Goal: Task Accomplishment & Management: Manage account settings

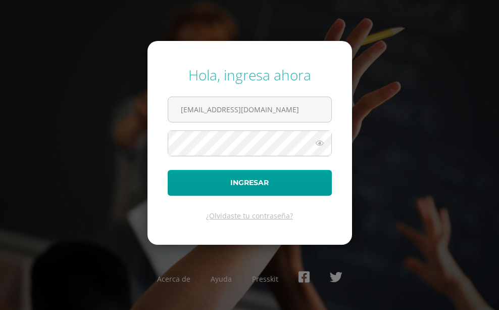
type input "monicaflorencio@osoriosandoval.edu.gt"
click at [168, 170] on button "Ingresar" at bounding box center [250, 183] width 164 height 26
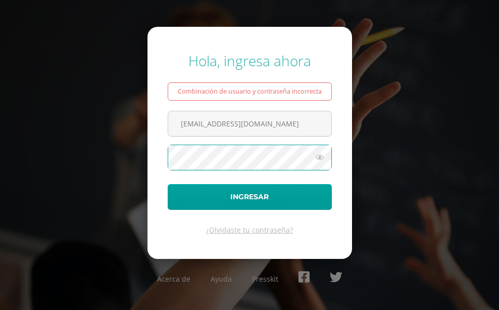
click at [168, 184] on button "Ingresar" at bounding box center [250, 197] width 164 height 26
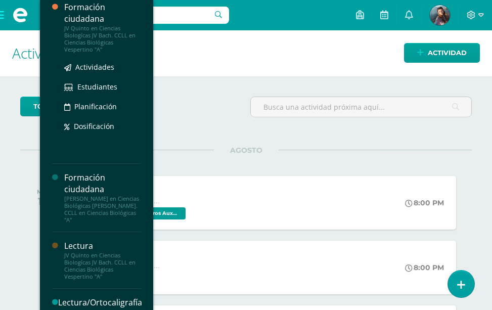
scroll to position [672, 0]
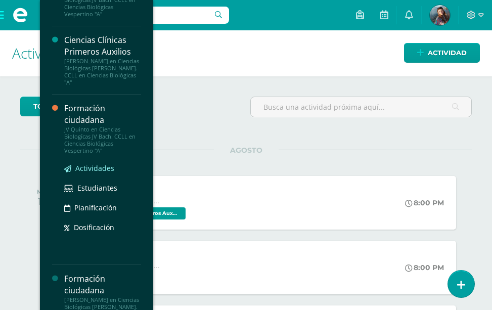
click at [101, 163] on span "Actividades" at bounding box center [94, 168] width 39 height 10
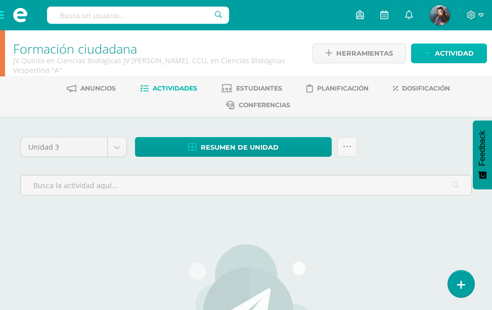
click at [424, 54] on icon at bounding box center [427, 53] width 7 height 9
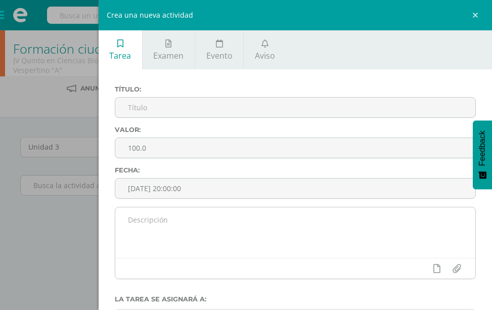
scroll to position [49, 0]
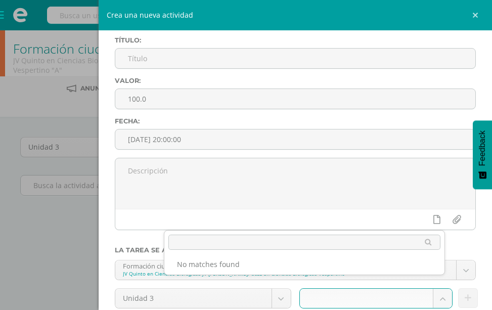
click at [423, 213] on body "Estudiantes Disciplina Asistencia Mis cursos Archivos Reportes Soporte Ayuda Re…" at bounding box center [246, 244] width 492 height 489
click at [362, 234] on div at bounding box center [304, 241] width 280 height 23
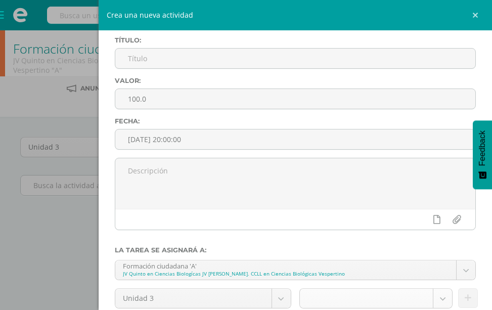
click at [336, 210] on body "Estudiantes Disciplina Asistencia Mis cursos Archivos Reportes Soporte Ayuda Re…" at bounding box center [246, 244] width 492 height 489
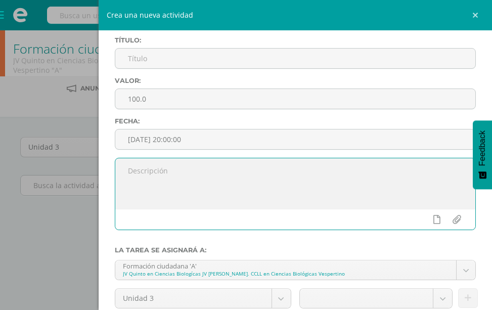
click at [253, 158] on textarea at bounding box center [295, 183] width 360 height 51
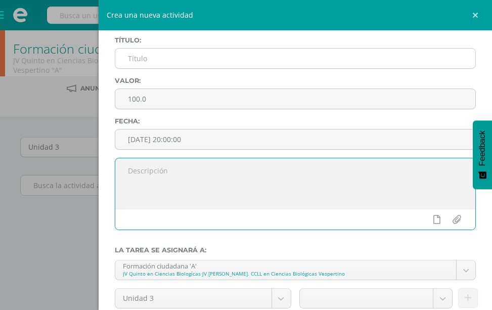
click at [214, 54] on input "text" at bounding box center [295, 59] width 360 height 20
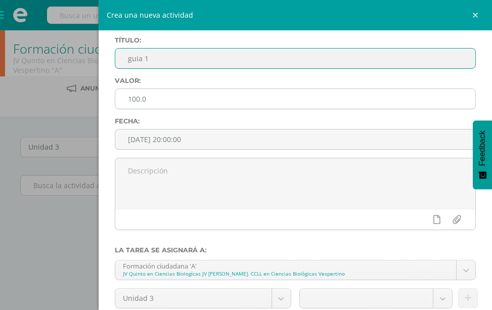
type input "guia 1"
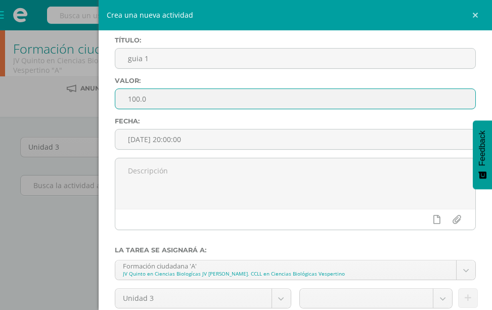
click at [342, 89] on input "100.0" at bounding box center [295, 99] width 360 height 20
type input "10"
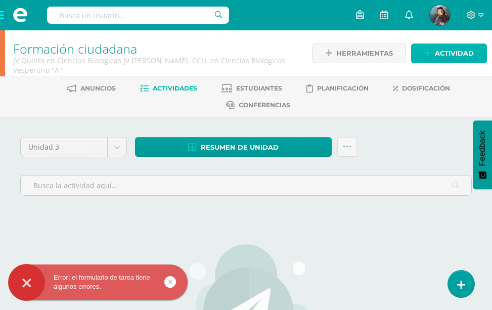
click at [445, 52] on span "Actividad" at bounding box center [454, 53] width 39 height 19
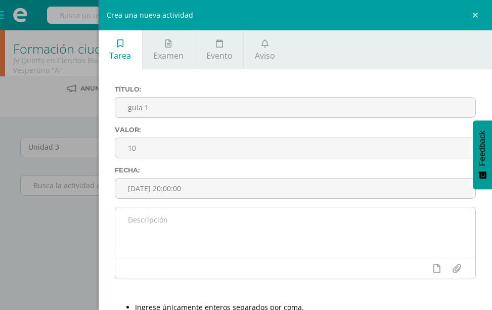
scroll to position [73, 0]
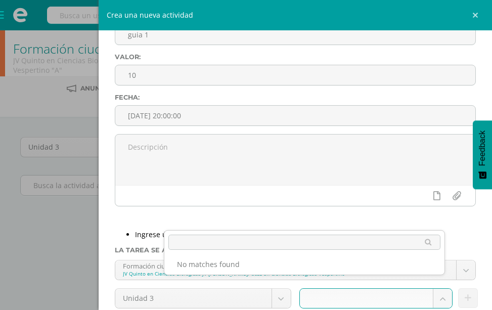
click at [434, 217] on body "Error: el formulario de tarea tiene algunos errores. Estudiantes Disciplina Asi…" at bounding box center [246, 244] width 492 height 489
click at [393, 215] on body "Error: el formulario de tarea tiene algunos errores. Estudiantes Disciplina Asi…" at bounding box center [246, 244] width 492 height 489
type input "zona"
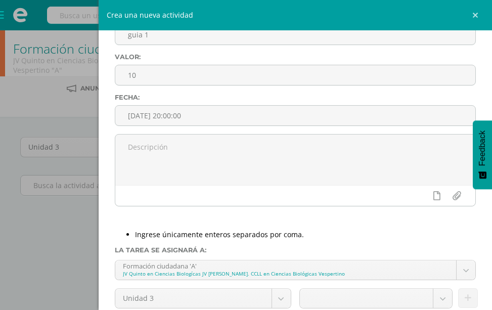
click at [73, 225] on body "Error: el formulario de tarea tiene algunos errores. Estudiantes Disciplina Asi…" at bounding box center [246, 244] width 492 height 489
click at [73, 225] on div "Crea una nueva actividad Tarea Examen Evento Aviso Título: guia 1 Valor: 10 Fec…" at bounding box center [246, 155] width 492 height 310
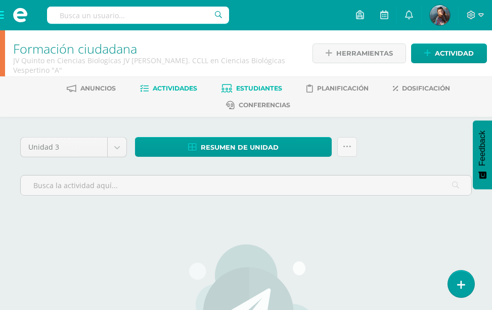
click at [260, 87] on span "Estudiantes" at bounding box center [259, 88] width 46 height 8
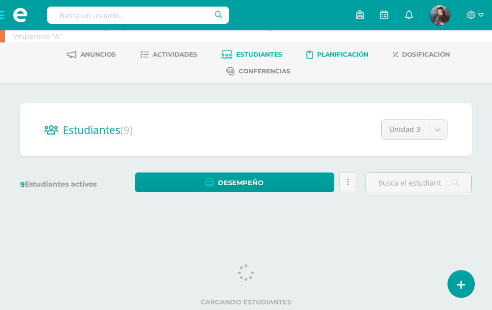
click at [356, 47] on link "Planificación" at bounding box center [337, 54] width 62 height 16
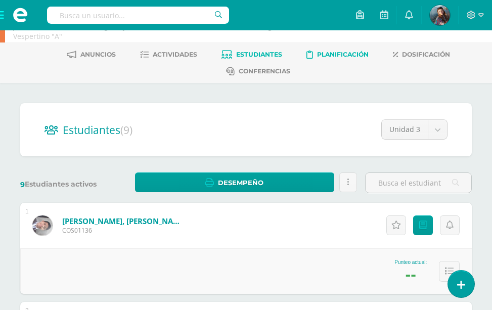
click at [356, 57] on span "Planificación" at bounding box center [343, 55] width 52 height 8
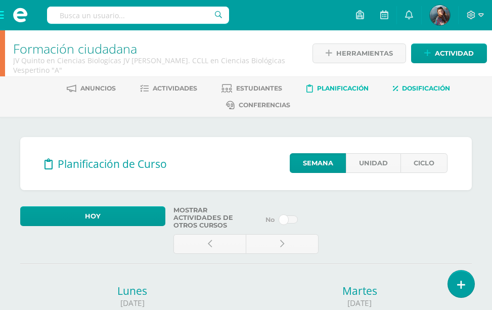
click at [429, 85] on span "Dosificación" at bounding box center [426, 88] width 48 height 8
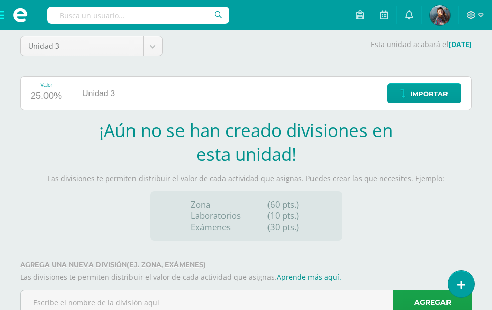
scroll to position [135, 0]
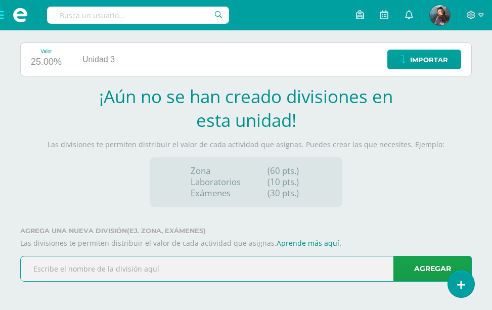
click at [218, 268] on input "text" at bounding box center [246, 268] width 450 height 25
type input "zona"
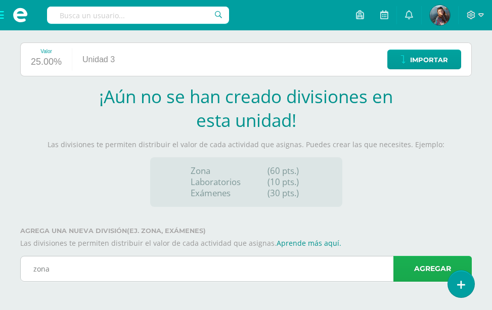
click at [410, 269] on link "Agregar" at bounding box center [432, 269] width 78 height 26
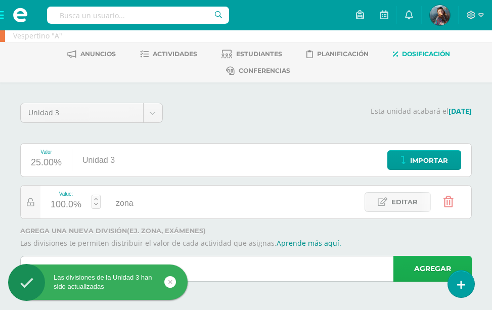
scroll to position [34, 0]
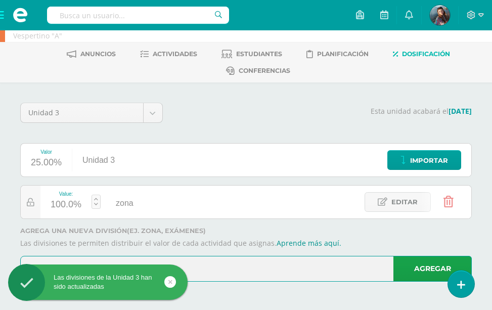
click at [255, 268] on input "text" at bounding box center [246, 268] width 450 height 25
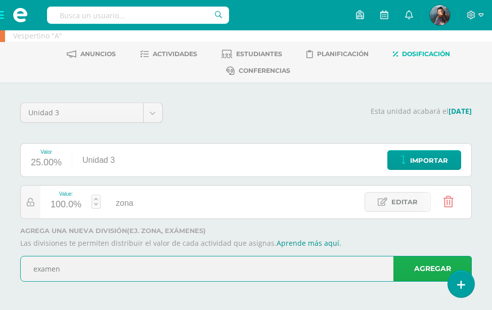
type input "examen"
click at [422, 261] on link "Agregar" at bounding box center [432, 269] width 78 height 26
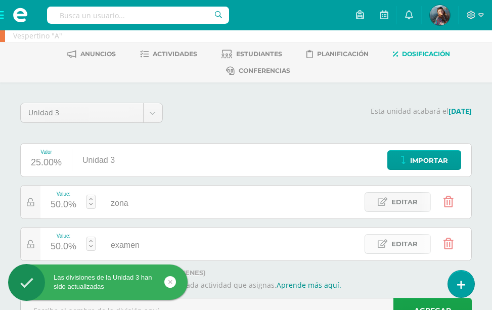
click at [405, 245] on span "Editar" at bounding box center [404, 244] width 26 height 19
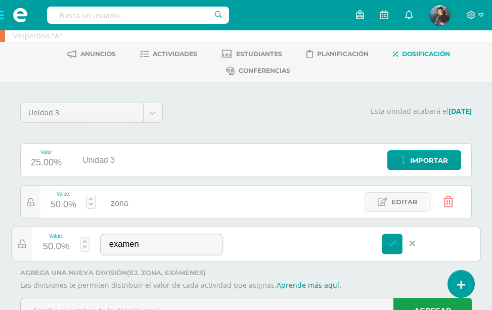
click at [89, 247] on link at bounding box center [85, 244] width 10 height 15
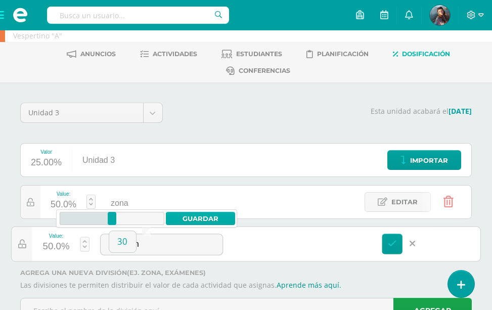
click at [224, 219] on link "Guardar" at bounding box center [200, 218] width 69 height 13
type input "30"
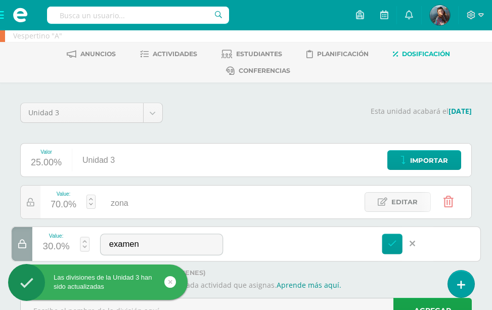
scroll to position [0, 0]
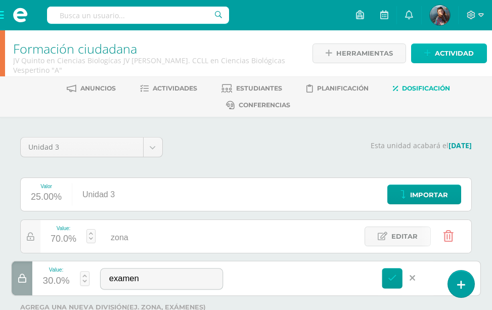
click at [451, 51] on span "Actividad" at bounding box center [454, 53] width 39 height 19
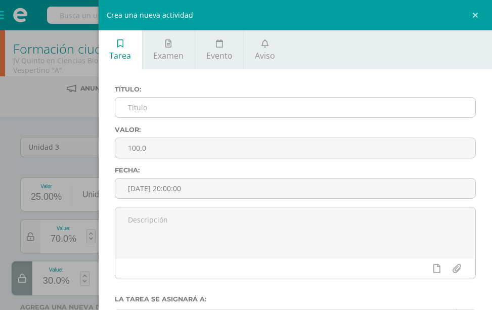
click at [245, 111] on input "text" at bounding box center [295, 108] width 360 height 20
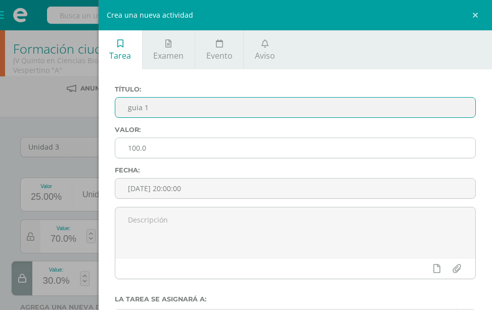
type input "guia 1"
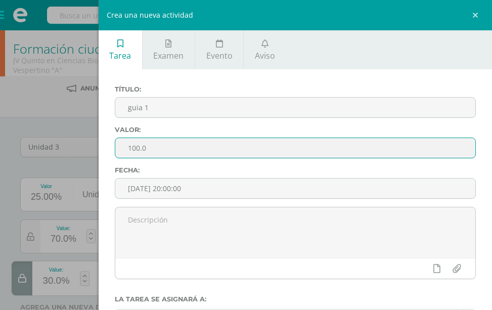
click at [355, 138] on input "100.0" at bounding box center [295, 148] width 360 height 20
type input "10"
click at [398, 274] on body "Las divisiones de la Unidad 3 han sido actualizadas Las divisiones de la Unidad…" at bounding box center [246, 193] width 492 height 386
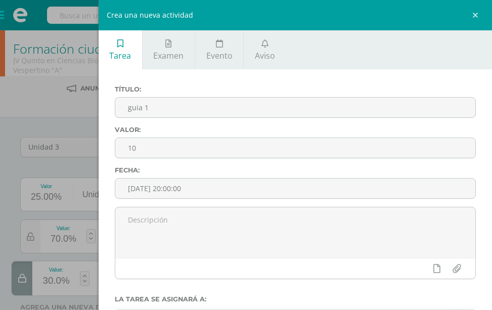
select select "122553"
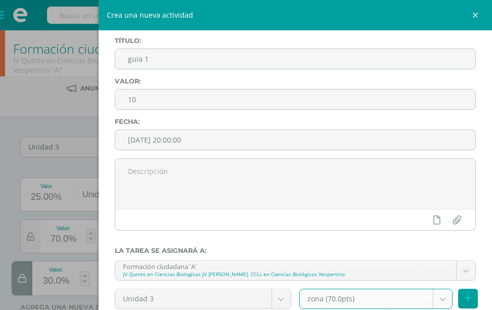
scroll to position [49, 0]
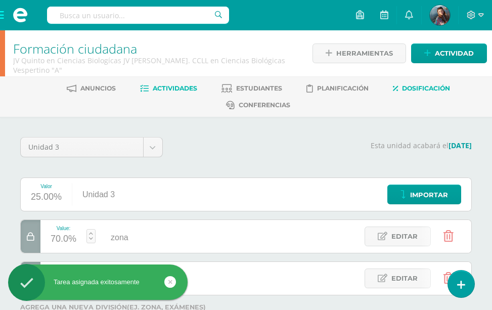
click at [197, 84] on link "Actividades" at bounding box center [168, 88] width 57 height 16
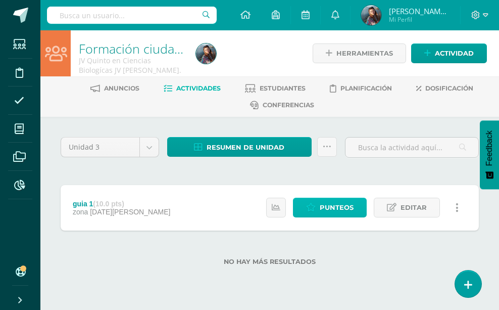
click at [336, 203] on span "Punteos" at bounding box center [337, 207] width 34 height 19
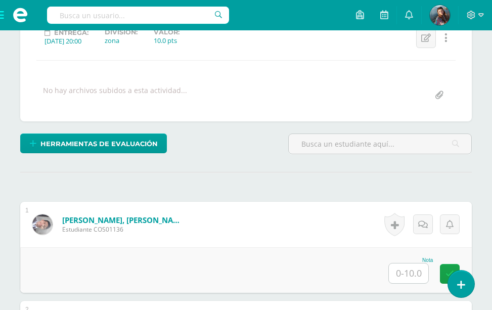
scroll to position [318, 0]
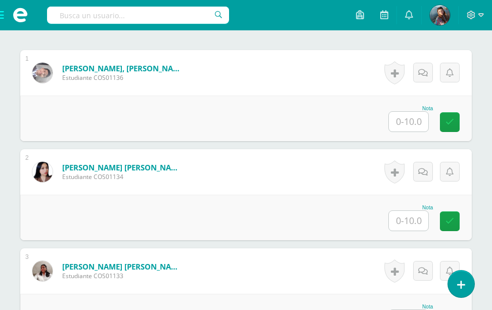
click at [404, 126] on input "text" at bounding box center [408, 122] width 39 height 20
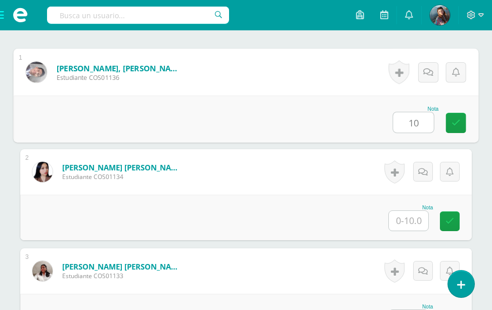
type input "10"
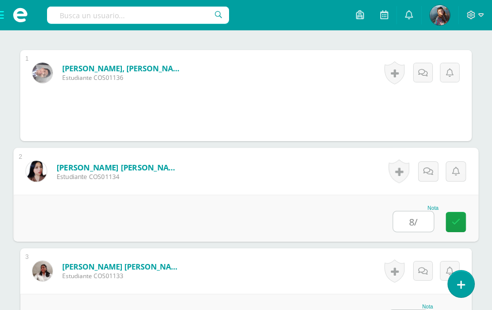
type input "8/"
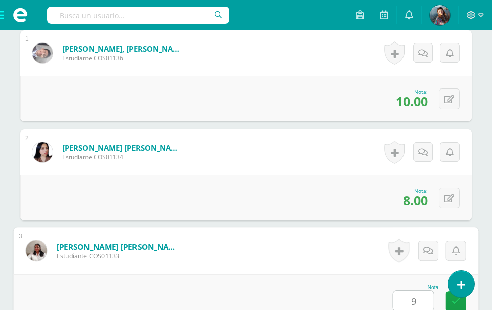
type input "9"
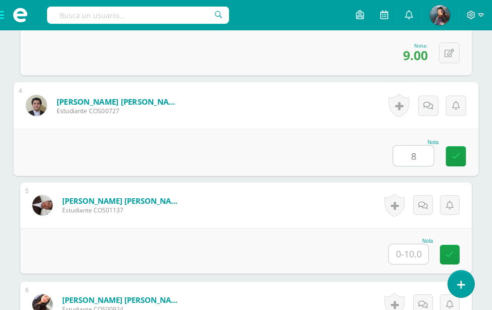
type input "8"
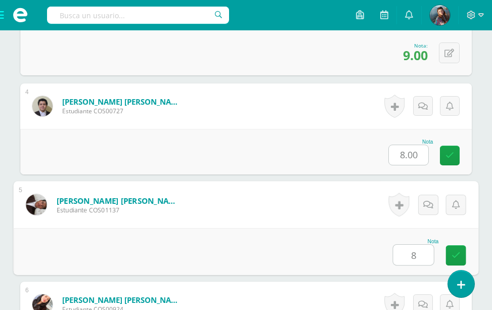
type input "8"
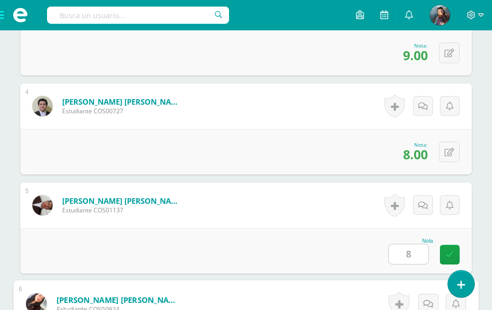
scroll to position [780, 0]
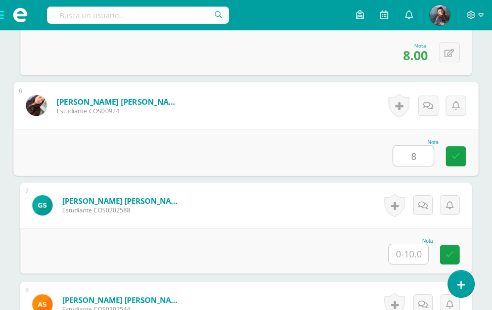
type input "8"
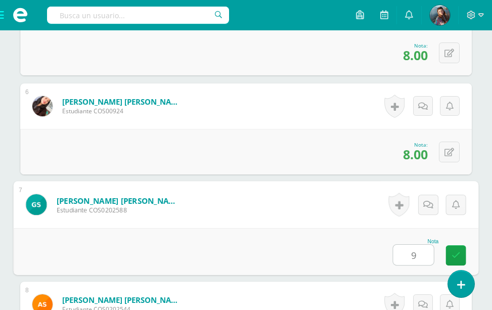
type input "9"
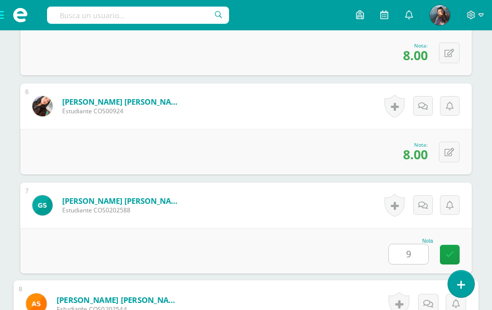
scroll to position [978, 0]
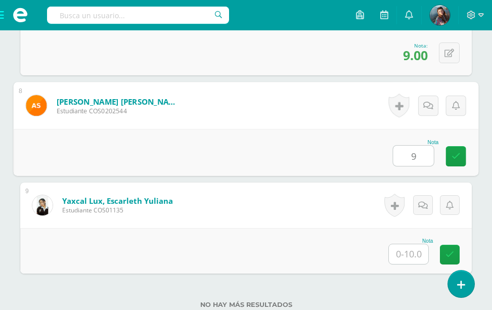
type input "9"
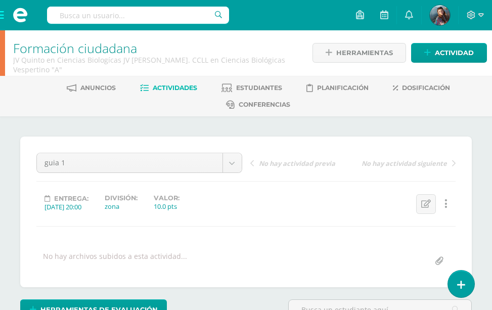
scroll to position [0, 0]
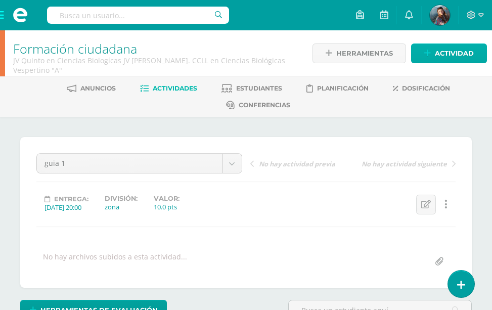
type input "10"
click at [416, 47] on link "Actividad" at bounding box center [449, 53] width 76 height 20
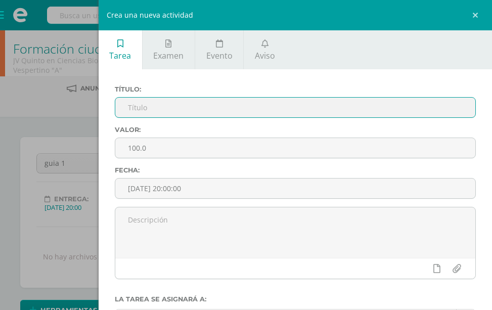
click at [266, 100] on input "text" at bounding box center [295, 108] width 360 height 20
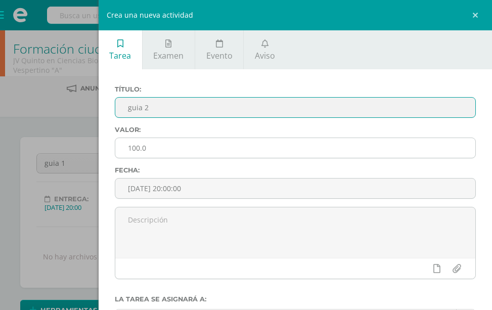
type input "guia 2"
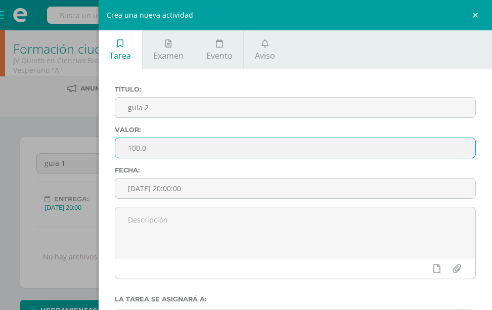
click at [347, 138] on input "100.0" at bounding box center [295, 148] width 360 height 20
type input "1"
type input "20"
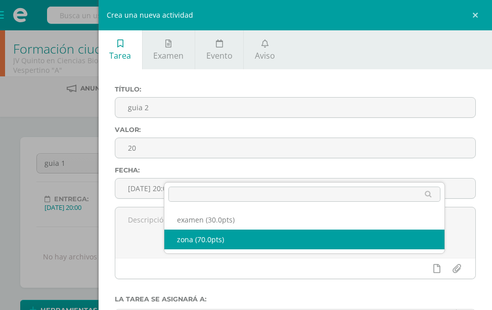
select select "122553"
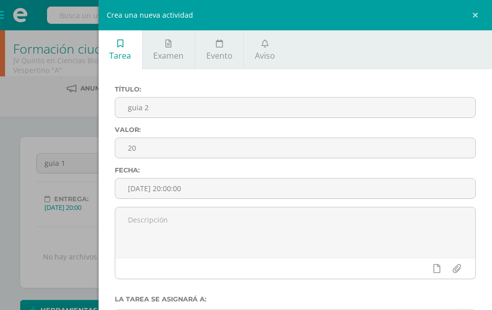
scroll to position [49, 0]
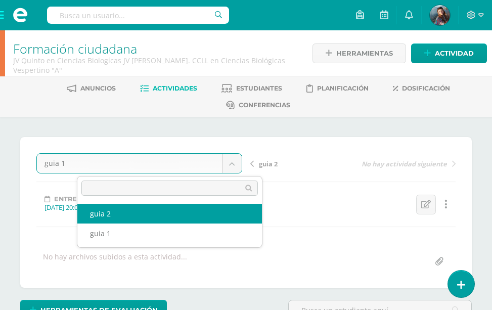
select select "/dashboard/teacher/grade-activity/122556/"
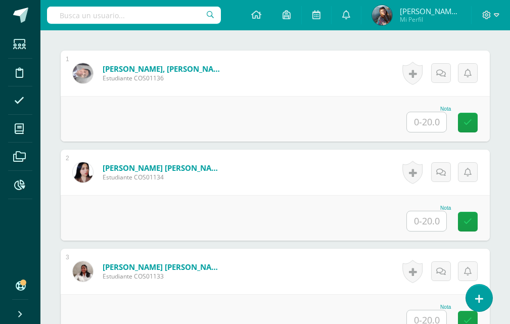
scroll to position [318, 0]
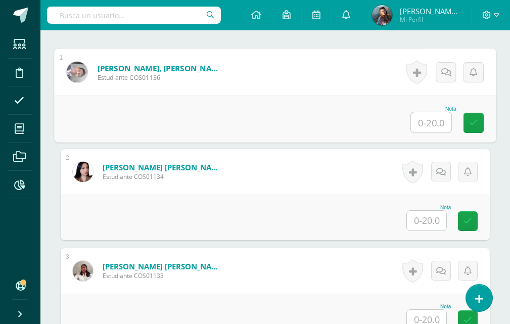
click at [433, 124] on input "text" at bounding box center [431, 122] width 40 height 20
type input "18"
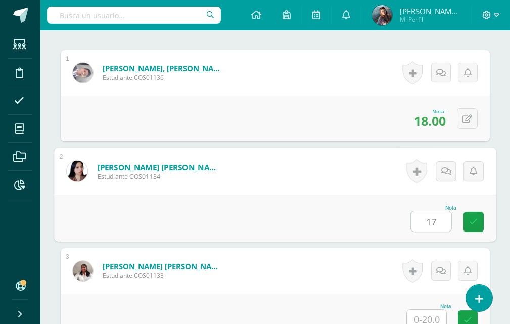
type input "17"
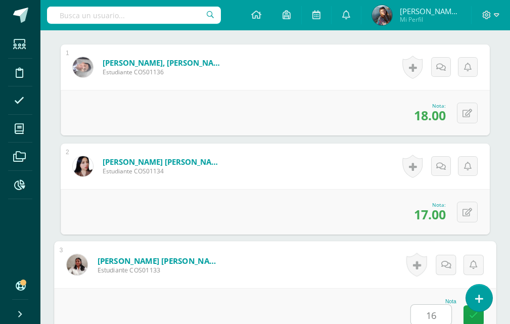
type input "16"
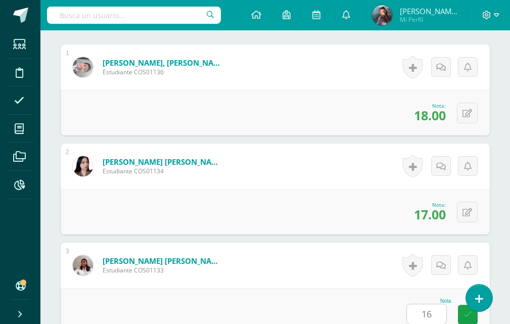
scroll to position [575, 0]
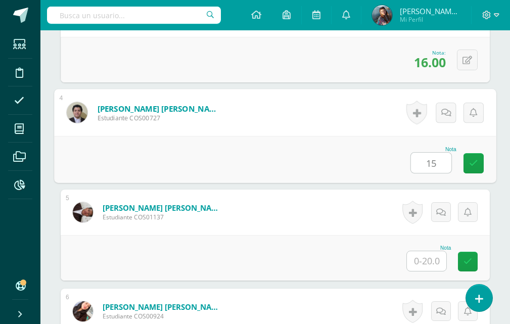
type input "15"
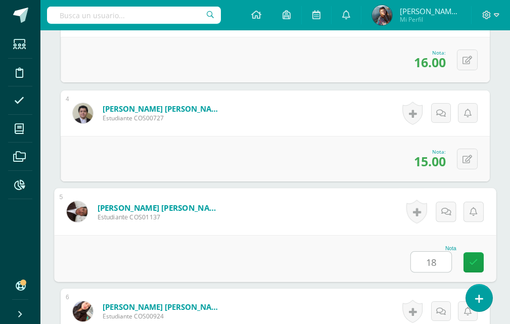
type input "18"
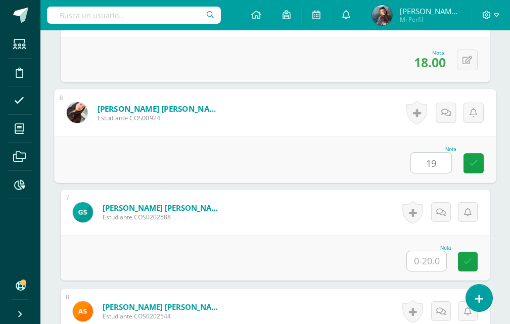
type input "19"
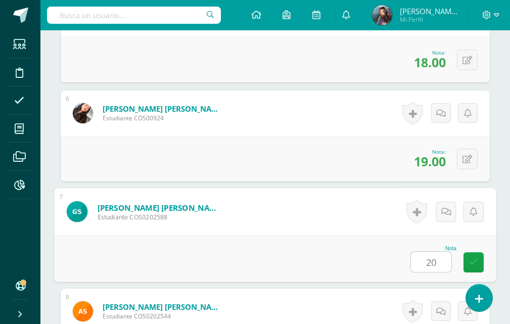
type input "20"
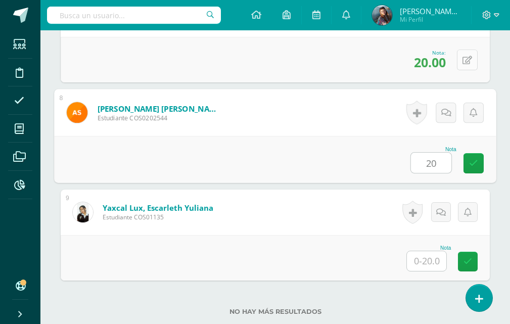
type input "20"
click at [467, 67] on button at bounding box center [467, 60] width 21 height 21
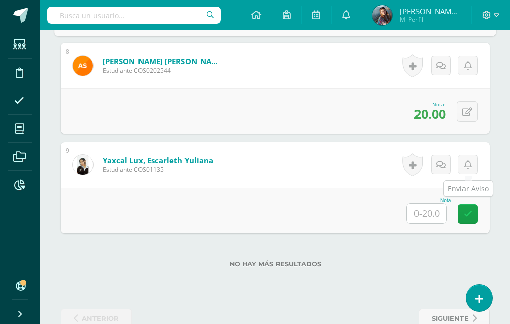
scroll to position [1021, 0]
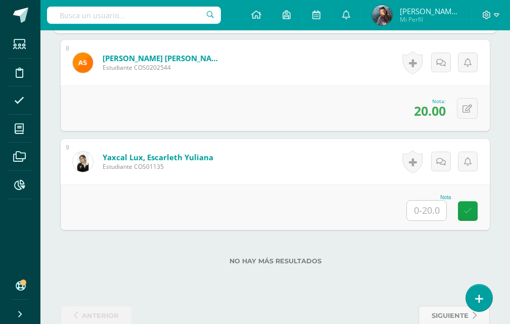
type input "15"
drag, startPoint x: 440, startPoint y: 214, endPoint x: 435, endPoint y: 211, distance: 6.1
click at [441, 213] on input "text" at bounding box center [426, 211] width 39 height 20
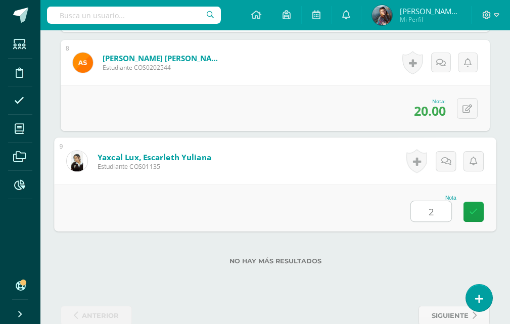
type input "20"
click at [480, 219] on link at bounding box center [473, 212] width 20 height 20
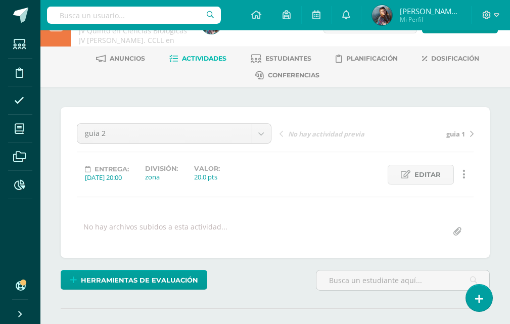
scroll to position [0, 0]
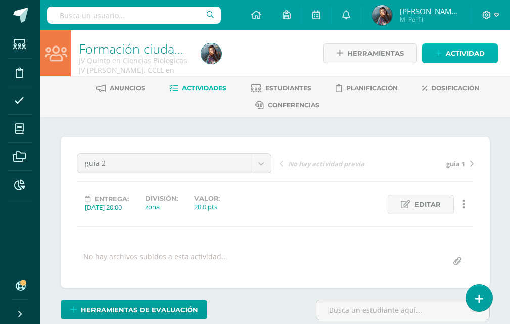
click at [456, 55] on span "Actividad" at bounding box center [465, 53] width 39 height 19
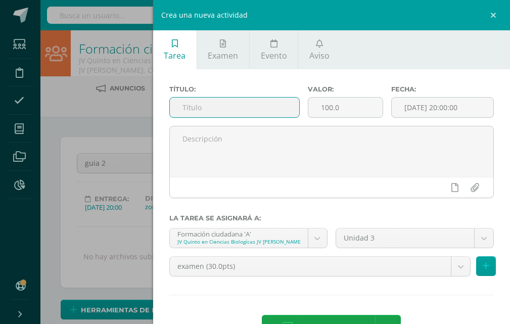
click at [264, 108] on input "text" at bounding box center [234, 108] width 129 height 20
type input "guia 3"
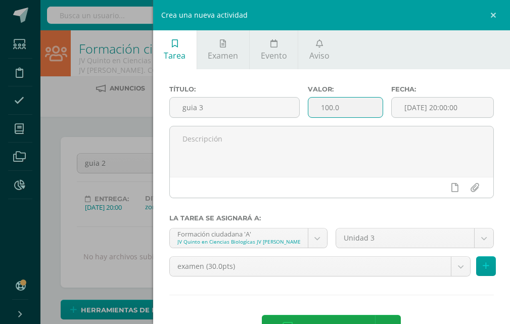
click at [350, 103] on input "100.0" at bounding box center [345, 108] width 74 height 20
type input "1"
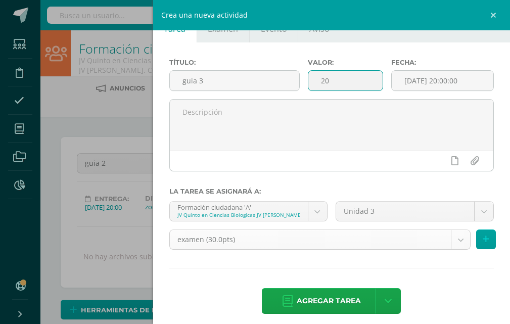
scroll to position [35, 0]
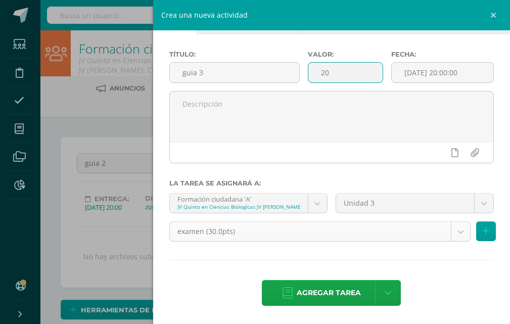
type input "20"
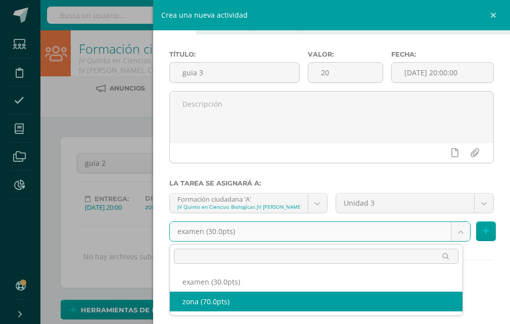
select select "122553"
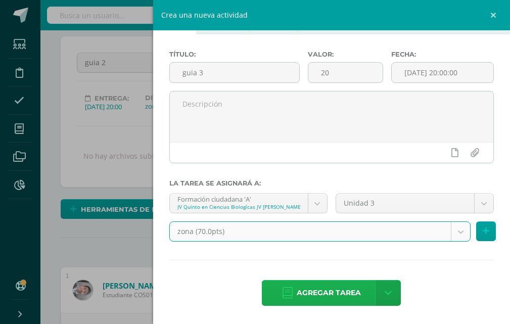
scroll to position [101, 0]
click at [306, 298] on span "Agregar tarea" at bounding box center [329, 293] width 64 height 25
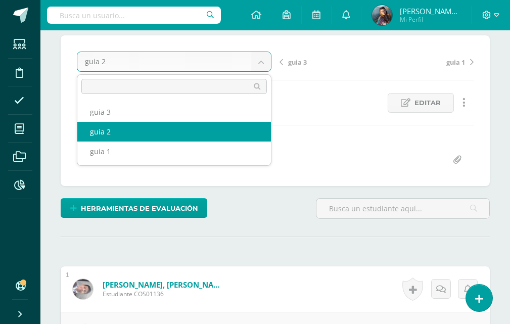
scroll to position [102, 0]
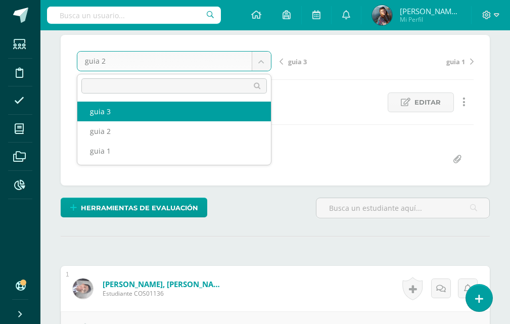
select select "/dashboard/teacher/grade-activity/122557/"
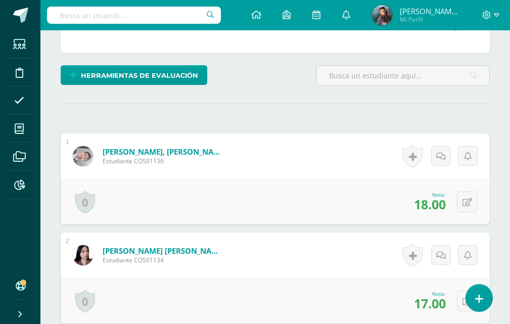
scroll to position [254, 0]
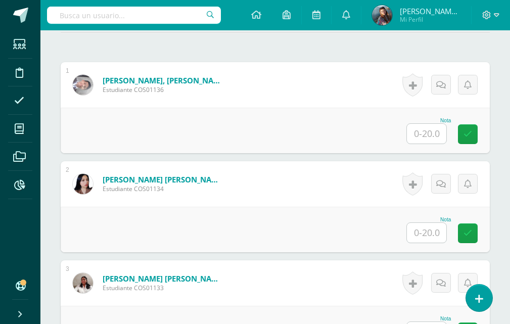
scroll to position [306, 0]
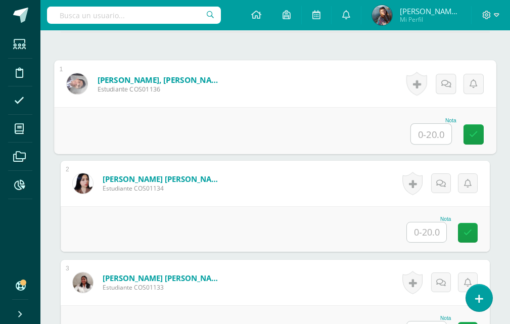
drag, startPoint x: 435, startPoint y: 139, endPoint x: 435, endPoint y: 114, distance: 24.8
click at [435, 134] on input "text" at bounding box center [431, 134] width 40 height 20
type input "19"
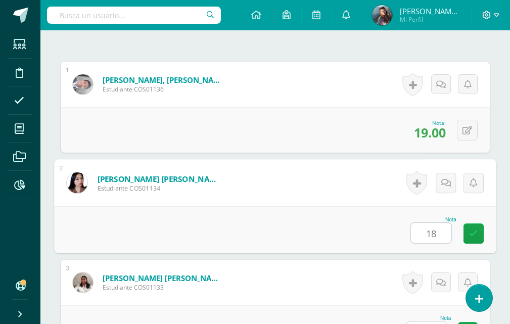
type input "18"
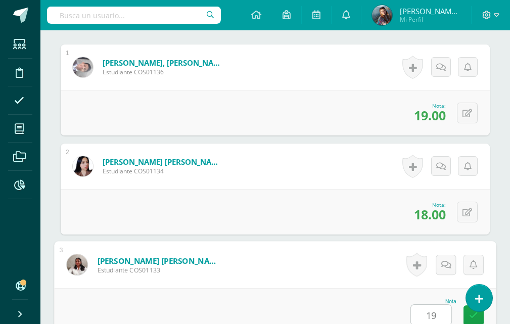
type input "19"
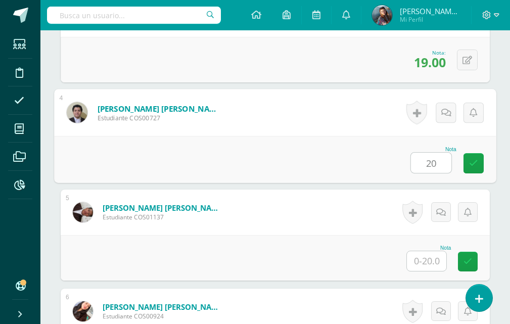
type input "20"
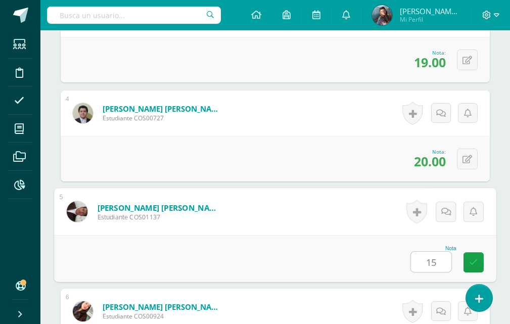
type input "15"
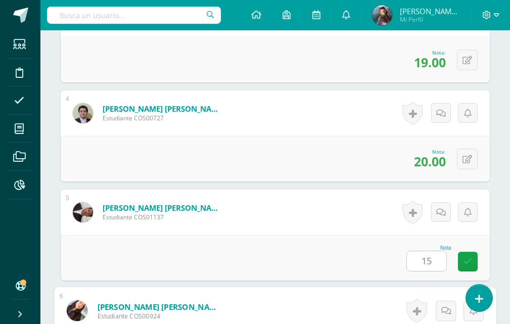
scroll to position [773, 0]
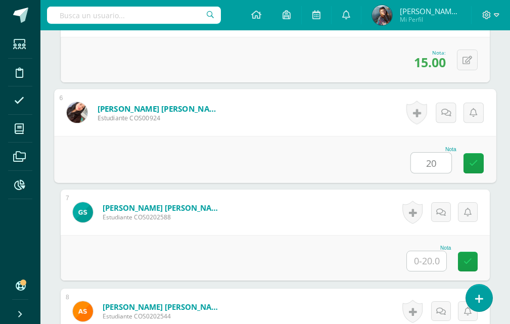
type input "20"
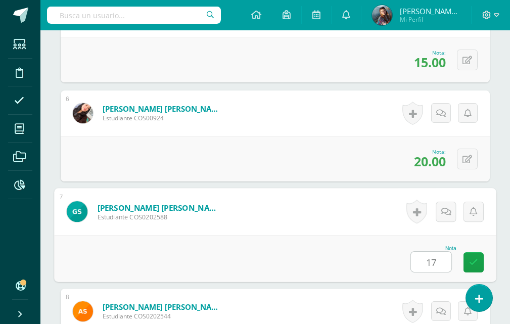
type input "17"
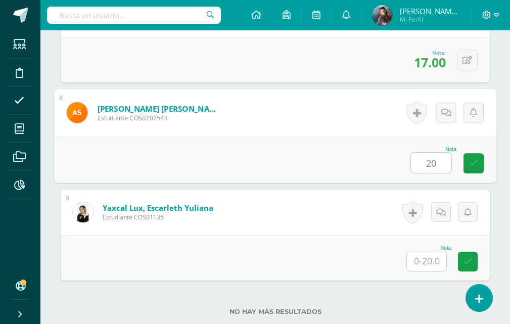
type input "20"
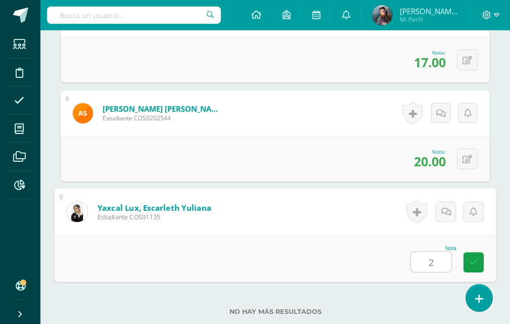
type input "20"
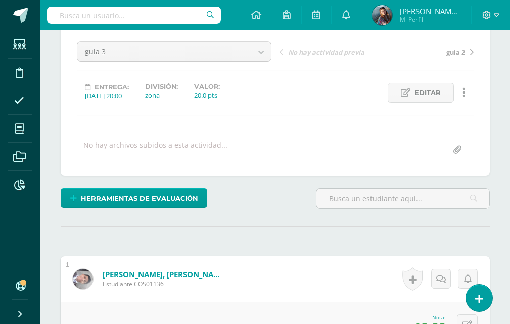
scroll to position [0, 0]
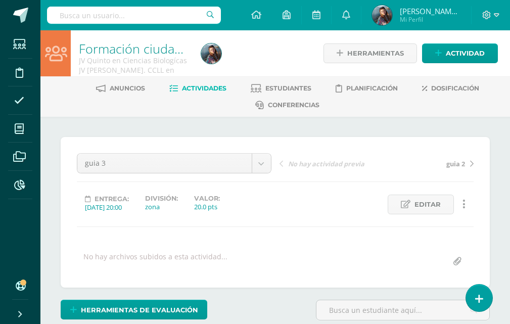
click at [440, 55] on icon at bounding box center [438, 53] width 7 height 9
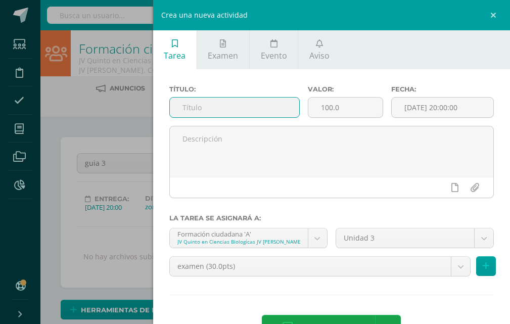
click at [254, 113] on input "text" at bounding box center [234, 108] width 129 height 20
type input "guia 3"
click at [343, 104] on input "100.0" at bounding box center [345, 108] width 74 height 20
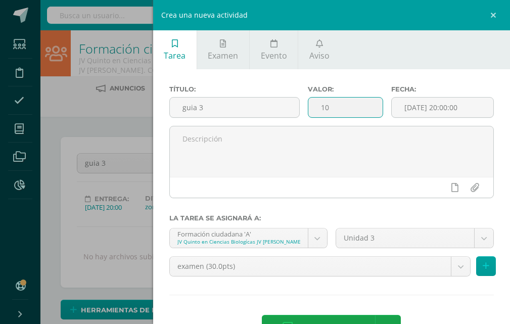
type input "1"
type input "20"
click at [319, 278] on div "examen (30.0pts) examen (30.0pts) zona (70.0pts)" at bounding box center [331, 270] width 333 height 28
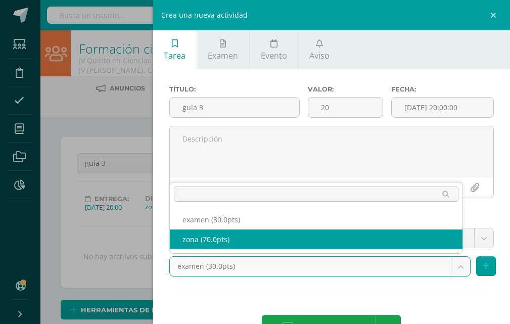
select select "122553"
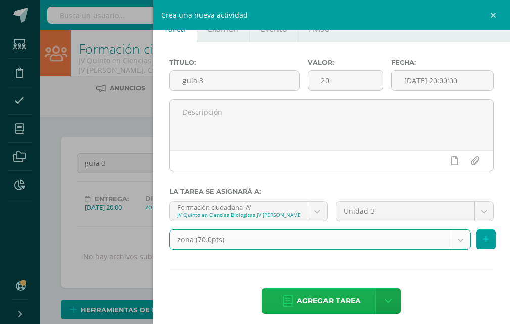
scroll to position [35, 0]
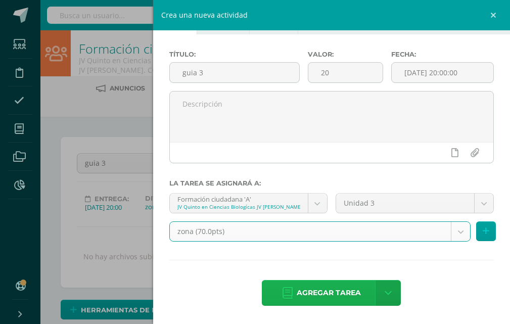
click at [317, 297] on span "Agregar tarea" at bounding box center [329, 293] width 64 height 25
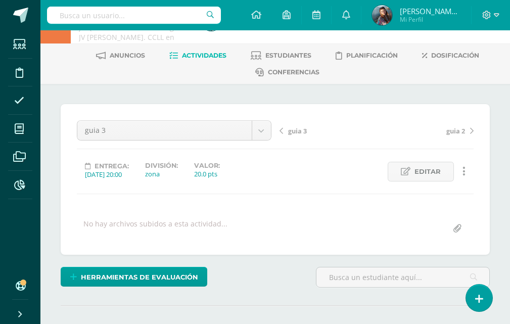
scroll to position [1, 0]
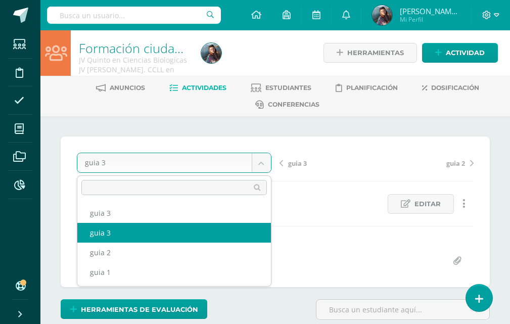
drag, startPoint x: 265, startPoint y: 165, endPoint x: 245, endPoint y: 172, distance: 21.4
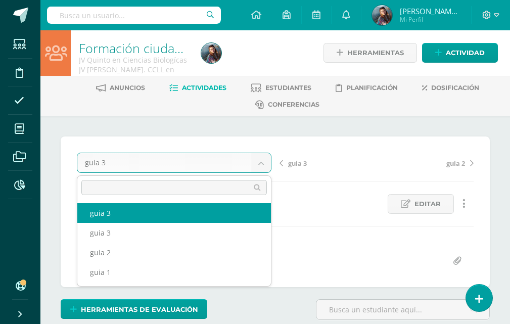
select select "/dashboard/teacher/grade-activity/122558/"
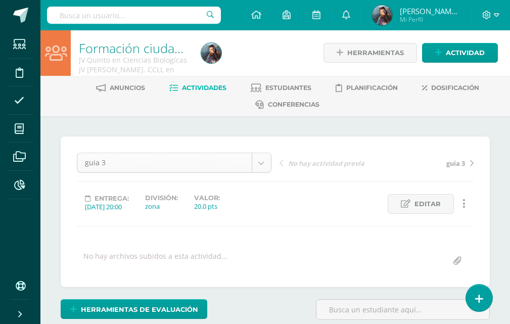
scroll to position [1, 0]
click at [262, 164] on body "Estudiantes Disciplina Asistencia Mis cursos Archivos Reportes Soporte Ayuda Re…" at bounding box center [255, 207] width 510 height 417
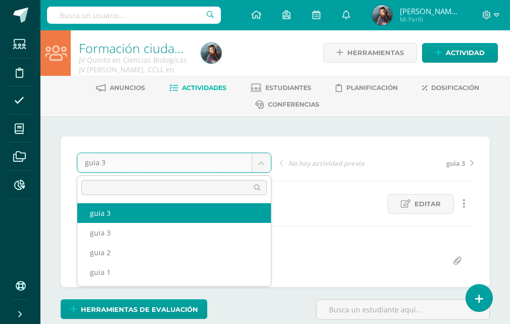
scroll to position [0, 0]
click at [294, 187] on body "Estudiantes Disciplina Asistencia Mis cursos Archivos Reportes Soporte Ayuda Re…" at bounding box center [255, 207] width 510 height 417
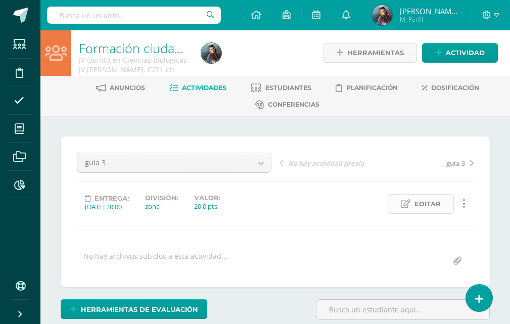
click at [416, 203] on span "Editar" at bounding box center [427, 204] width 26 height 19
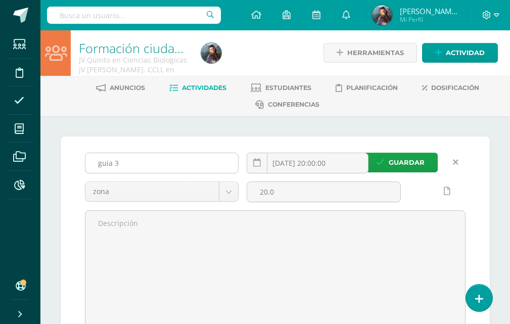
scroll to position [1, 0]
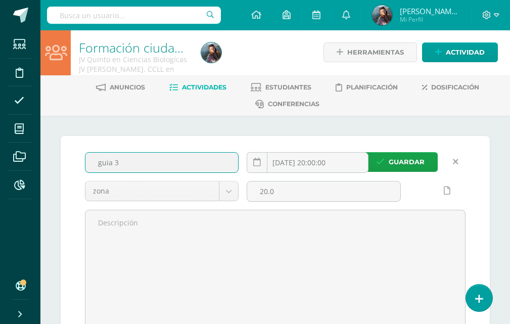
click at [160, 160] on input "guia 3" at bounding box center [161, 163] width 153 height 20
type input "guia 4"
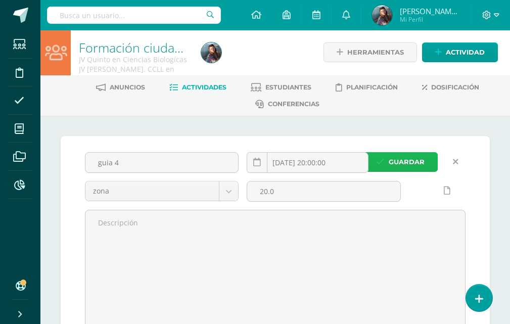
click at [412, 167] on span "Guardar" at bounding box center [407, 162] width 36 height 19
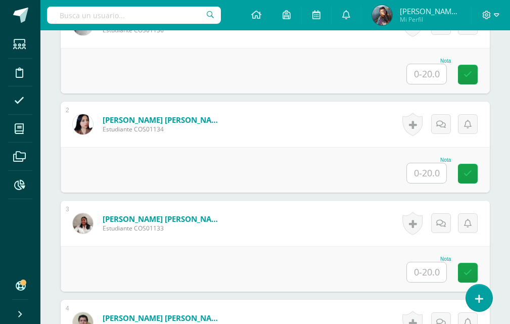
scroll to position [407, 0]
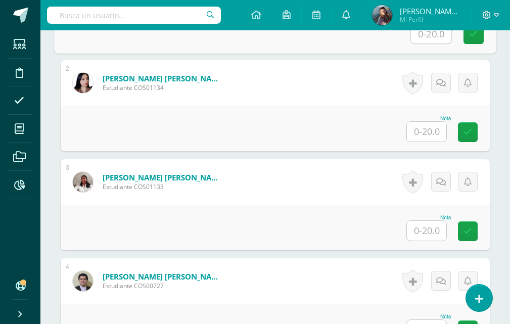
click at [440, 32] on input "text" at bounding box center [431, 33] width 40 height 20
type input "20"
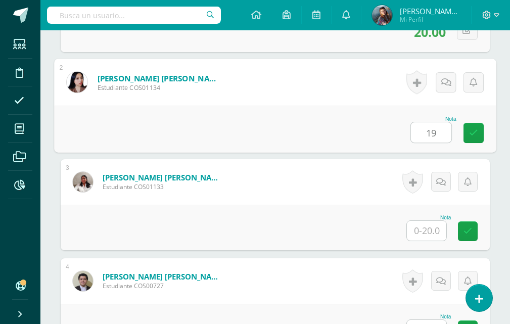
type input "19"
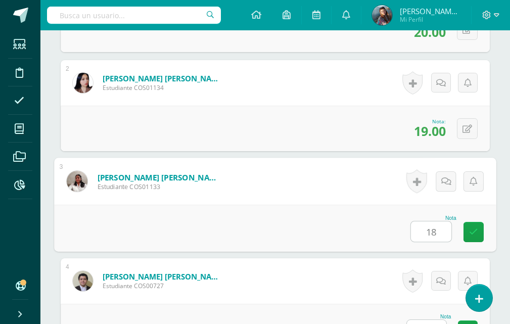
type input "18"
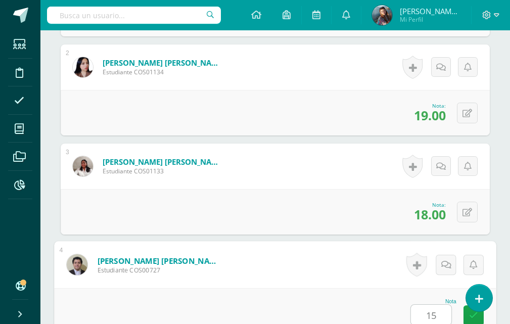
type input "15"
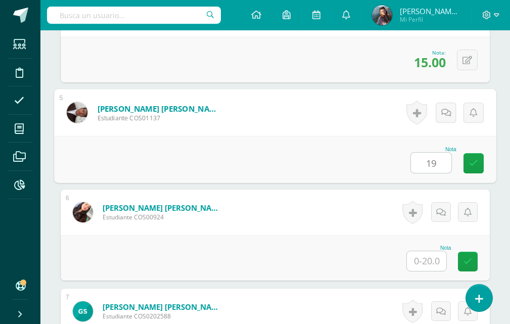
type input "19"
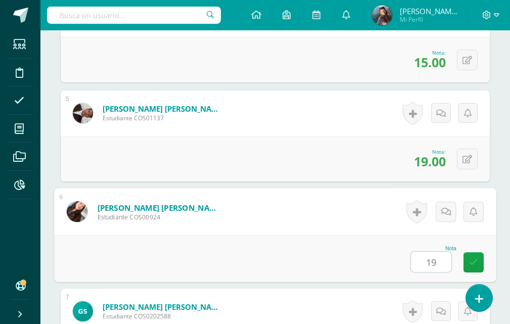
type input "19"
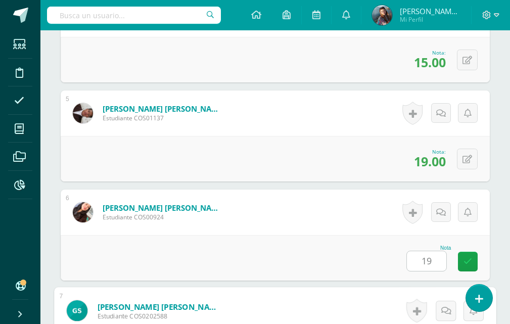
scroll to position [872, 0]
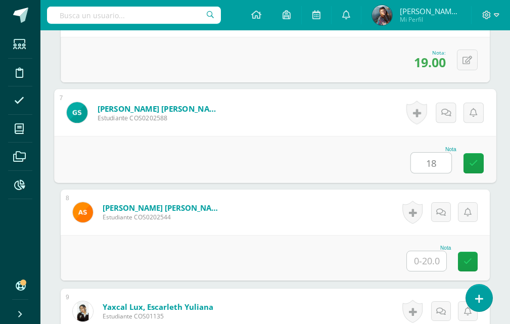
type input "18"
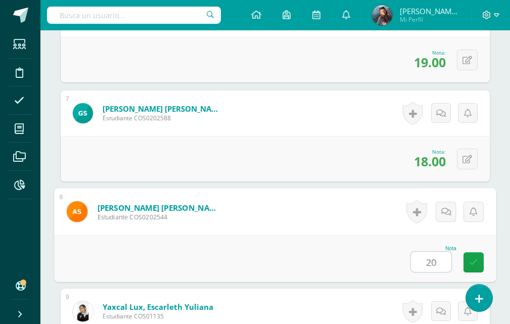
type input "20"
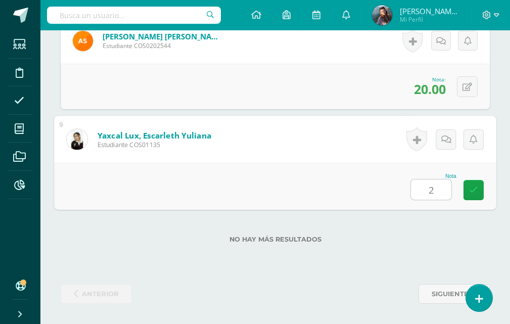
type input "20"
click at [468, 185] on link at bounding box center [473, 190] width 20 height 20
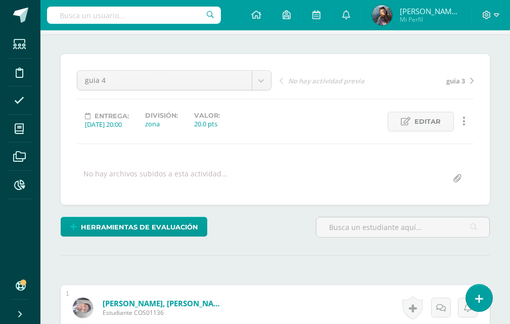
scroll to position [0, 0]
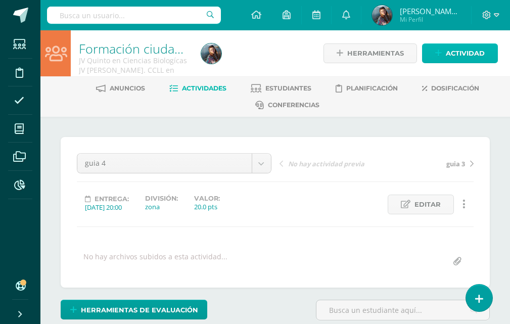
click at [481, 48] on span "Actividad" at bounding box center [465, 53] width 39 height 19
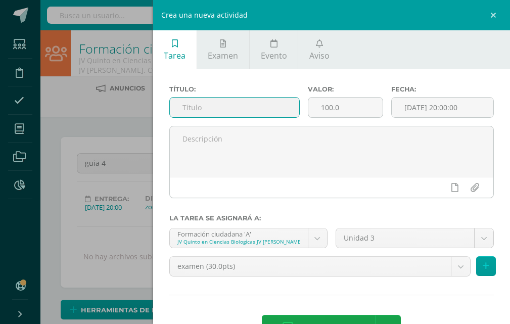
click at [212, 107] on input "text" at bounding box center [234, 108] width 129 height 20
type input "examen"
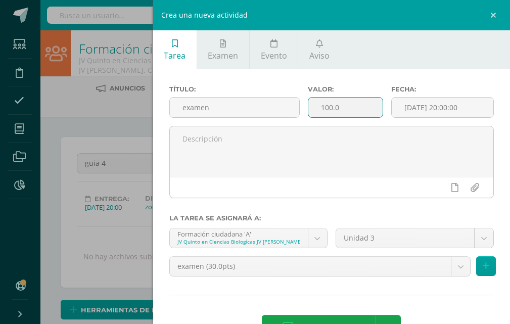
click at [344, 99] on input "100.0" at bounding box center [345, 108] width 74 height 20
type input "1"
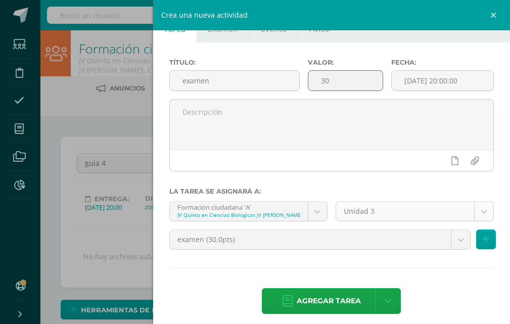
scroll to position [35, 0]
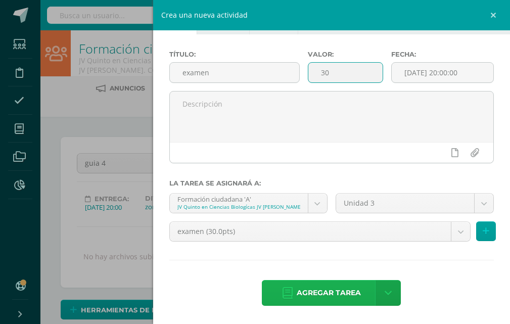
type input "30"
click at [331, 287] on span "Agregar tarea" at bounding box center [329, 293] width 64 height 25
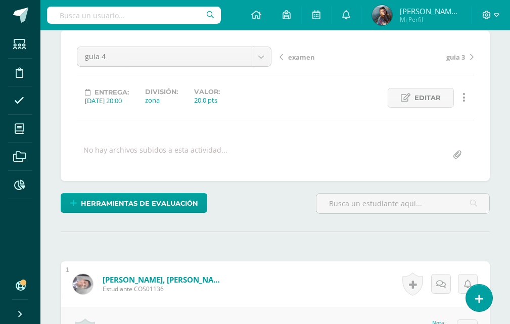
scroll to position [102, 0]
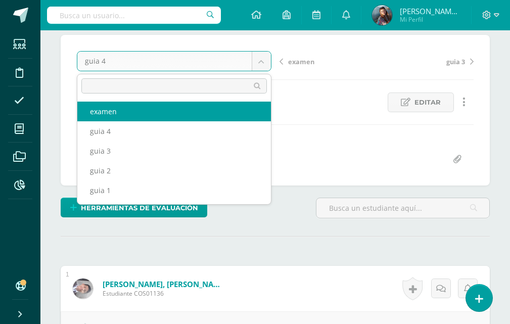
select select "/dashboard/teacher/grade-activity/122559/"
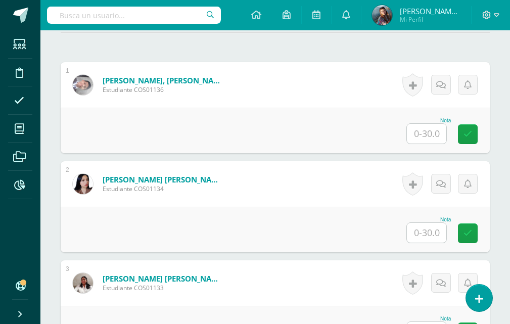
scroll to position [306, 0]
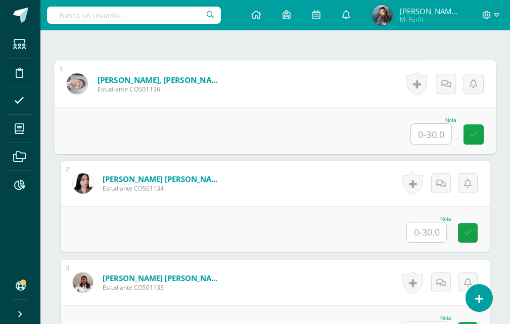
click at [420, 132] on input "text" at bounding box center [431, 134] width 40 height 20
type input "28"
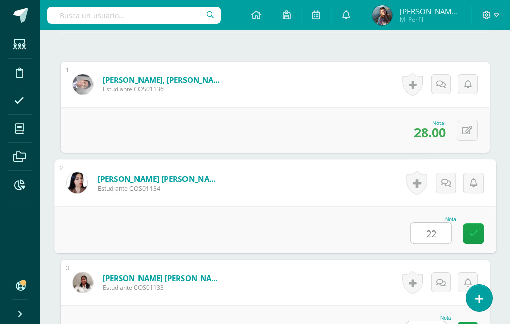
type input "22"
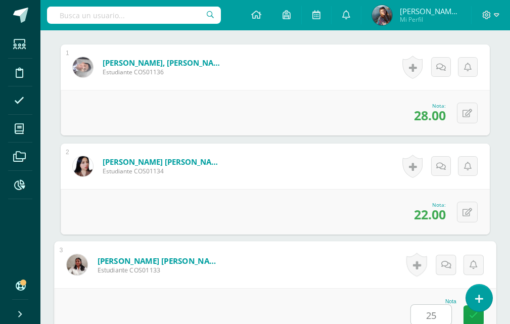
type input "25"
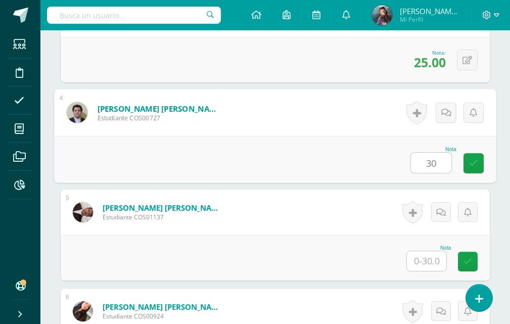
type input "30"
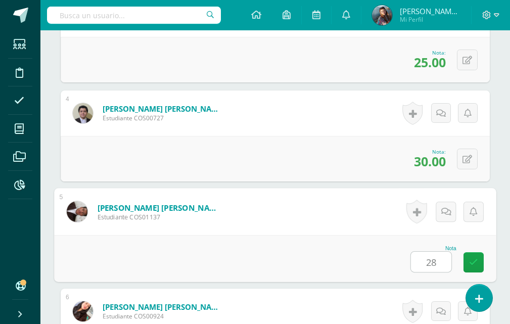
type input "28"
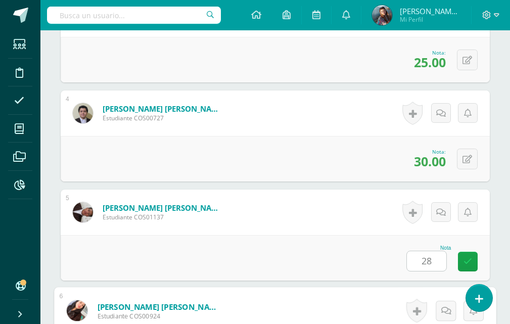
scroll to position [773, 0]
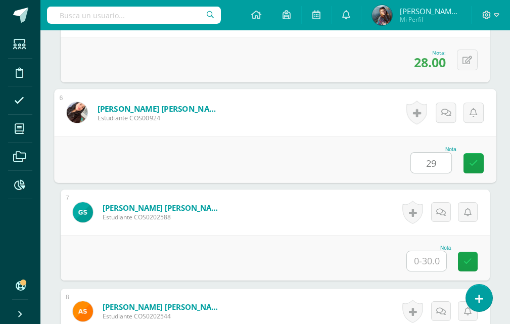
type input "29"
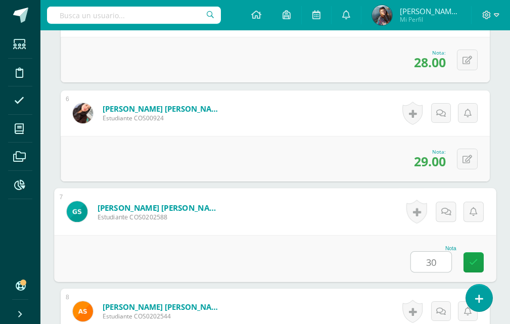
type input "30"
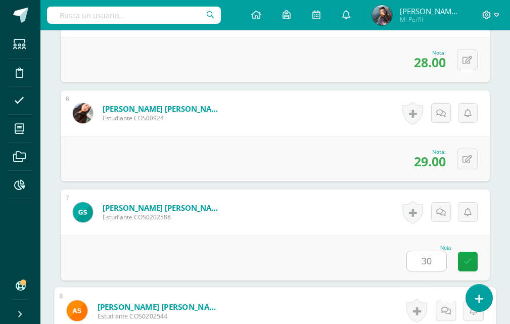
scroll to position [971, 0]
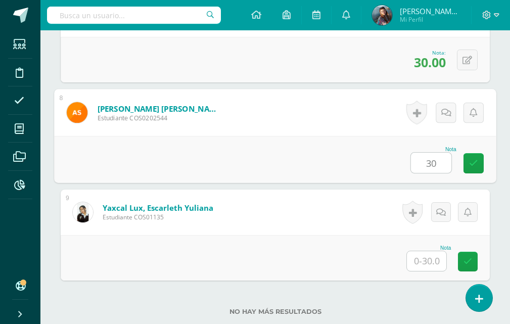
type input "30"
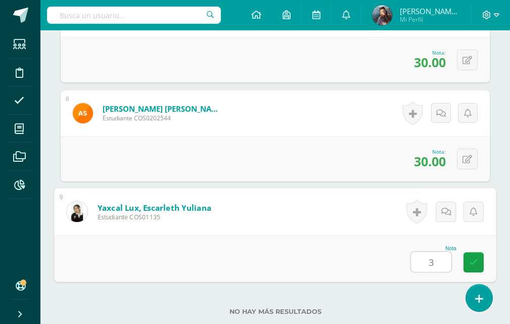
type input "30"
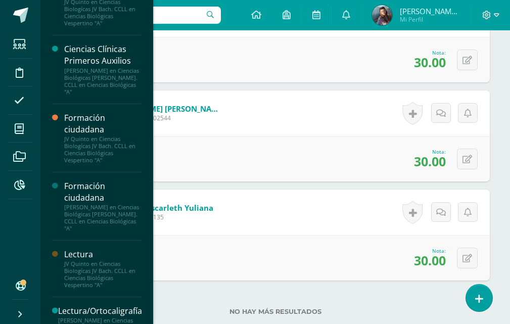
scroll to position [762, 0]
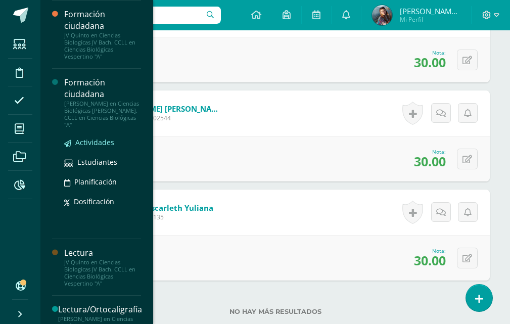
click at [93, 144] on span "Actividades" at bounding box center [94, 142] width 39 height 10
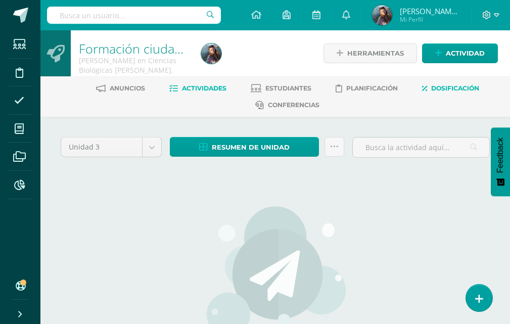
click at [437, 83] on link "Dosificación" at bounding box center [450, 88] width 57 height 16
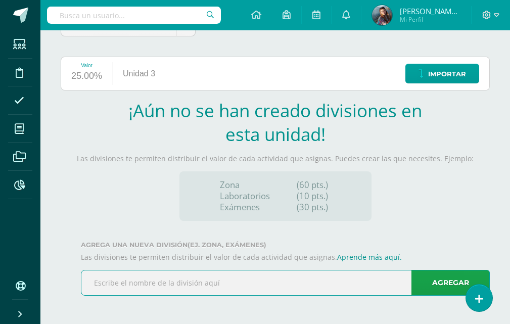
click at [302, 277] on input "text" at bounding box center [285, 282] width 408 height 25
type input "zona"
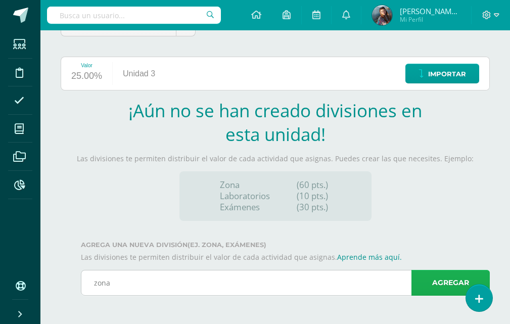
click at [458, 287] on link "Agregar" at bounding box center [450, 283] width 78 height 26
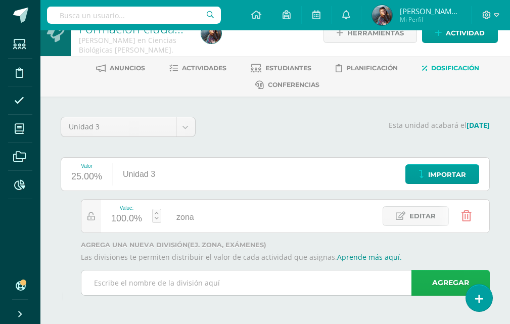
scroll to position [20, 0]
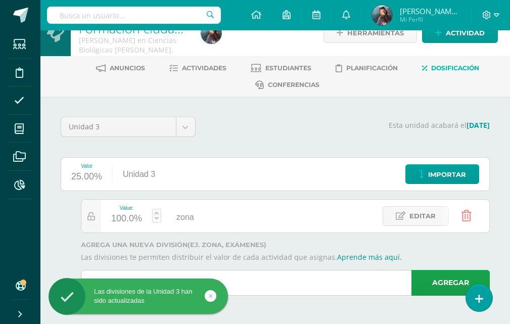
click at [351, 282] on input "text" at bounding box center [285, 282] width 408 height 25
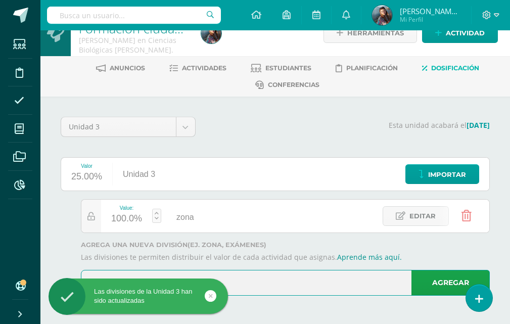
click at [318, 289] on input "examen" at bounding box center [285, 282] width 408 height 25
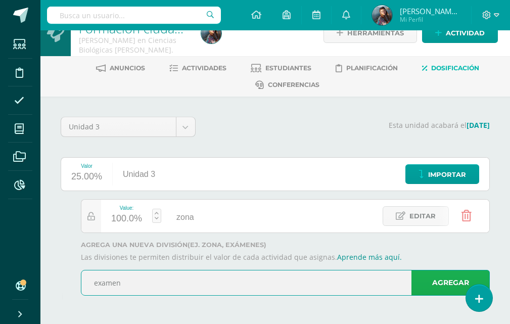
type input "examen"
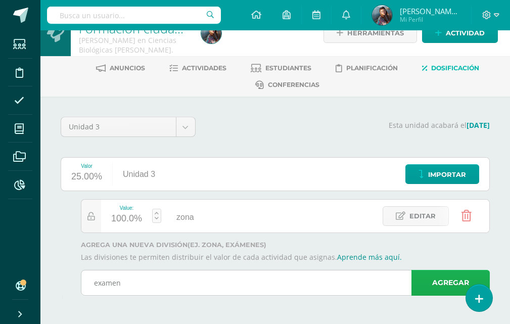
click at [447, 288] on link "Agregar" at bounding box center [450, 283] width 78 height 26
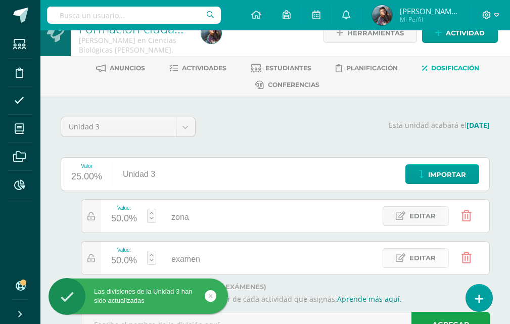
click at [424, 258] on span "Editar" at bounding box center [422, 258] width 26 height 19
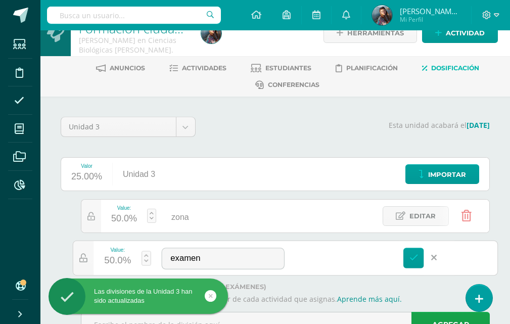
click at [108, 262] on link "Editar" at bounding box center [74, 258] width 69 height 21
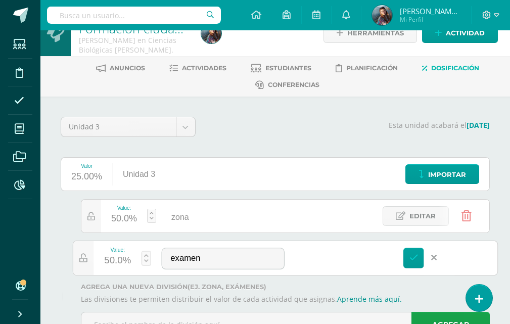
click at [111, 263] on div "50.0%" at bounding box center [117, 261] width 27 height 17
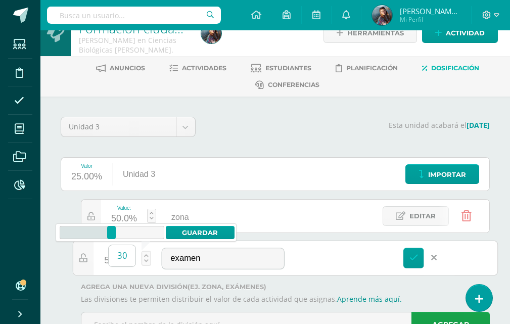
type input "30"
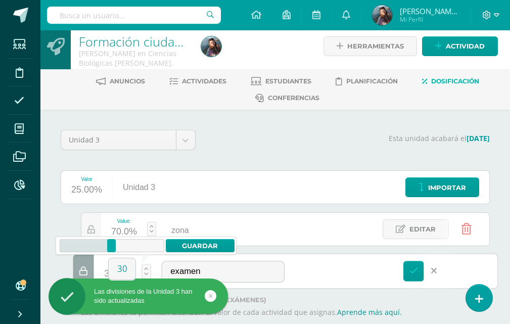
scroll to position [0, 0]
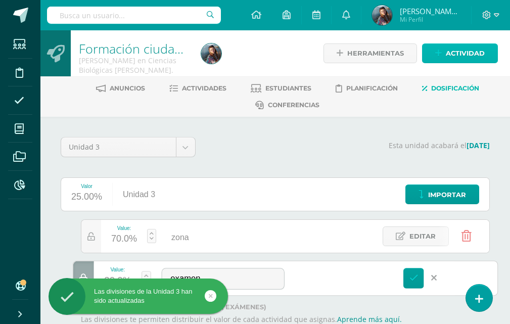
click at [477, 43] on link "Actividad" at bounding box center [460, 53] width 76 height 20
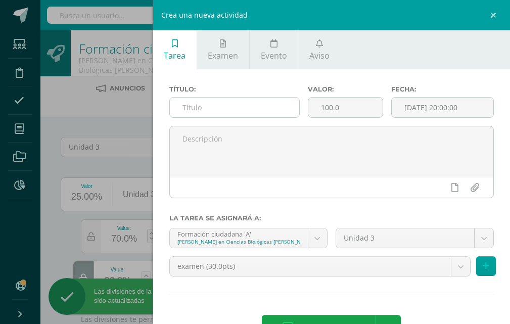
click at [263, 108] on input "text" at bounding box center [234, 108] width 129 height 20
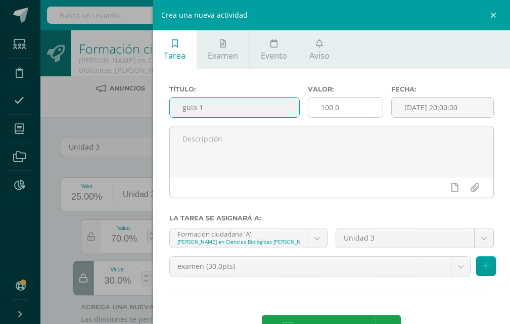
type input "guia 1"
click at [352, 106] on input "100.0" at bounding box center [345, 108] width 74 height 20
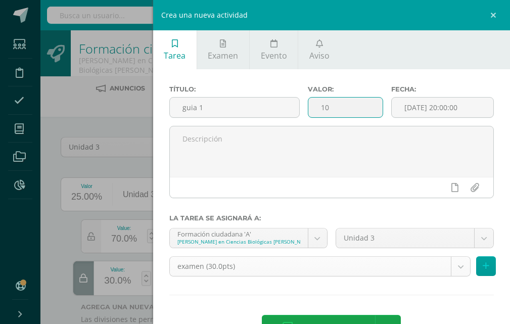
type input "10"
click at [364, 266] on body "Las divisiones de la Unidad 3 han sido actualizadas Las divisiones de la Unidad…" at bounding box center [255, 193] width 510 height 386
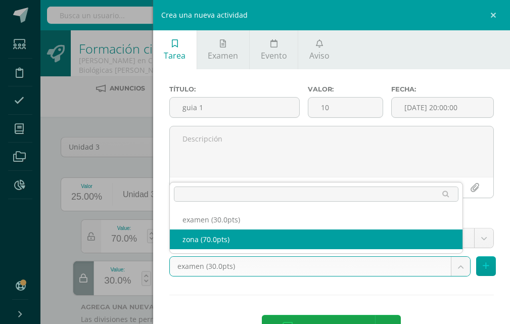
select select "122561"
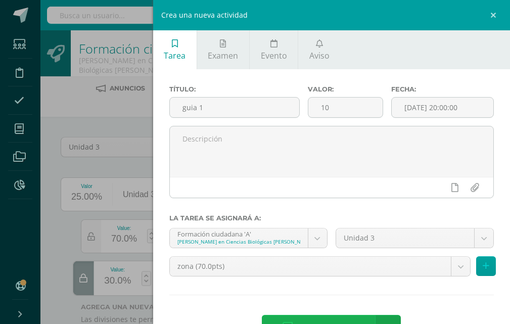
click at [311, 316] on span "Agregar tarea" at bounding box center [329, 327] width 64 height 25
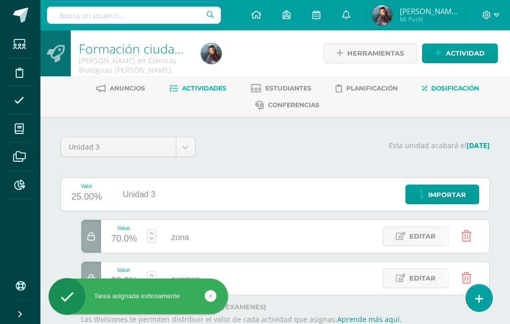
click at [215, 89] on span "Actividades" at bounding box center [204, 88] width 44 height 8
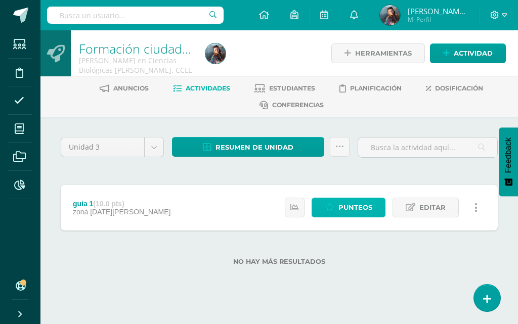
click at [357, 205] on span "Punteos" at bounding box center [355, 207] width 34 height 19
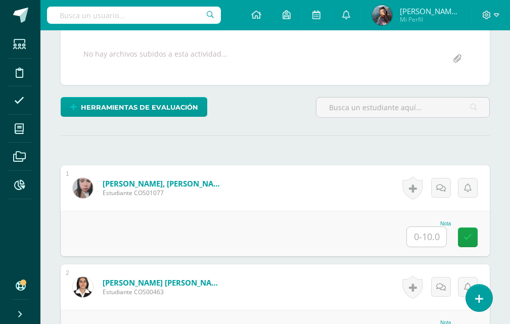
scroll to position [203, 0]
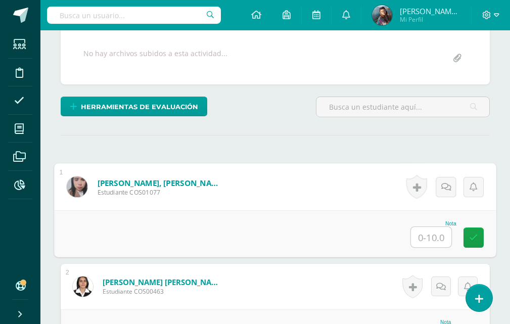
click at [439, 239] on input "text" at bounding box center [431, 237] width 40 height 20
type input "9"
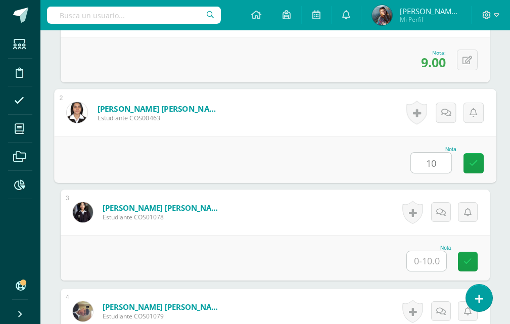
type input "10"
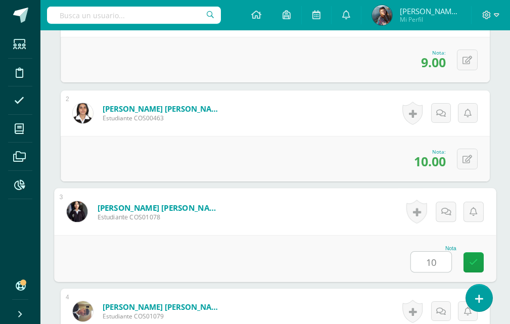
scroll to position [575, 0]
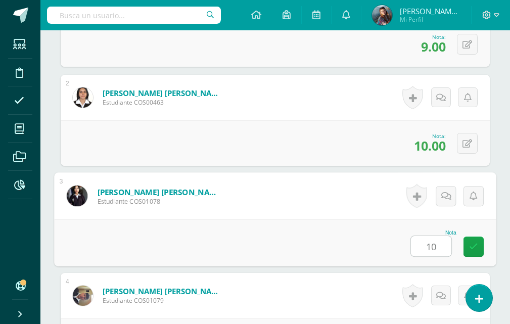
type input "10"
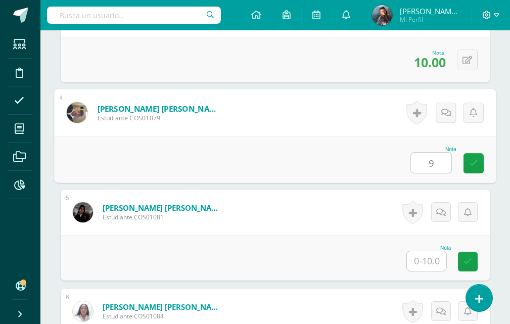
type input "9"
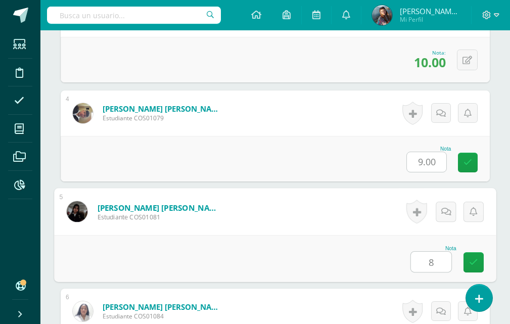
type input "8"
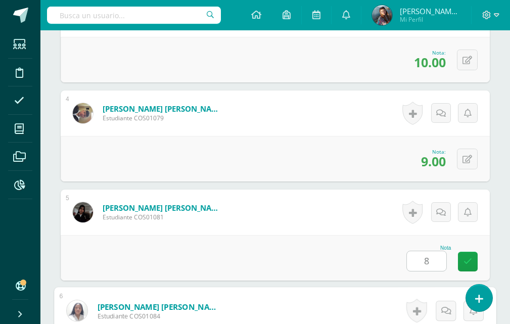
scroll to position [773, 0]
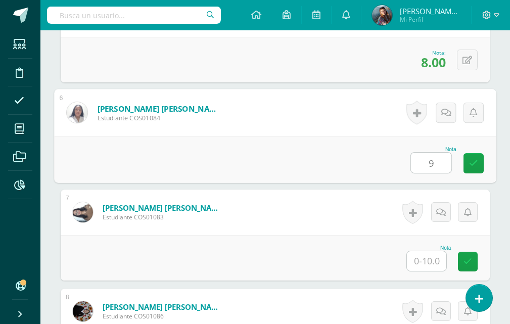
type input "9"
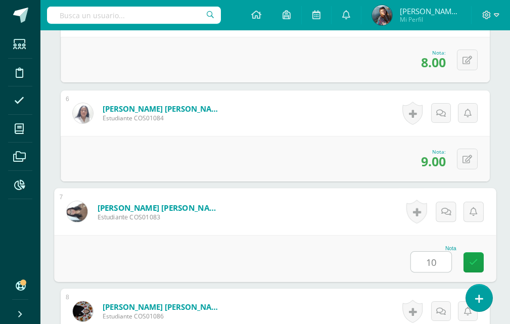
type input "10"
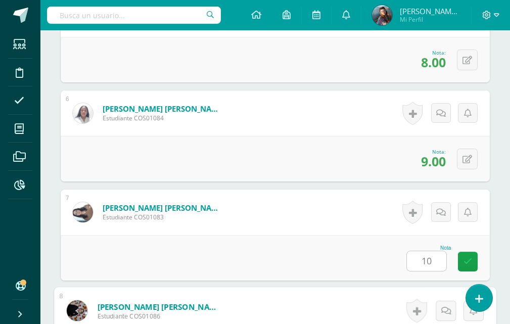
scroll to position [971, 0]
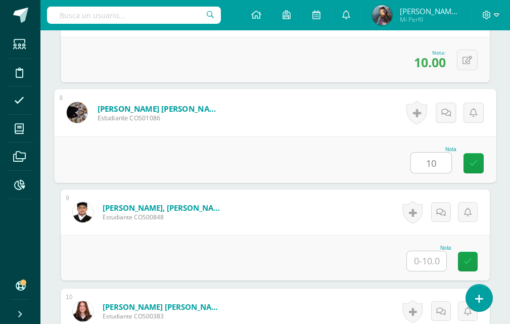
type input "10"
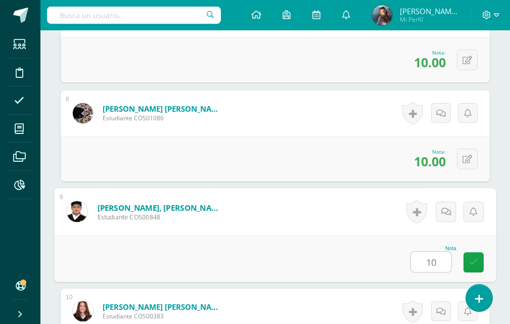
type input "10"
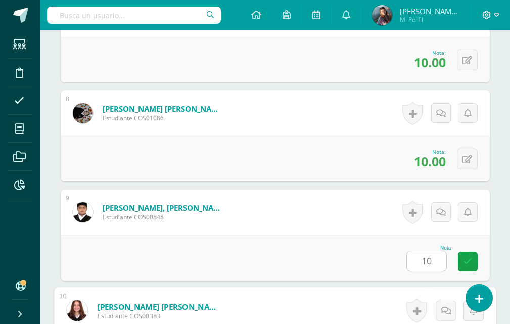
scroll to position [1169, 0]
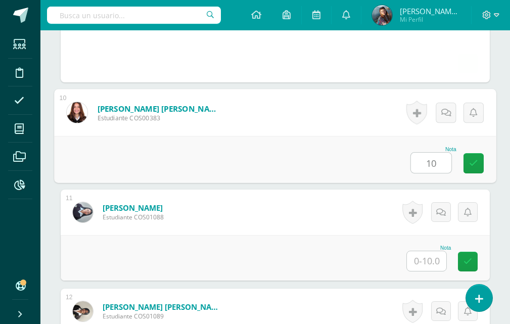
type input "10"
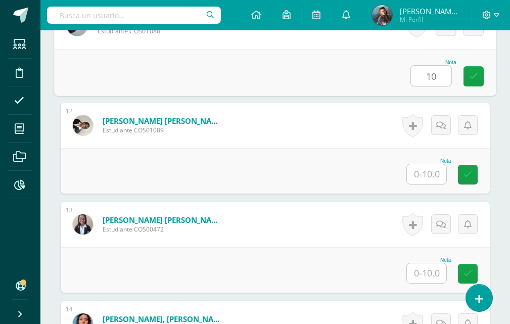
scroll to position [1367, 0]
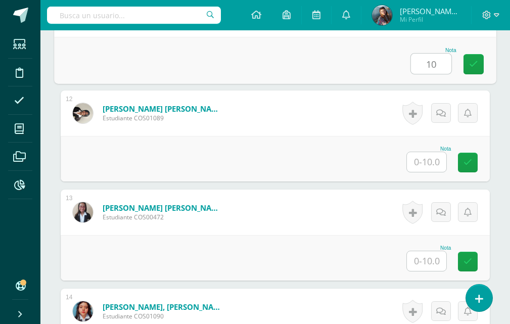
type input "10"
click at [439, 165] on input "text" at bounding box center [426, 162] width 39 height 20
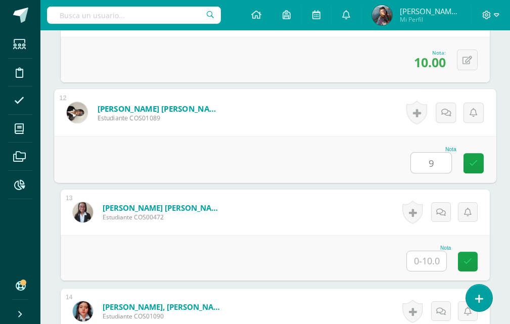
type input "9"
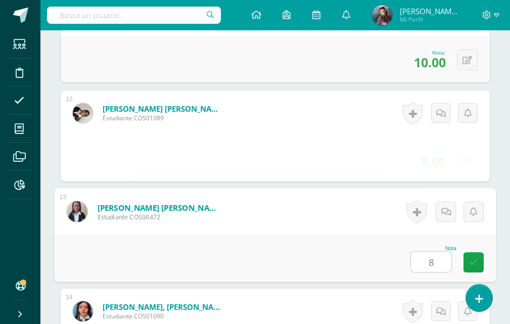
type input "8"
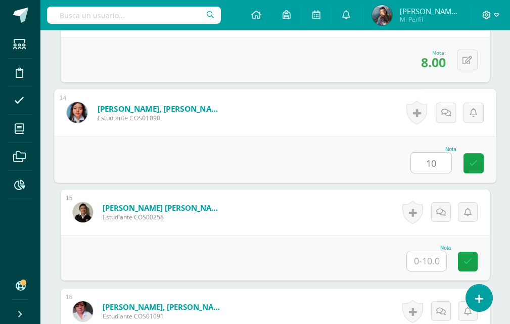
type input "10"
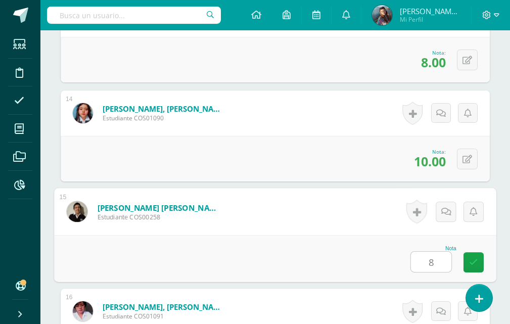
type input "8"
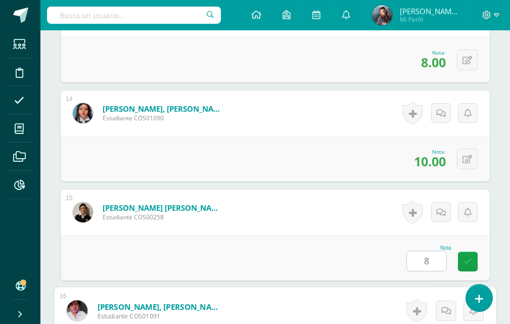
scroll to position [1763, 0]
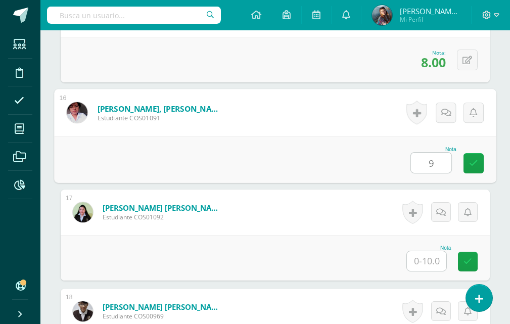
type input "9"
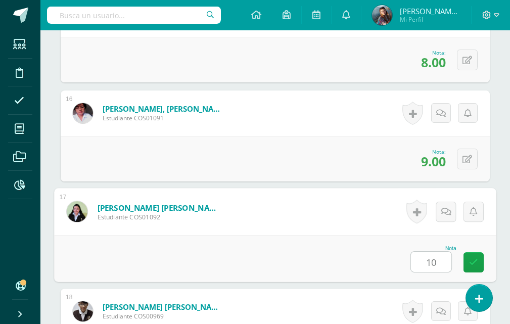
type input "10"
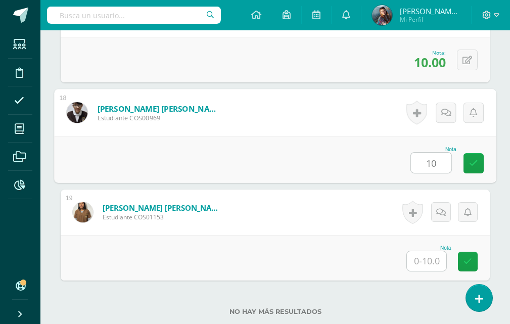
type input "10"
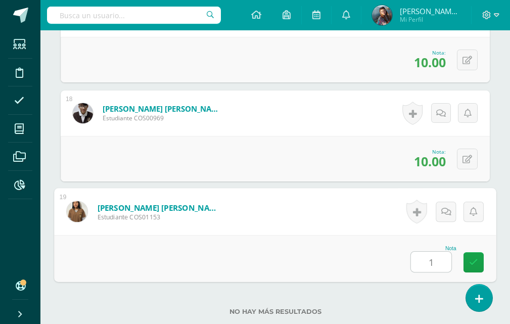
type input "10"
click icon
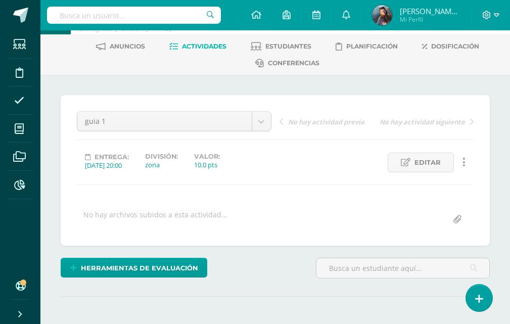
scroll to position [0, 0]
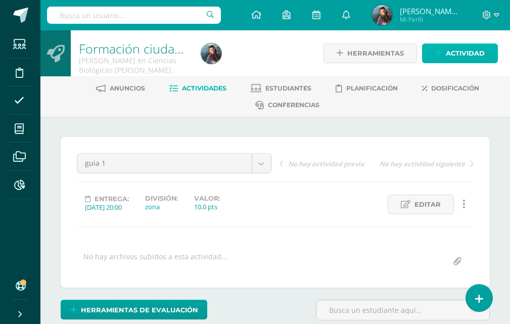
click span "Actividad"
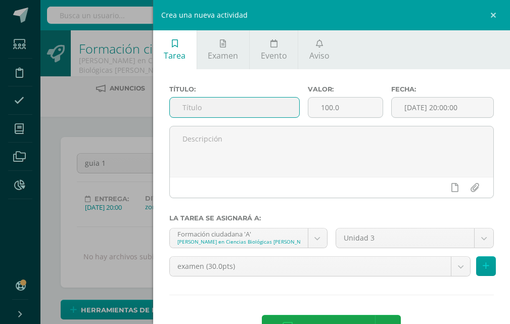
click input "text"
type input "guia 2"
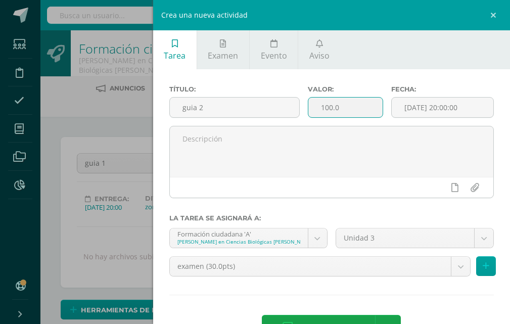
click input "100.0"
type input "1"
type input "20"
click div "examen (30.0pts) examen (30.0pts) zona (70.0pts)"
click body "Estudiantes Disciplina Asistencia Mis cursos Archivos Reportes Soporte Ayuda Re…"
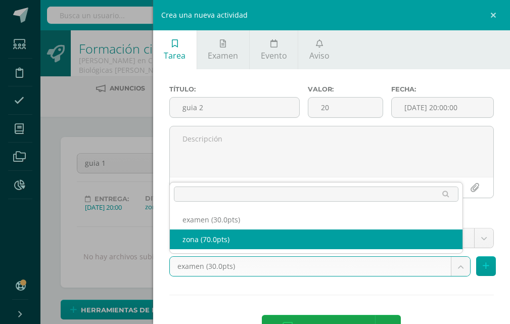
select select "122561"
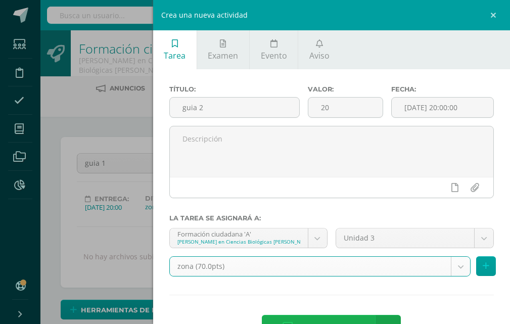
click span "Agregar tarea"
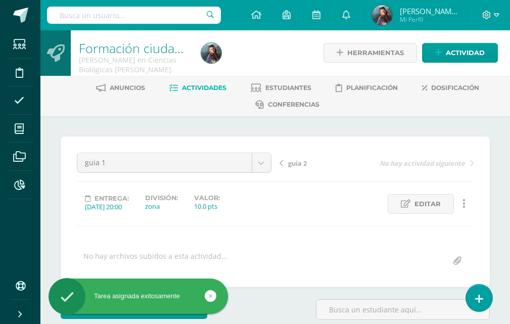
scroll to position [24, 0]
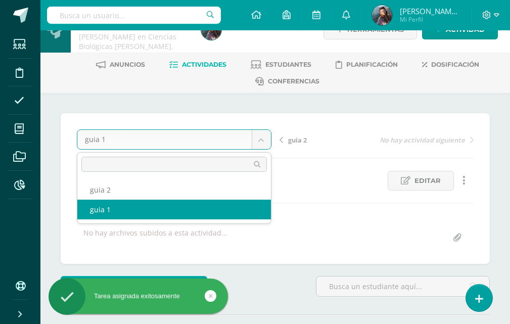
click at [264, 161] on body "Tarea asignada exitosamente Estudiantes Disciplina Asistencia Mis cursos Archiv…" at bounding box center [255, 184] width 510 height 417
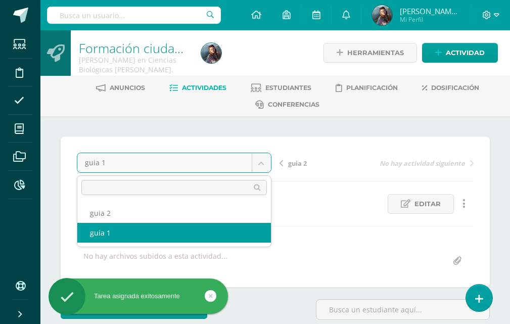
scroll to position [0, 0]
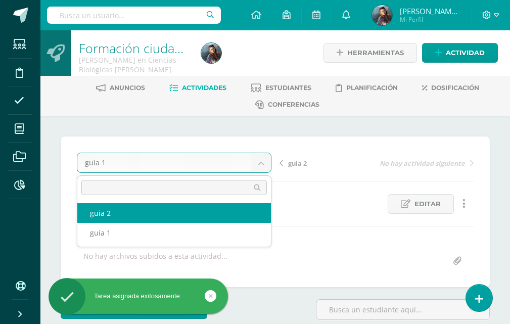
select select "/dashboard/teacher/grade-activity/122564/"
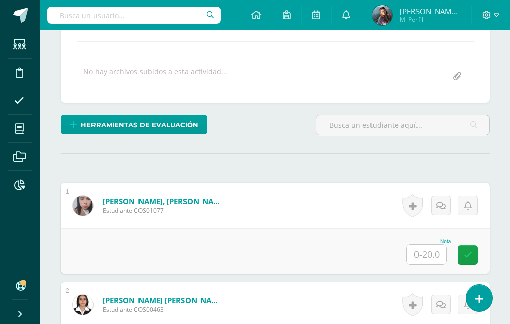
scroll to position [203, 0]
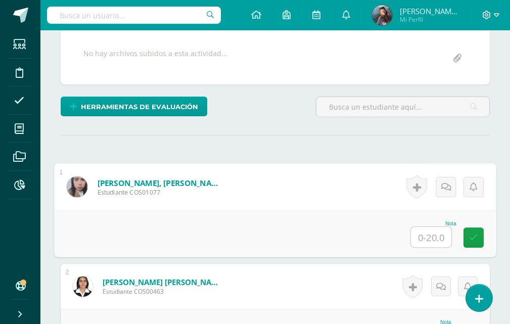
click at [433, 236] on input "text" at bounding box center [431, 237] width 40 height 20
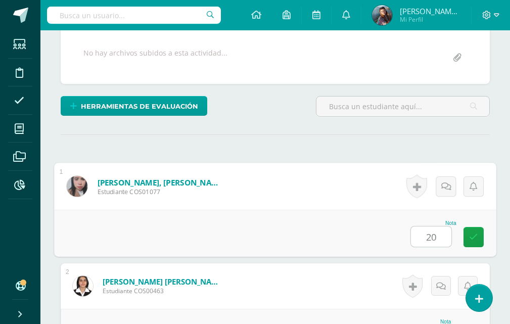
type input "20"
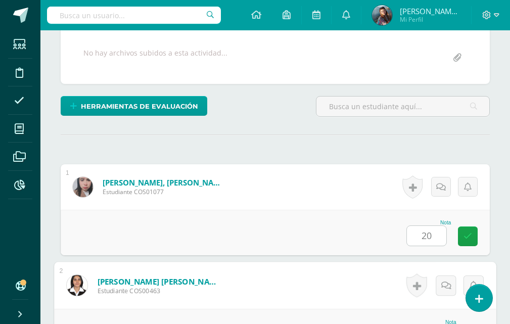
scroll to position [377, 0]
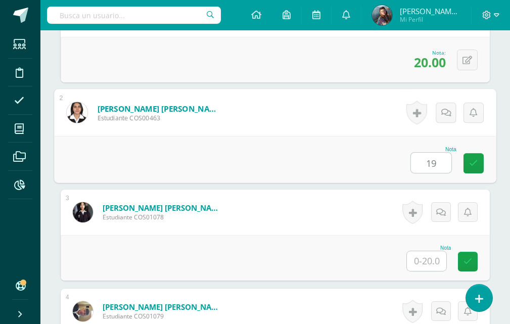
type input "19"
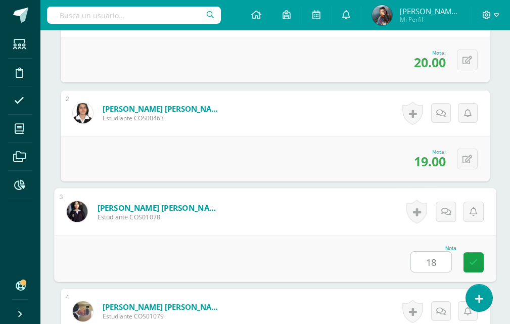
type input "18"
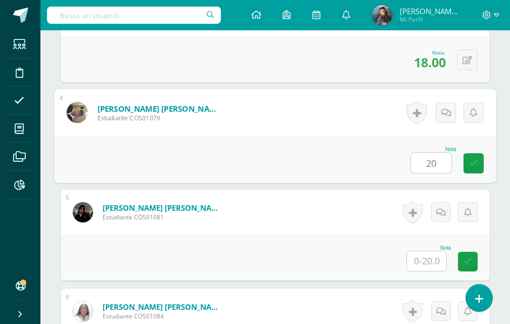
type input "20"
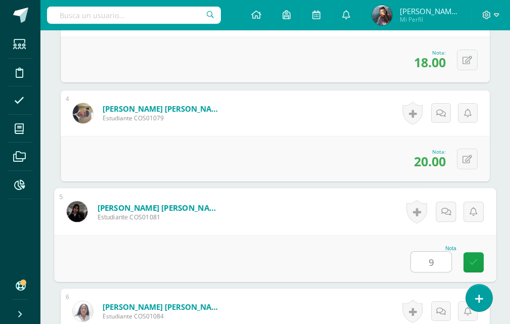
type input "9"
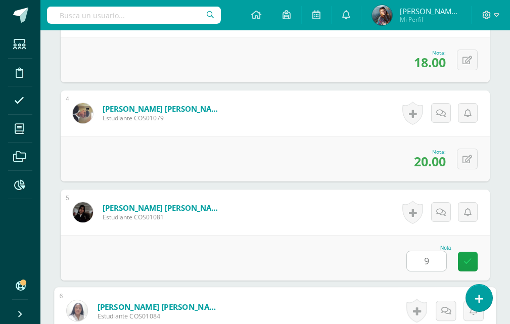
scroll to position [773, 0]
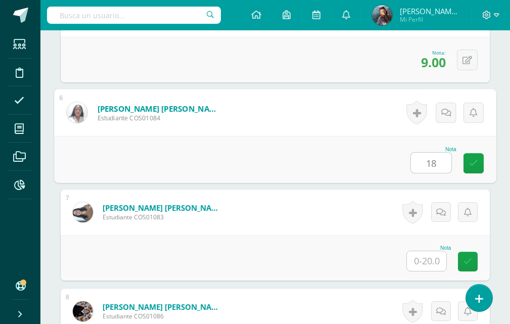
type input "18"
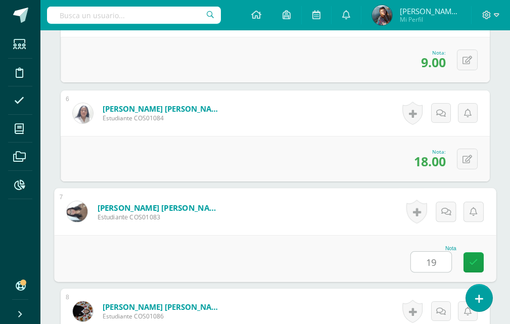
type input "19"
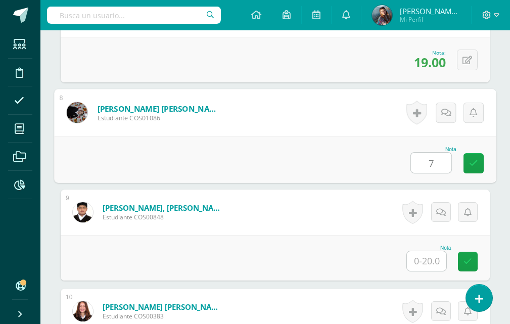
type input "7"
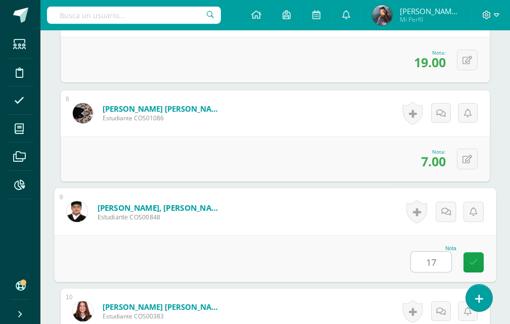
type input "17"
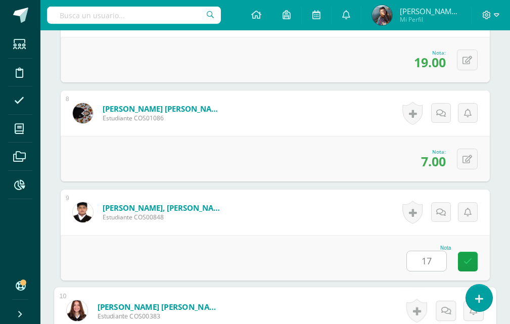
scroll to position [1169, 0]
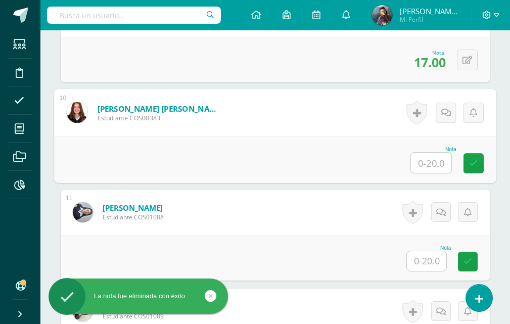
drag, startPoint x: 456, startPoint y: 185, endPoint x: 444, endPoint y: 183, distance: 12.3
click at [455, 185] on div "1 [PERSON_NAME], [PERSON_NAME] Estudiante COS01077 Nota 20.00 0 [GEOGRAPHIC_DAT…" at bounding box center [275, 136] width 429 height 1874
click at [432, 160] on input "text" at bounding box center [431, 163] width 40 height 20
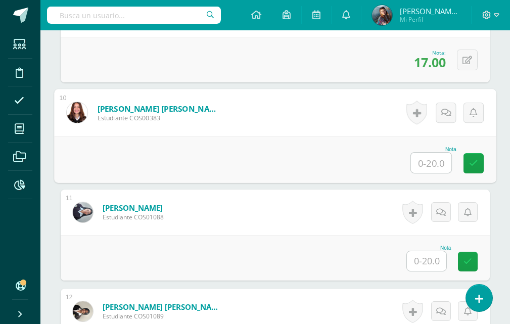
click at [433, 261] on input "text" at bounding box center [426, 261] width 39 height 20
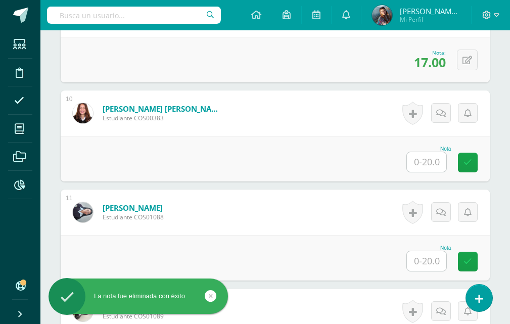
click at [325, 175] on div "Nota" at bounding box center [275, 158] width 429 height 45
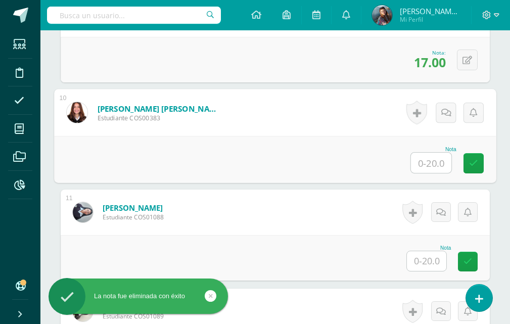
click at [434, 163] on input "text" at bounding box center [431, 163] width 40 height 20
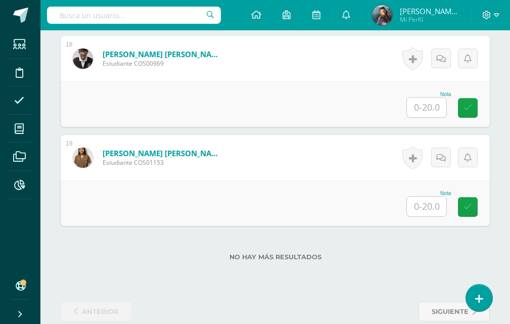
scroll to position [2034, 0]
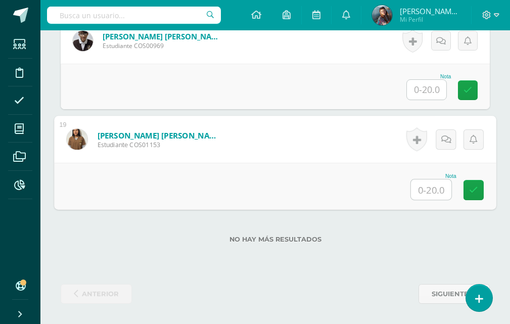
click at [437, 191] on input "text" at bounding box center [431, 189] width 40 height 20
click at [406, 228] on div "No hay más resultados" at bounding box center [275, 231] width 429 height 47
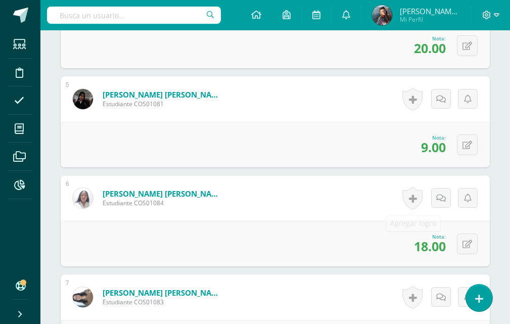
scroll to position [720, 0]
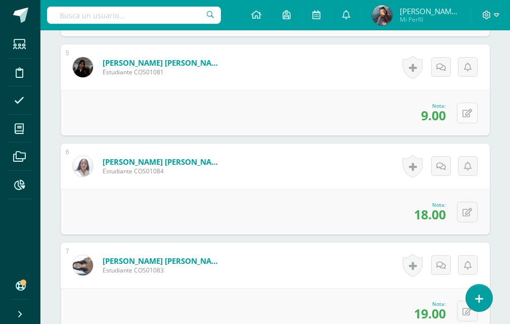
click at [470, 114] on icon at bounding box center [467, 113] width 10 height 9
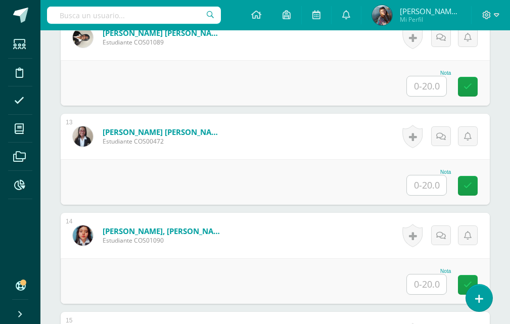
scroll to position [1466, 0]
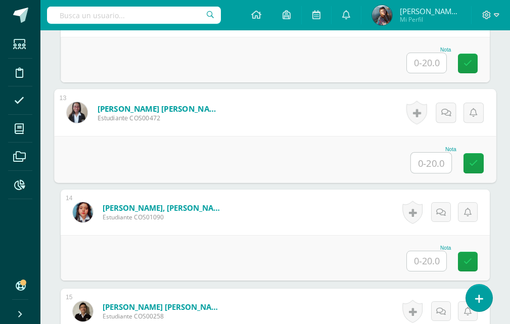
click at [430, 162] on input "text" at bounding box center [431, 163] width 40 height 20
type input "2"
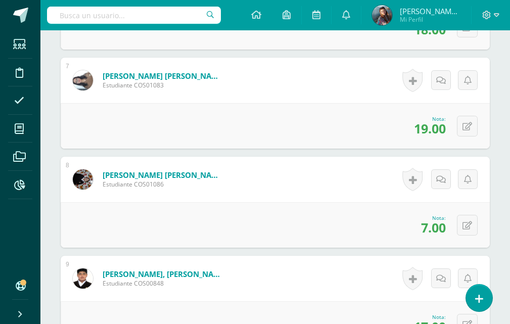
scroll to position [961, 0]
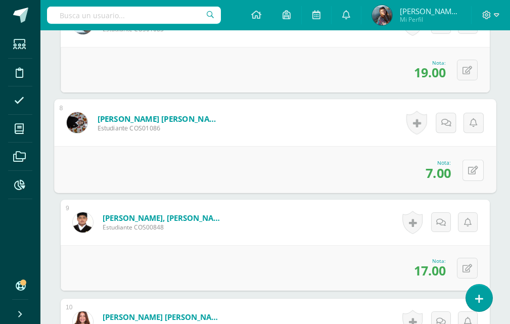
click at [467, 169] on button at bounding box center [472, 169] width 21 height 21
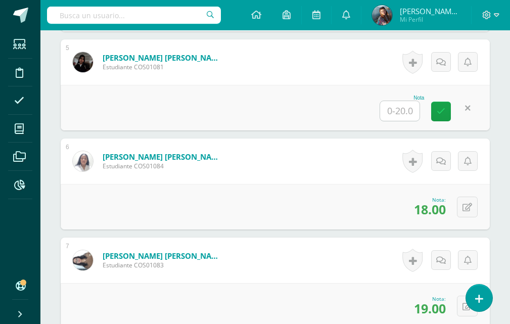
scroll to position [708, 0]
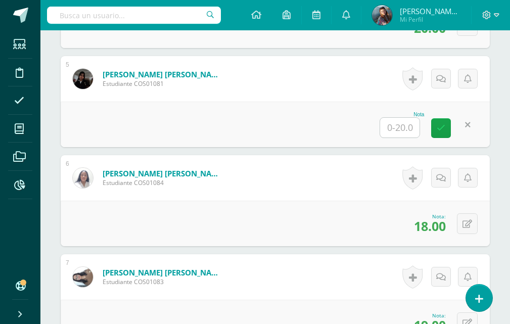
type input "18"
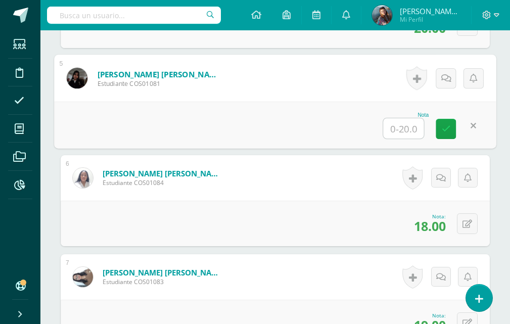
click at [412, 129] on input "text" at bounding box center [404, 128] width 40 height 20
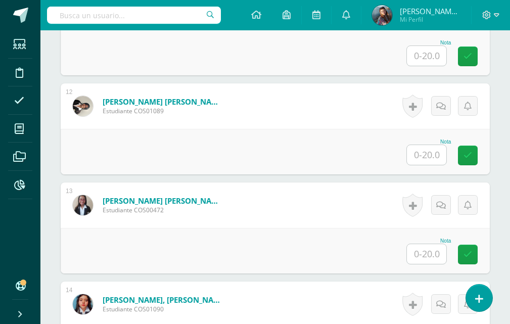
scroll to position [1365, 0]
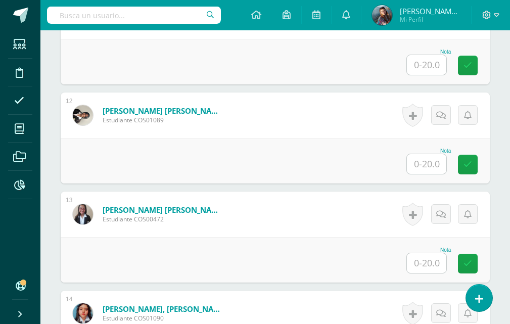
type input "20"
click at [440, 71] on input "text" at bounding box center [426, 65] width 39 height 20
type input "19"
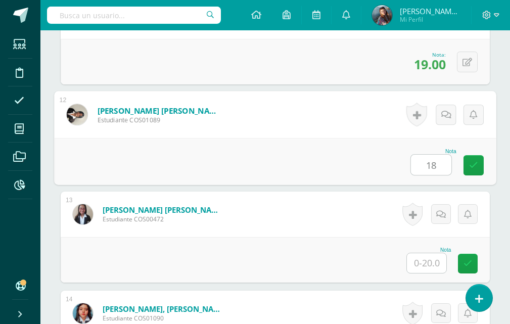
type input "18"
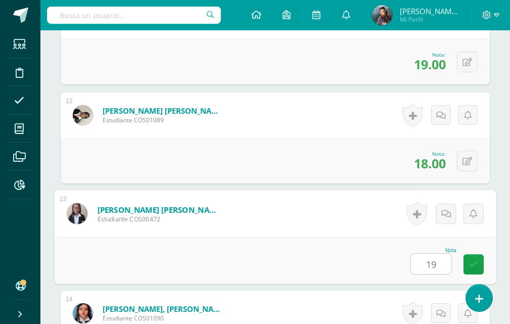
type input "19"
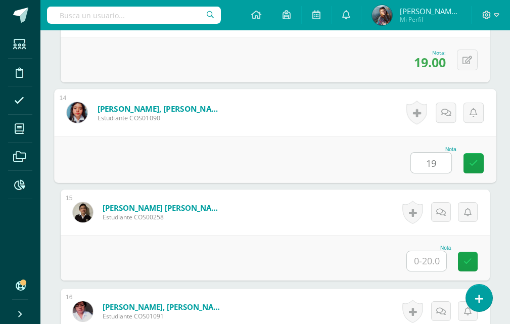
type input "19"
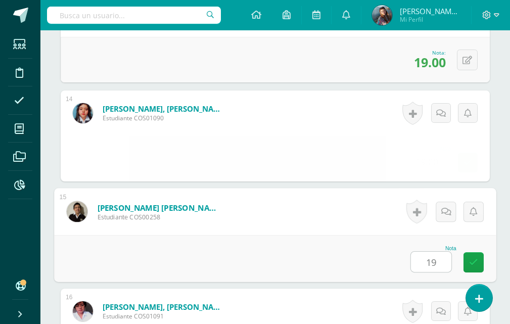
type input "19"
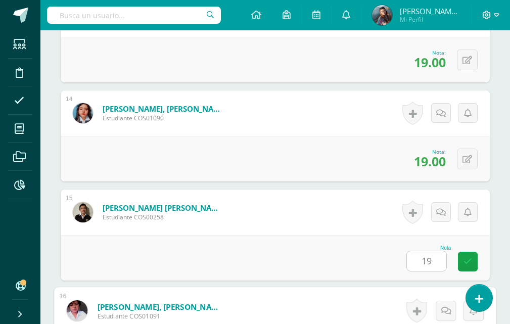
scroll to position [1763, 0]
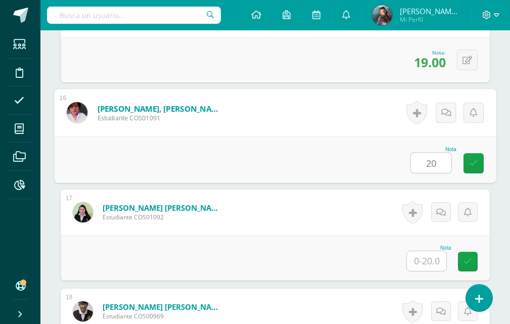
type input "20"
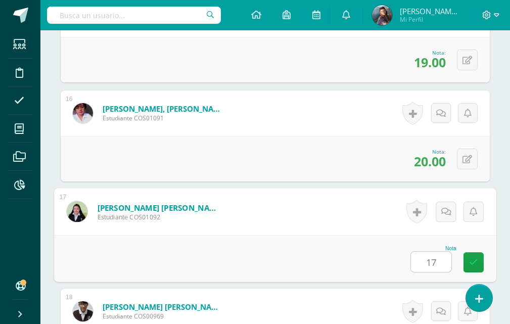
type input "17"
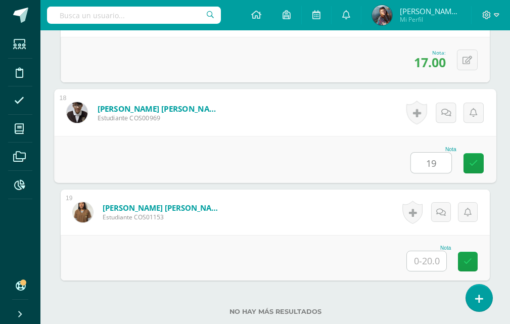
type input "19"
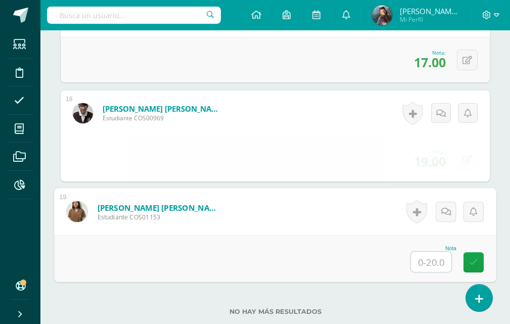
type input "8"
type input "18"
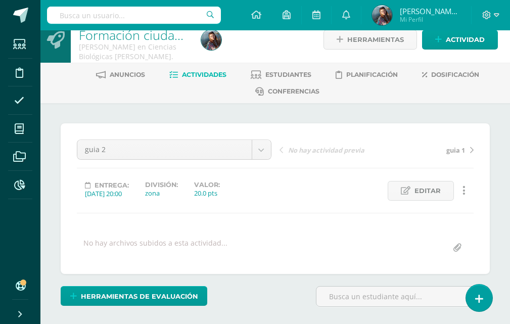
scroll to position [0, 0]
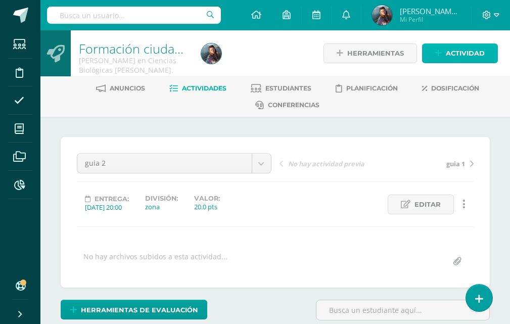
click at [460, 53] on span "Actividad" at bounding box center [465, 53] width 39 height 19
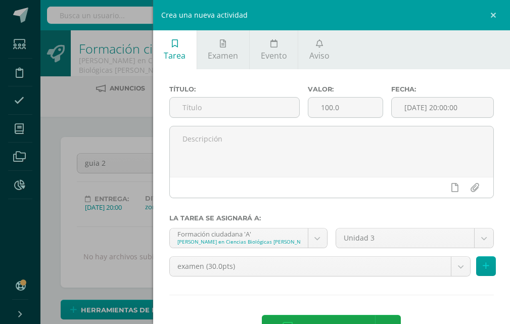
click at [274, 96] on div "Título:" at bounding box center [234, 105] width 138 height 40
click at [273, 101] on input "text" at bounding box center [234, 108] width 129 height 20
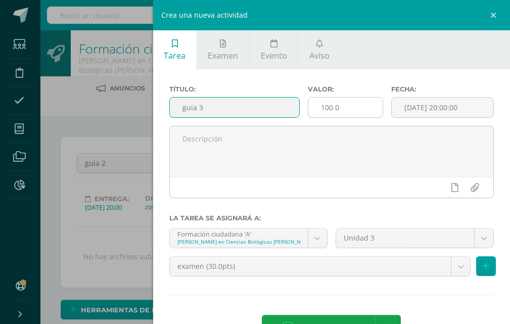
type input "guia 3"
click at [343, 117] on input "100.0" at bounding box center [345, 108] width 74 height 20
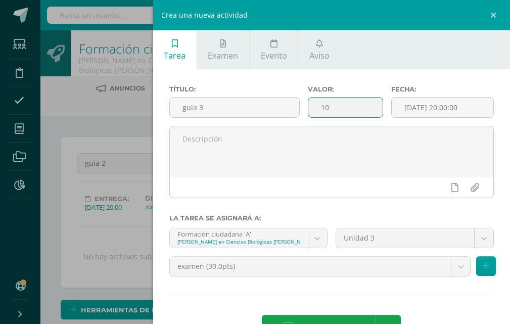
type input "1"
type input "20"
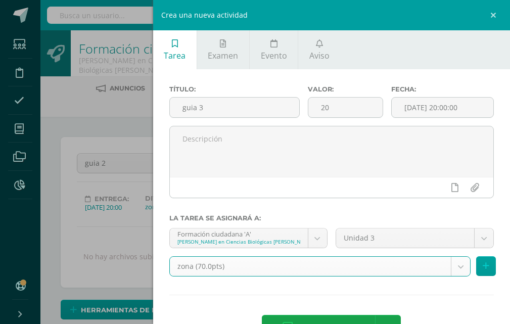
select select "122561"
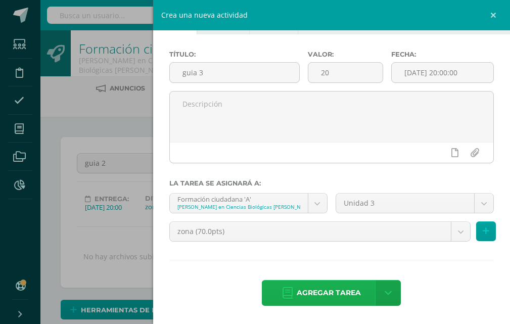
click at [323, 286] on span "Agregar tarea" at bounding box center [329, 293] width 64 height 25
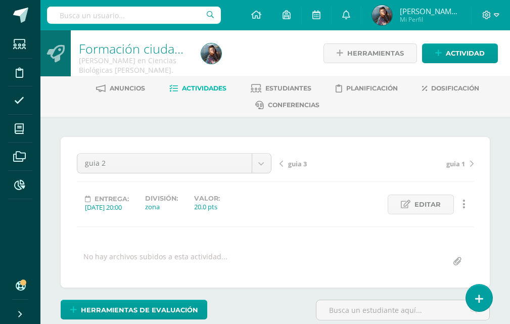
scroll to position [1, 0]
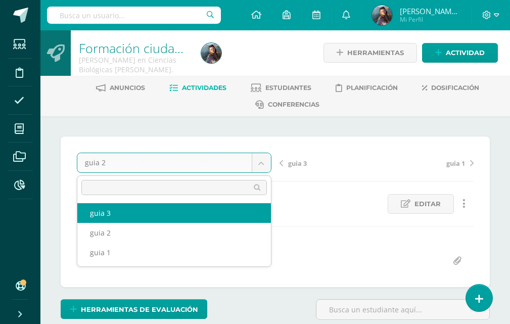
select select "/dashboard/teacher/grade-activity/122565/"
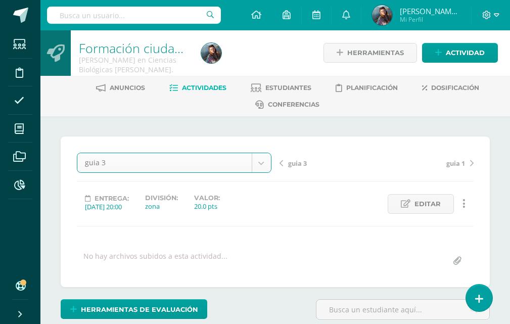
scroll to position [1, 0]
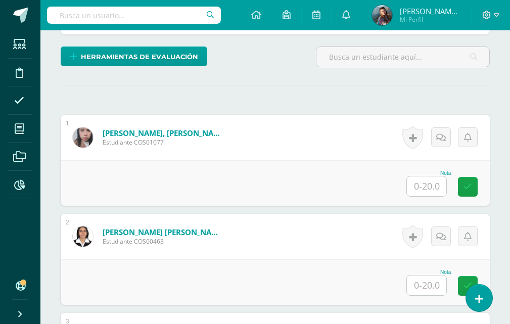
scroll to position [254, 0]
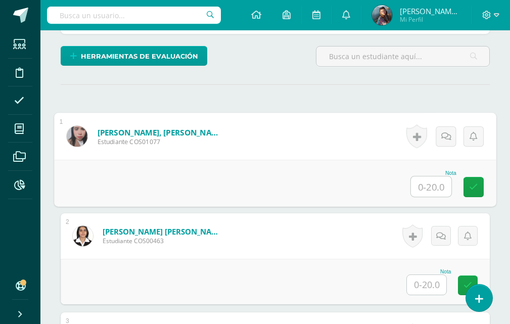
click at [419, 190] on input "text" at bounding box center [431, 186] width 40 height 20
type input "20"
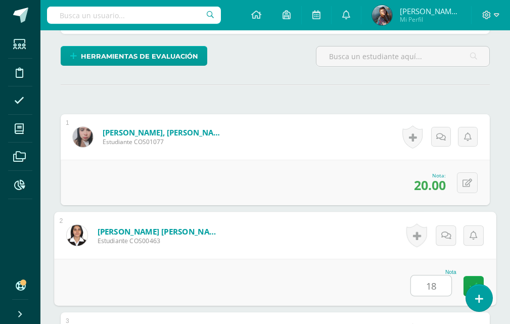
type input "18"
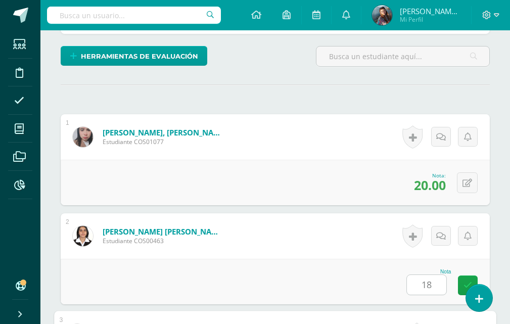
scroll to position [476, 0]
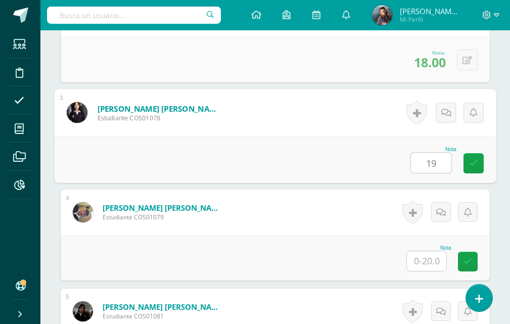
type input "19"
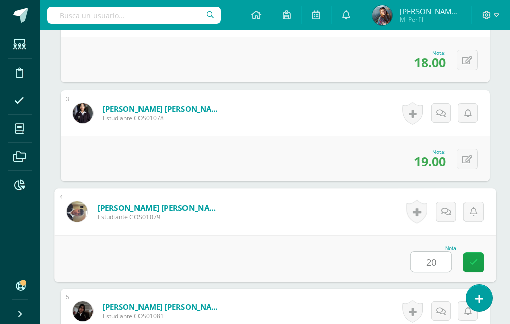
type input "20"
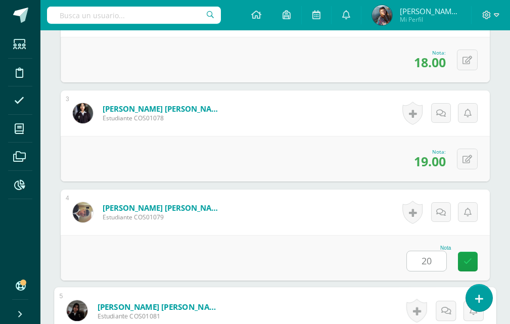
scroll to position [674, 0]
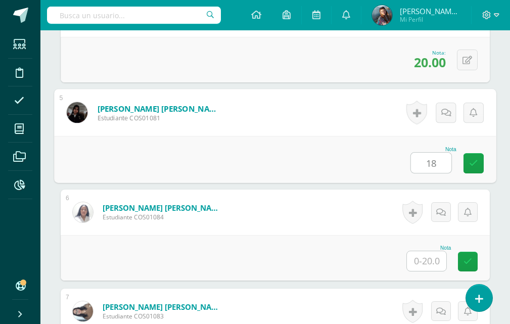
type input "18"
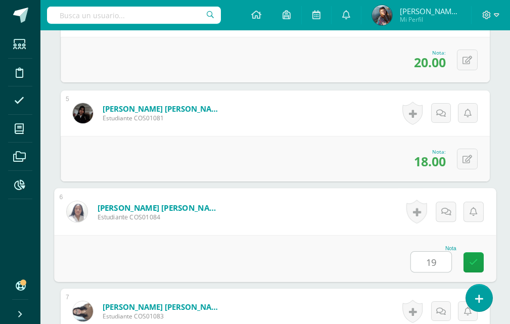
type input "19"
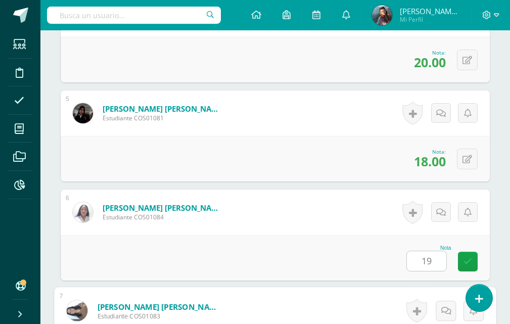
scroll to position [872, 0]
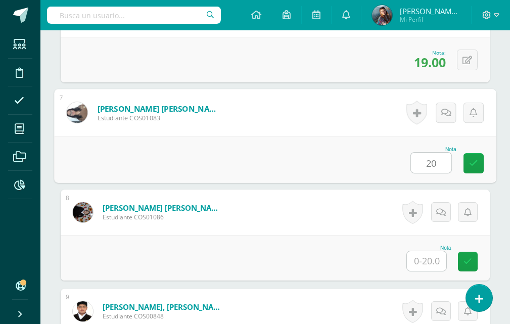
type input "20"
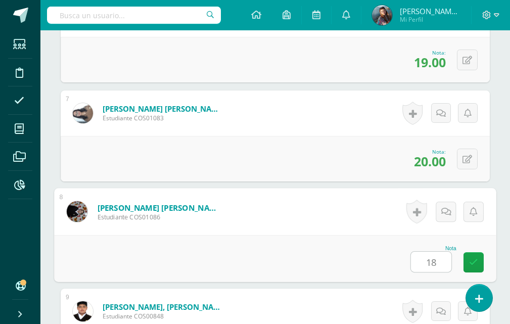
type input "18"
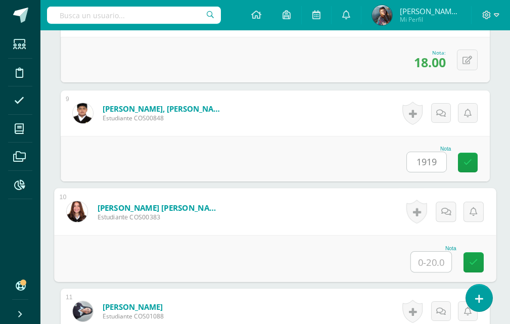
type input "0"
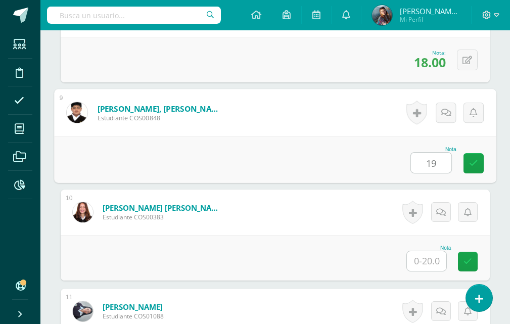
type input "19"
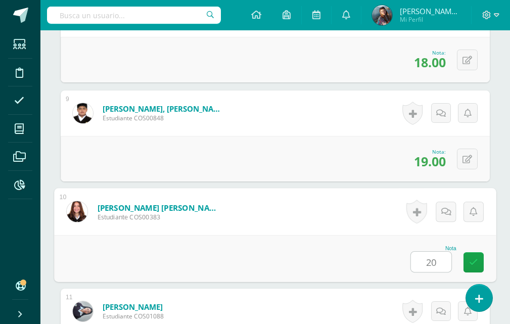
type input "20"
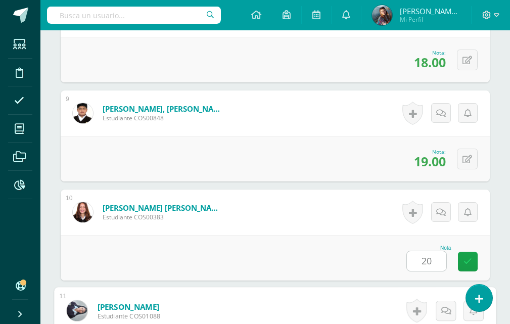
scroll to position [1268, 0]
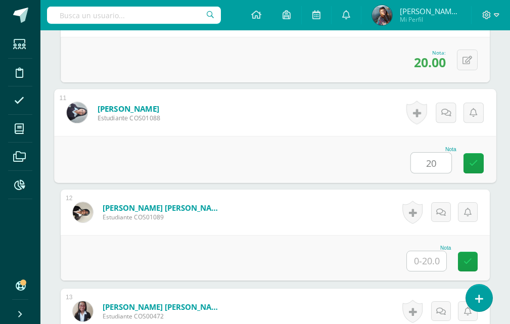
type input "20"
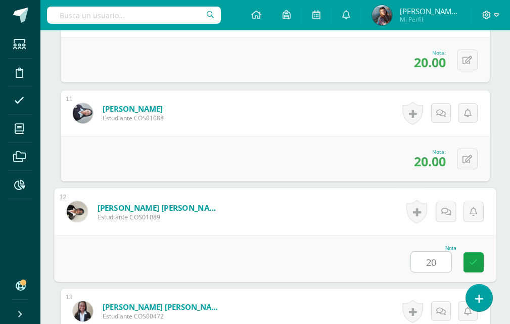
type input "20"
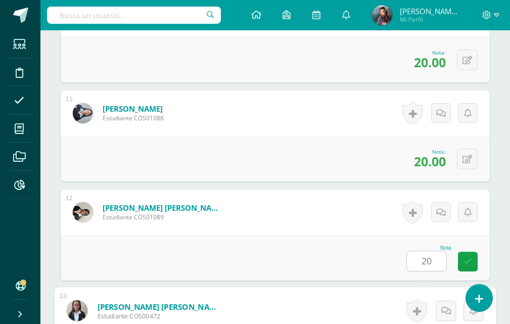
scroll to position [1466, 0]
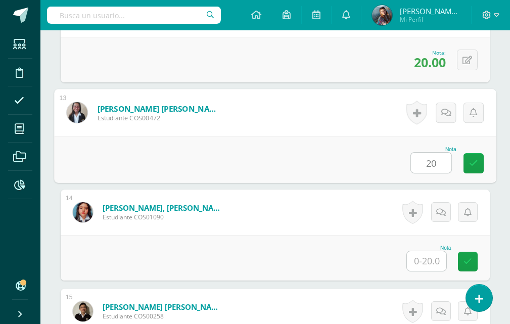
type input "20"
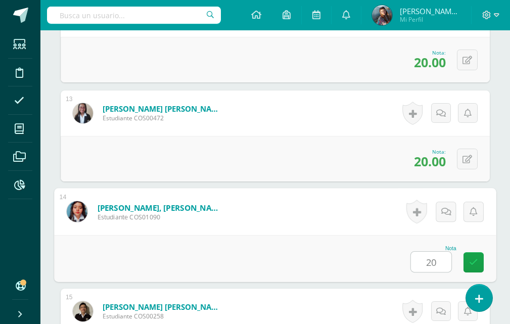
type input "20"
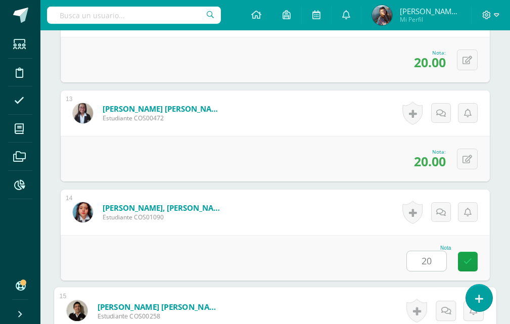
scroll to position [1664, 0]
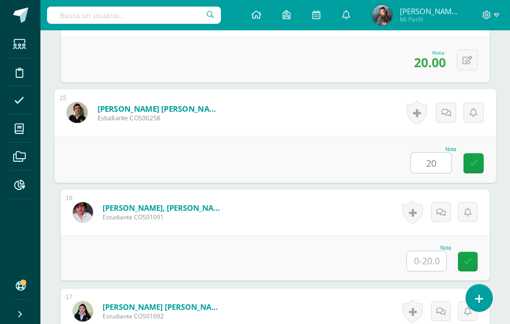
type input "20"
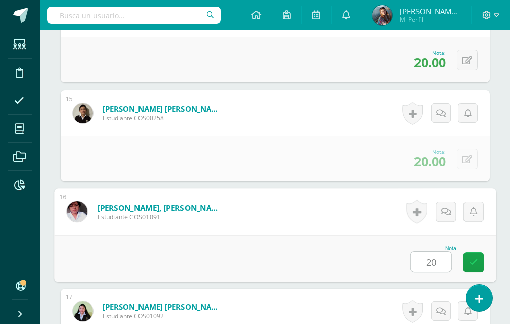
type input "20"
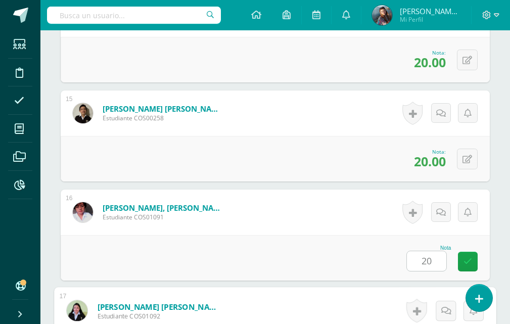
scroll to position [1862, 0]
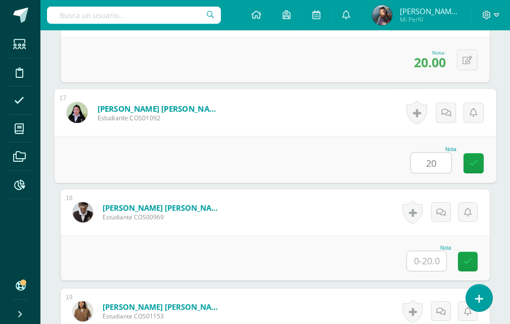
type input "20"
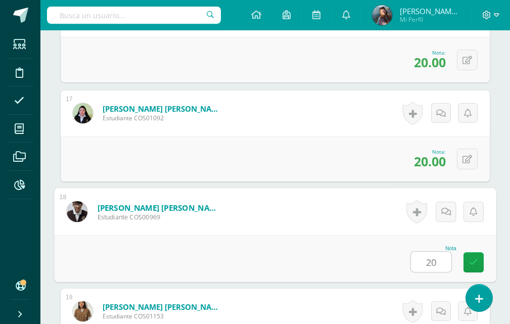
type input "20"
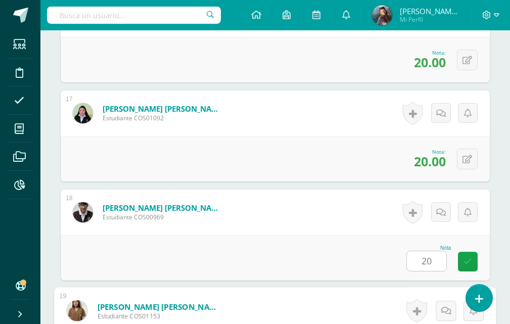
scroll to position [2034, 0]
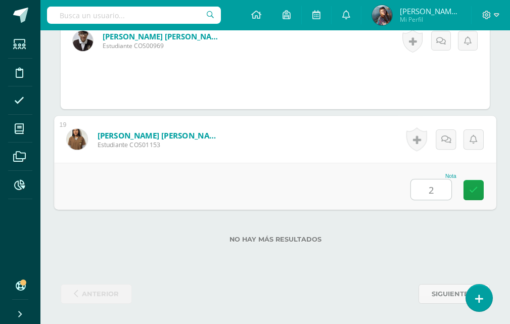
type input "20"
click at [467, 190] on link at bounding box center [473, 190] width 20 height 20
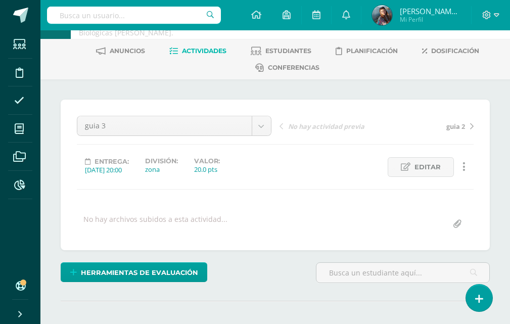
scroll to position [0, 0]
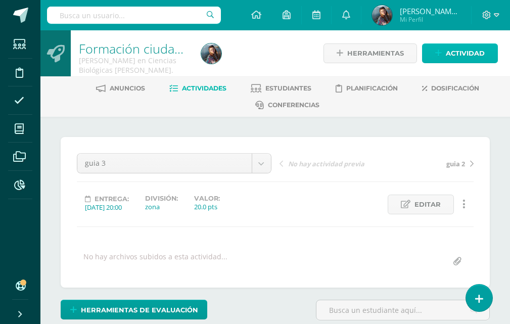
click at [447, 54] on span "Actividad" at bounding box center [465, 53] width 39 height 19
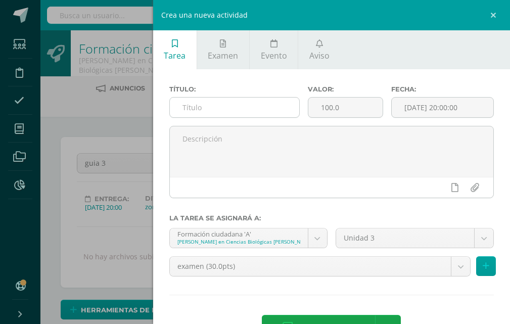
click at [284, 109] on input "text" at bounding box center [234, 108] width 129 height 20
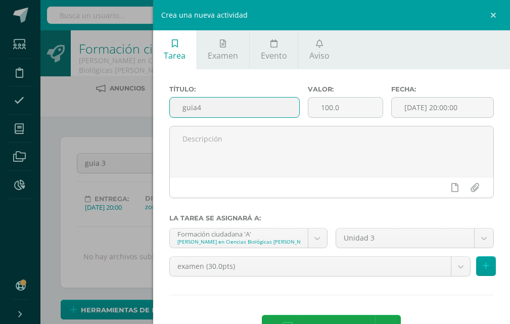
type input "guia4"
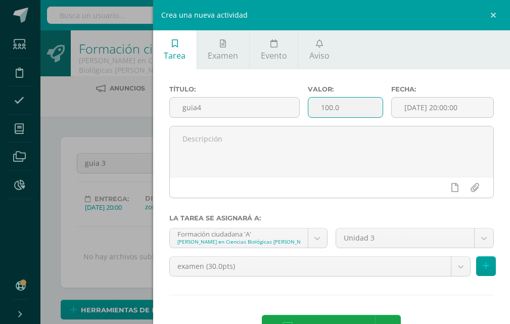
click at [345, 113] on input "100.0" at bounding box center [345, 108] width 74 height 20
type input "1"
type input "20"
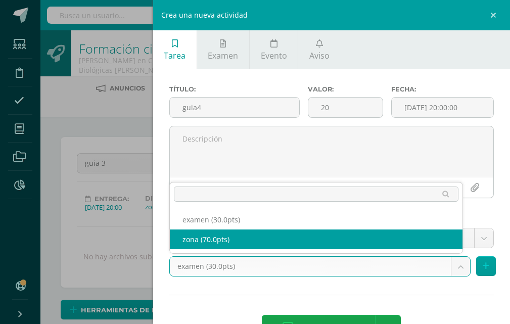
select select "122561"
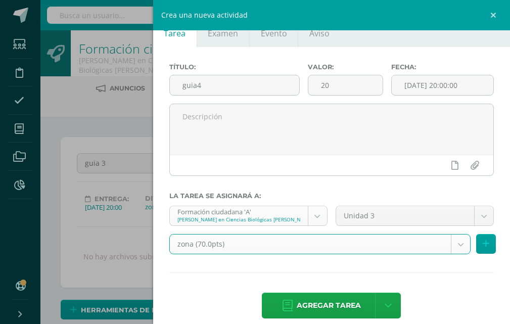
scroll to position [35, 0]
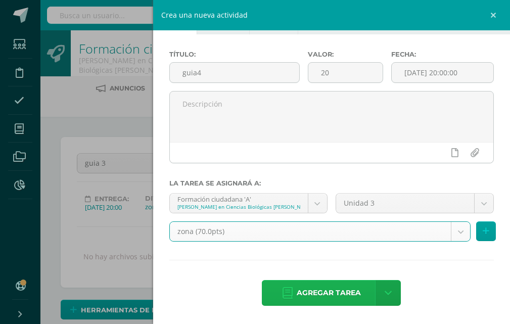
click at [319, 291] on span "Agregar tarea" at bounding box center [329, 293] width 64 height 25
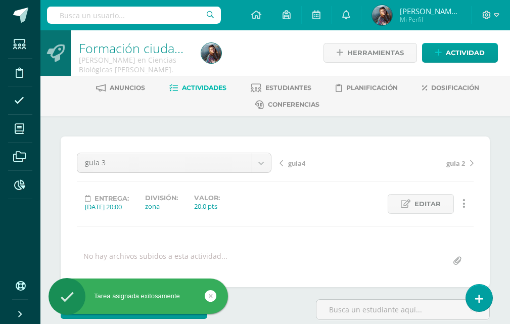
scroll to position [1, 0]
click at [266, 163] on body "Tarea asignada exitosamente Estudiantes Disciplina Asistencia Mis cursos Archiv…" at bounding box center [255, 207] width 510 height 417
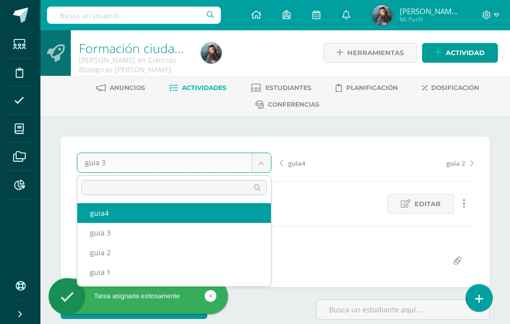
scroll to position [0, 0]
select select "/dashboard/teacher/grade-activity/122566/"
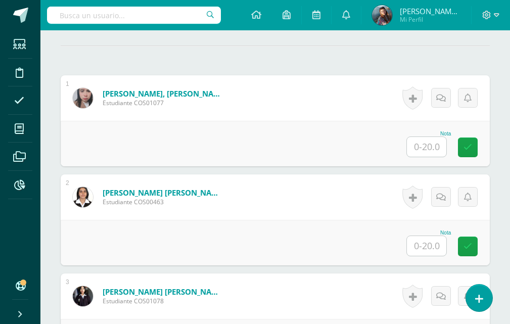
scroll to position [304, 0]
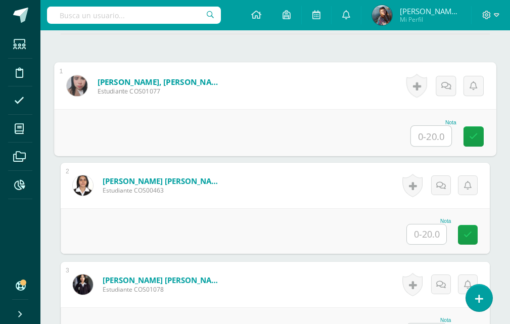
click at [440, 130] on input "text" at bounding box center [431, 136] width 40 height 20
type input "20"
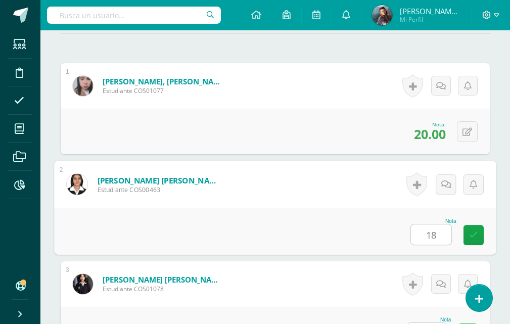
type input "18"
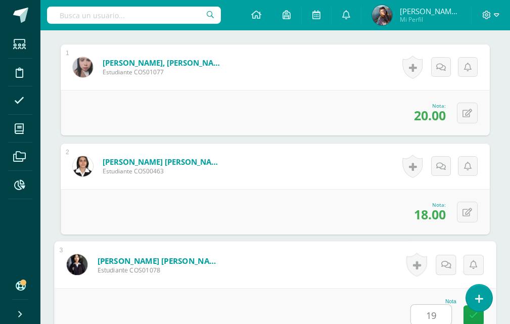
type input "19"
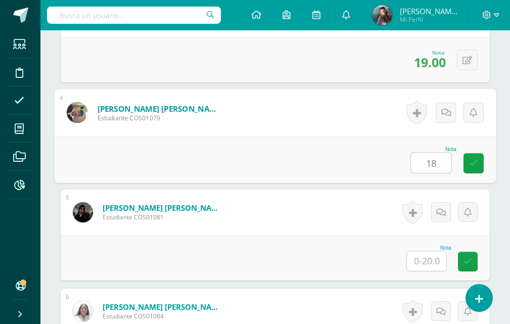
type input "18"
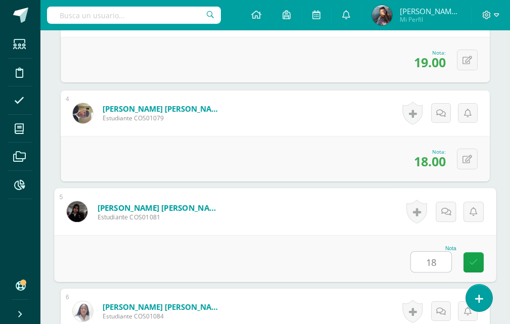
type input "18"
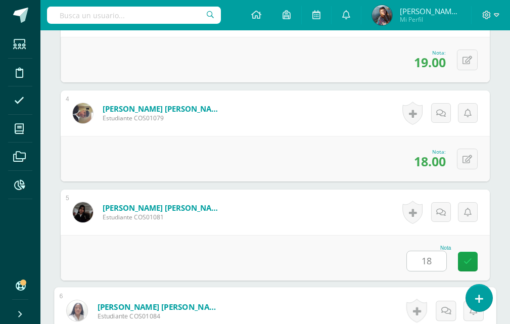
scroll to position [773, 0]
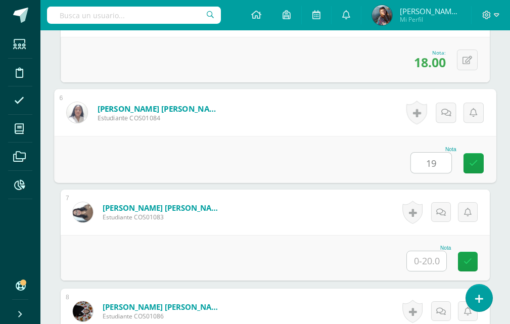
type input "19"
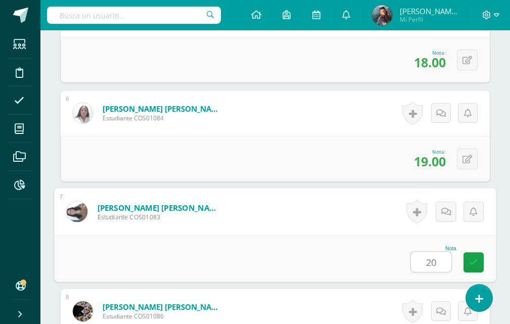
type input "20"
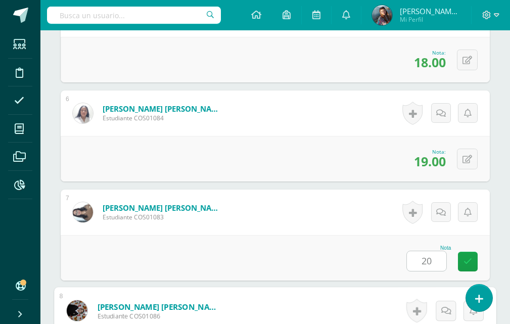
scroll to position [971, 0]
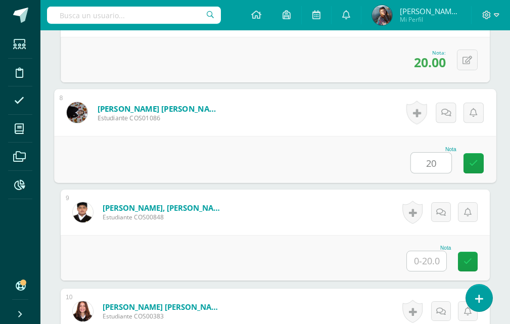
type input "20"
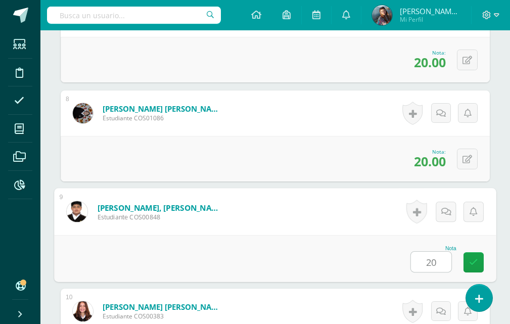
type input "20"
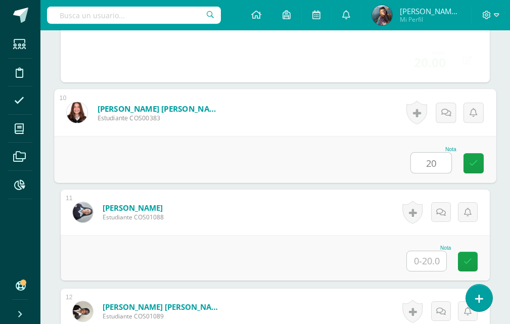
type input "20"
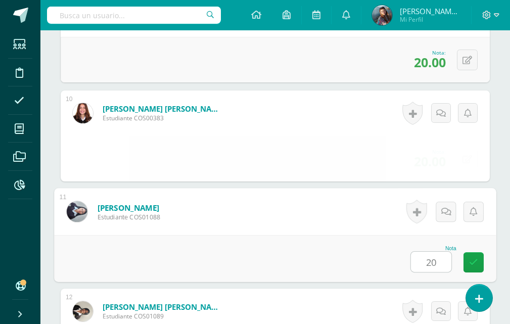
type input "20"
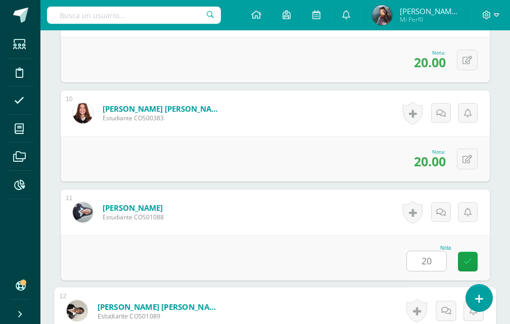
scroll to position [1367, 0]
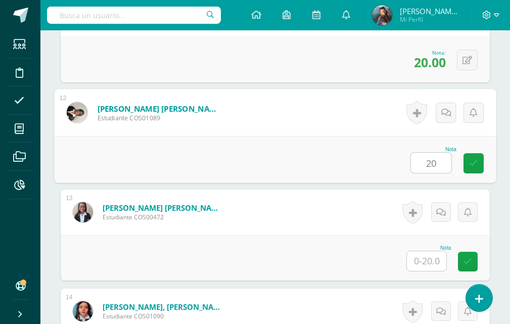
type input "20"
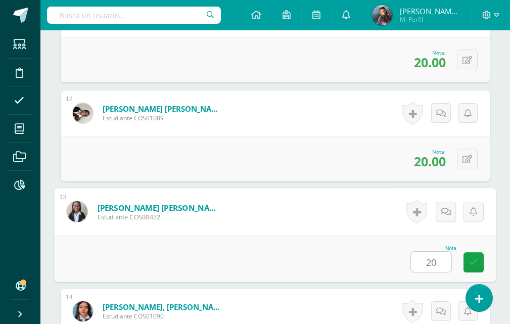
type input "20"
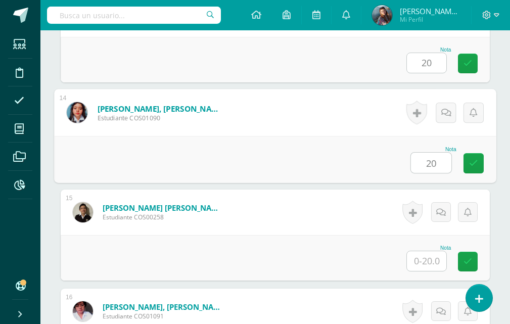
type input "20"
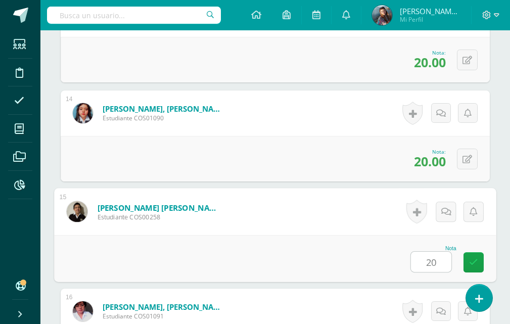
type input "20"
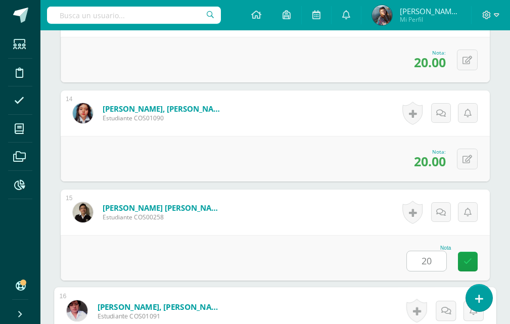
scroll to position [1763, 0]
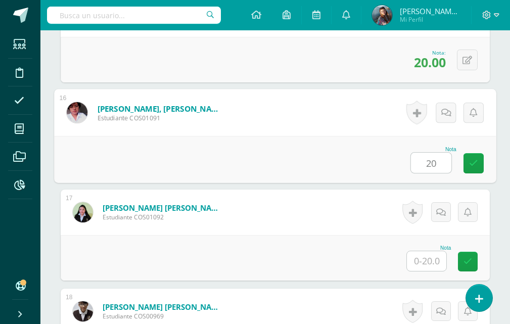
type input "20"
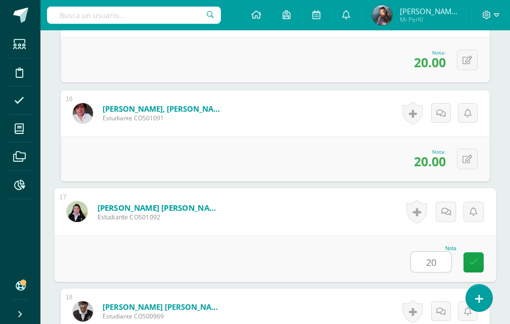
type input "20"
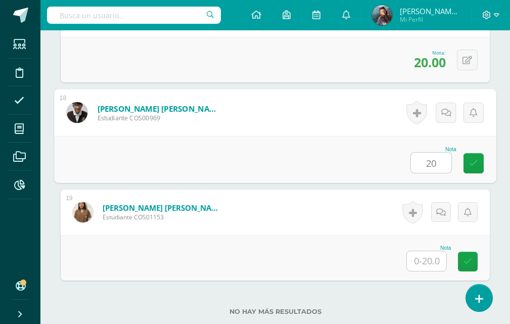
type input "20"
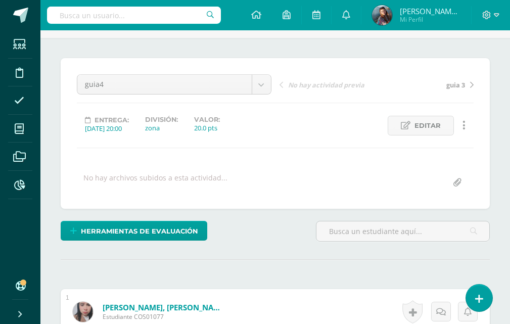
scroll to position [0, 0]
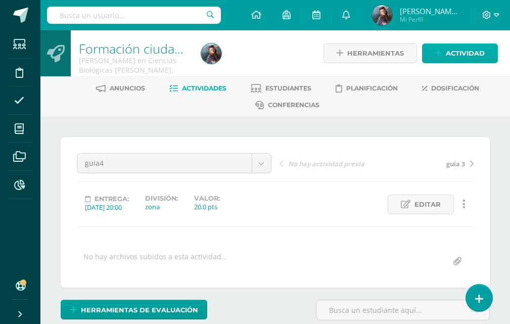
type input "20"
click at [439, 59] on link "Actividad" at bounding box center [460, 53] width 76 height 20
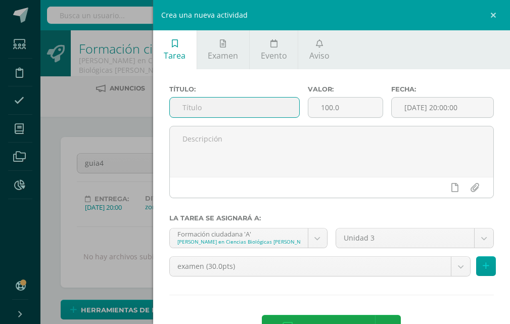
click at [268, 109] on input "text" at bounding box center [234, 108] width 129 height 20
type input "examen"
click at [354, 111] on input "100.0" at bounding box center [345, 108] width 74 height 20
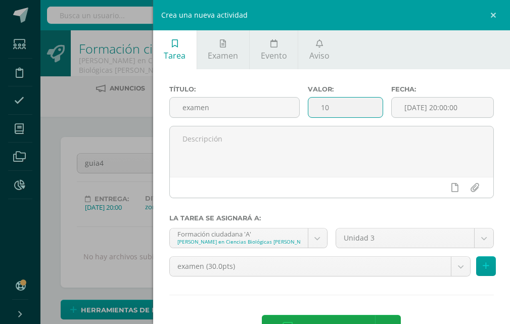
type input "1"
type input "30"
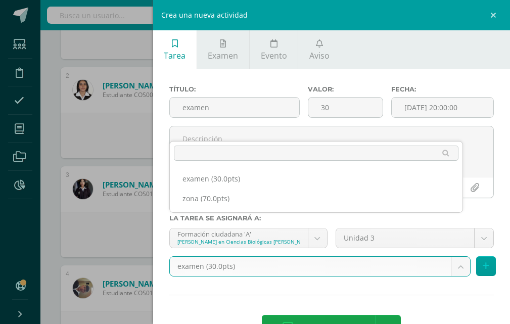
scroll to position [404, 0]
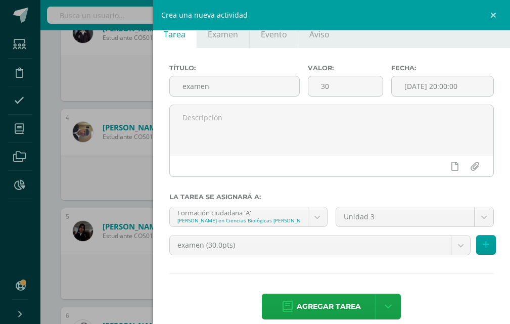
scroll to position [35, 0]
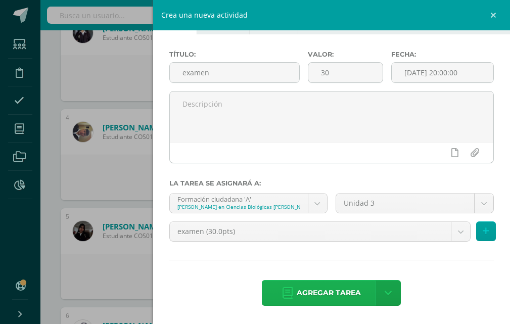
click at [331, 291] on span "Agregar tarea" at bounding box center [329, 293] width 64 height 25
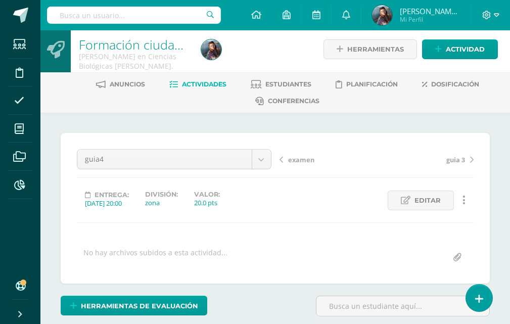
scroll to position [52, 0]
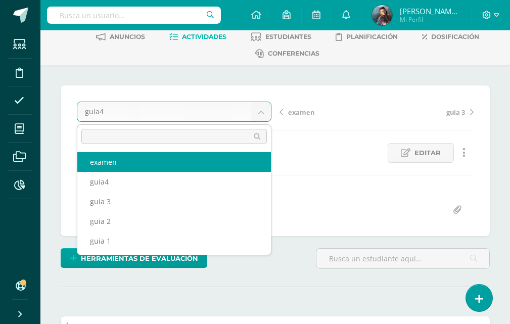
scroll to position [52, 0]
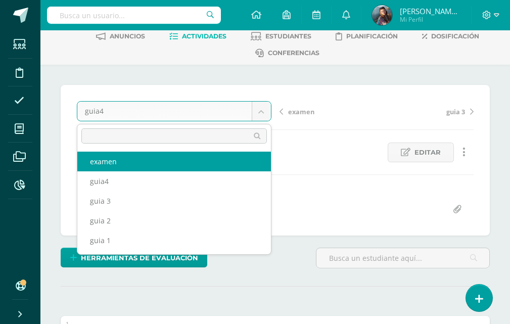
select select "/dashboard/teacher/grade-activity/122567/"
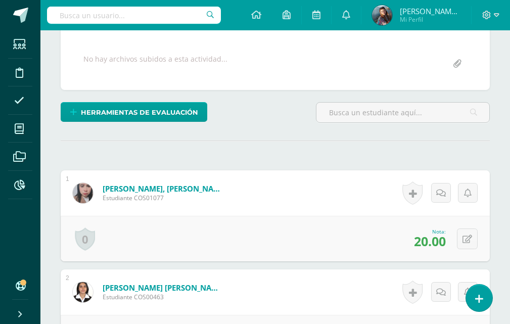
scroll to position [204, 0]
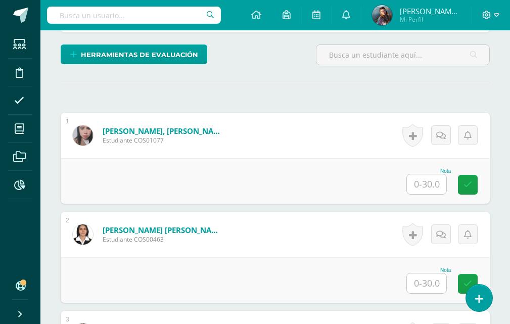
scroll to position [256, 0]
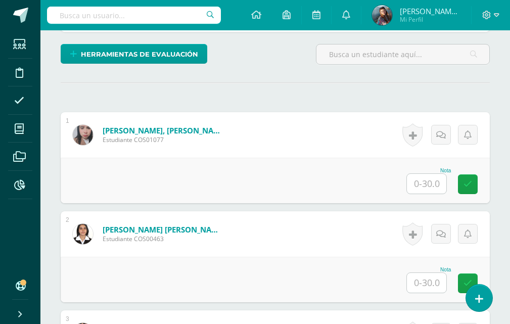
click at [425, 178] on div "Nota" at bounding box center [428, 181] width 44 height 26
click at [425, 182] on input "text" at bounding box center [426, 184] width 39 height 20
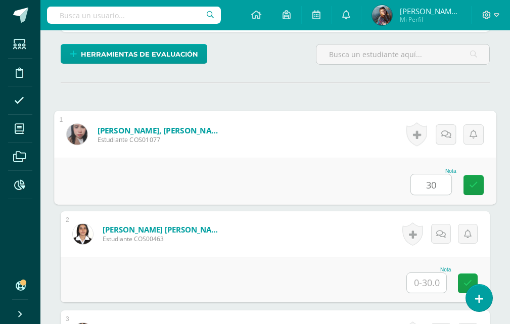
type input "30"
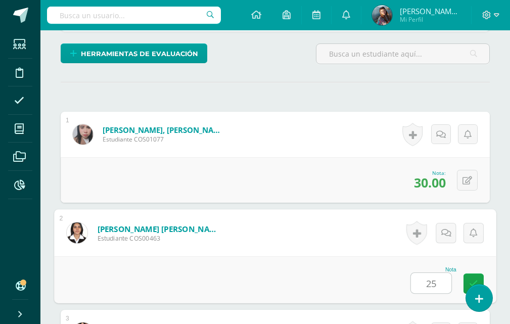
type input "25"
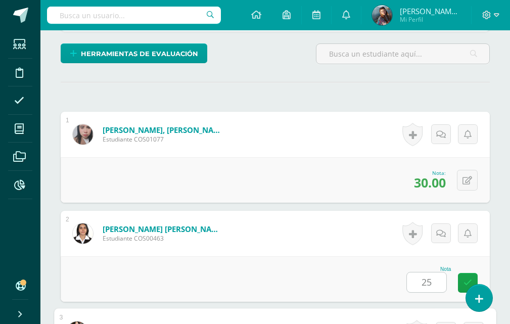
scroll to position [476, 0]
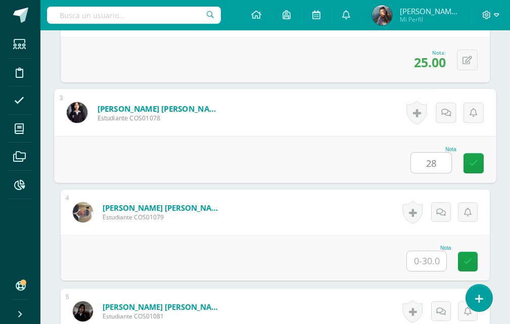
type input "28"
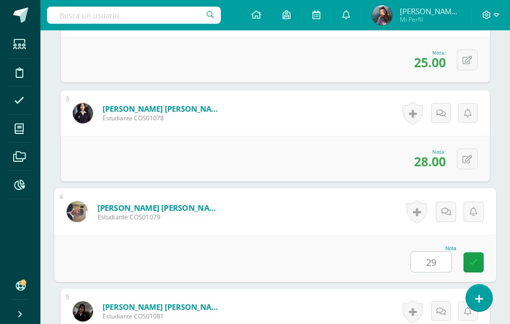
type input "29"
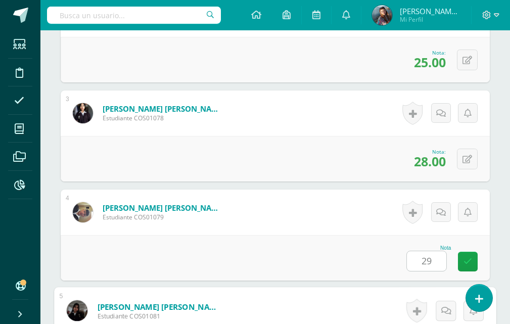
scroll to position [674, 0]
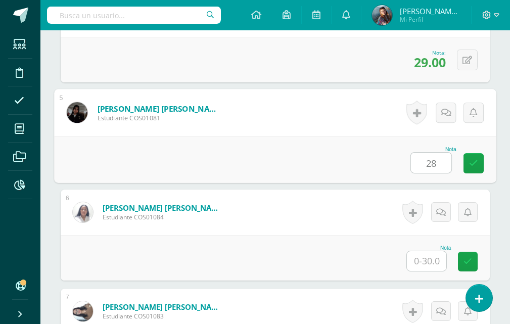
type input "28"
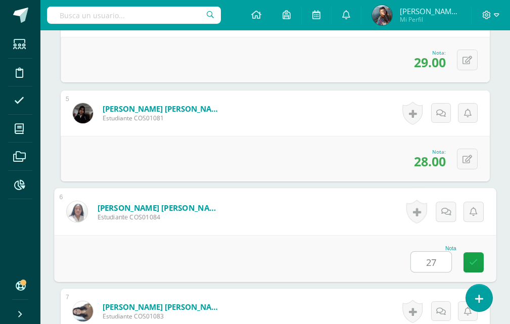
type input "27"
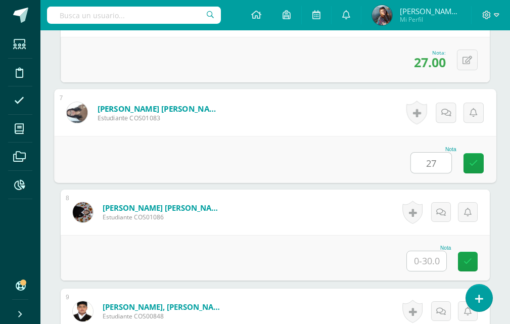
type input "27"
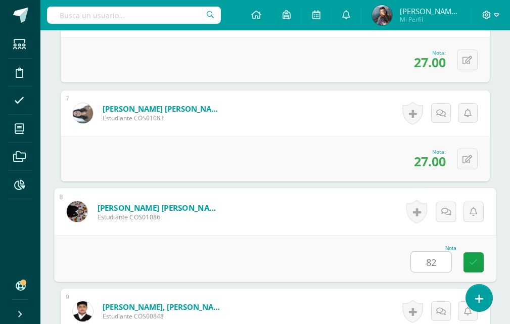
scroll to position [1070, 0]
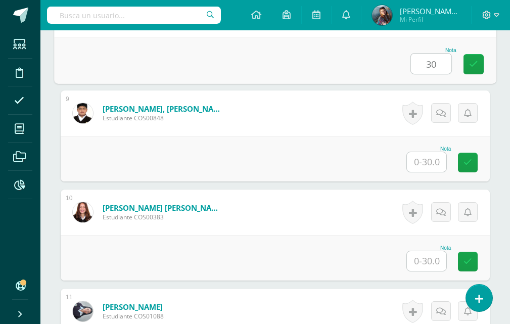
type input "30"
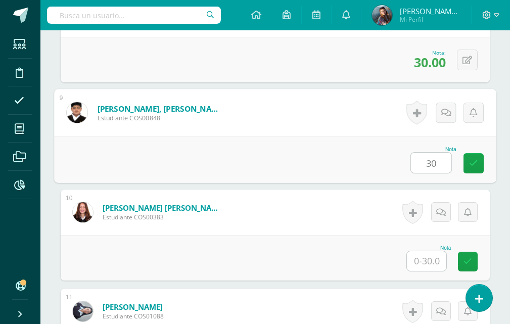
type input "30"
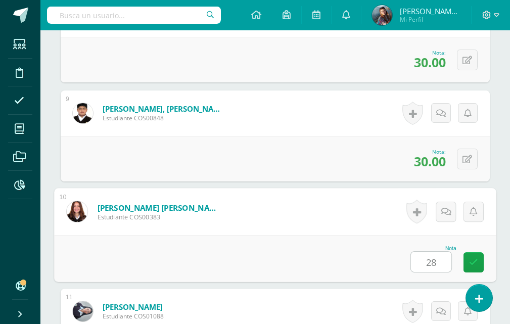
type input "28"
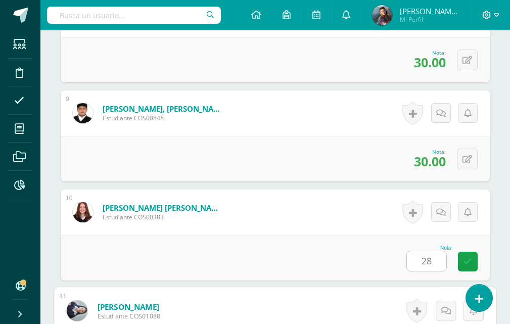
scroll to position [1268, 0]
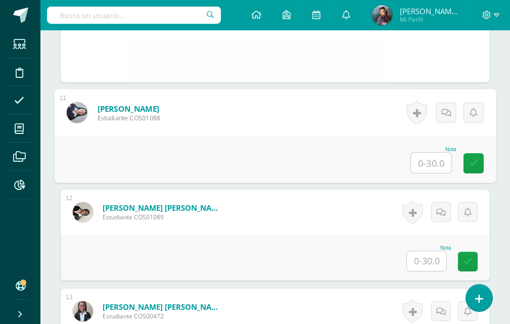
type input "8"
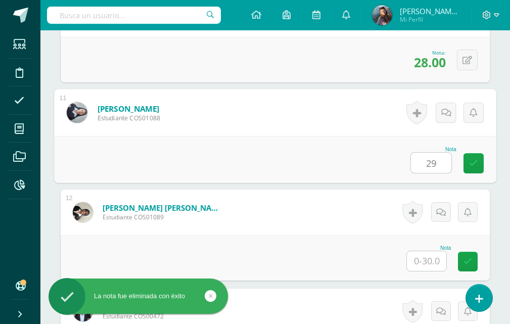
type input "29"
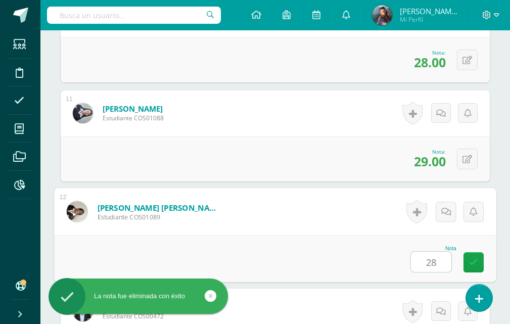
type input "28"
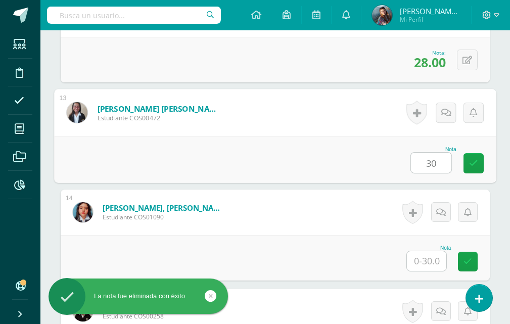
type input "30"
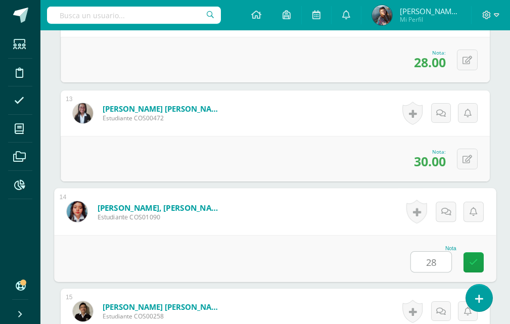
type input "28"
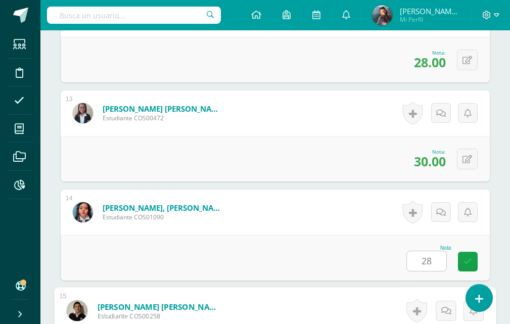
scroll to position [1664, 0]
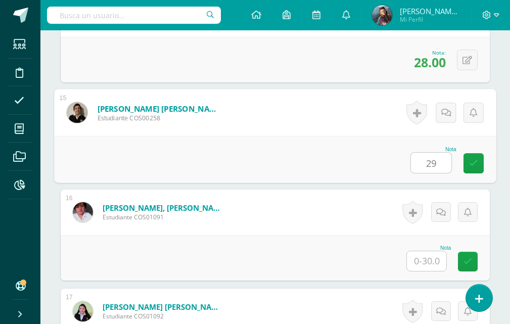
type input "29"
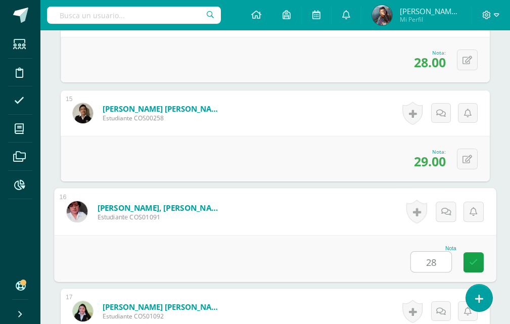
type input "28"
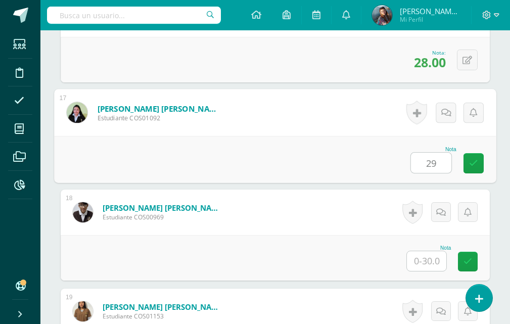
type input "29"
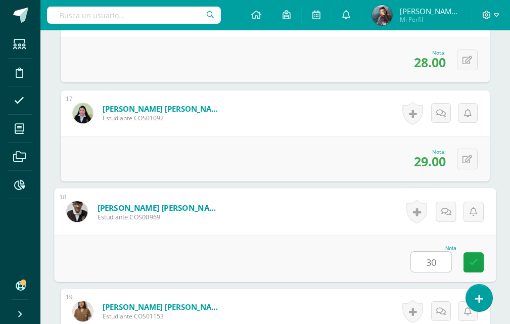
type input "30"
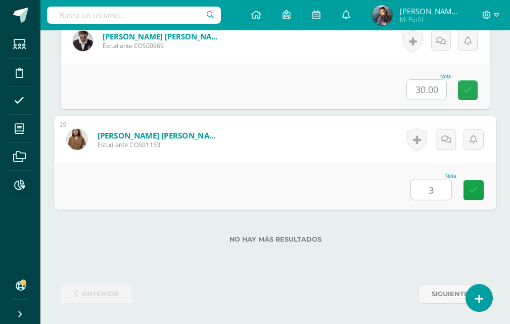
type input "30"
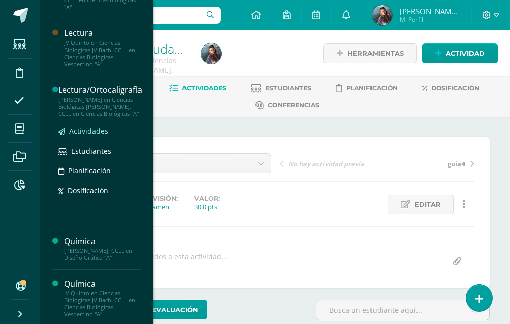
scroll to position [829, 0]
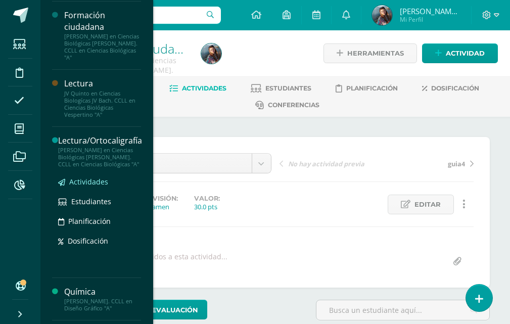
click at [93, 182] on span "Actividades" at bounding box center [88, 182] width 39 height 10
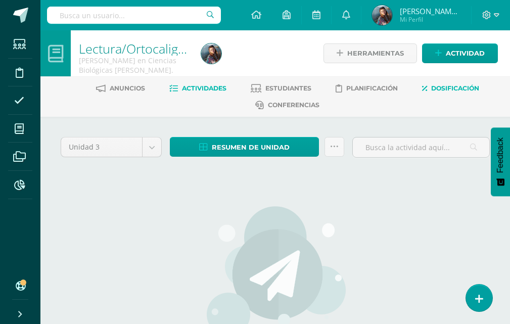
click at [454, 86] on span "Dosificación" at bounding box center [455, 88] width 48 height 8
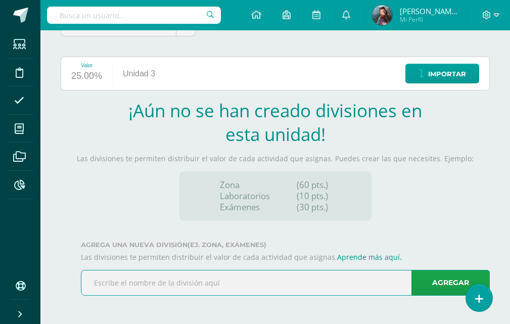
click at [305, 272] on input "text" at bounding box center [285, 282] width 408 height 25
type input "zona"
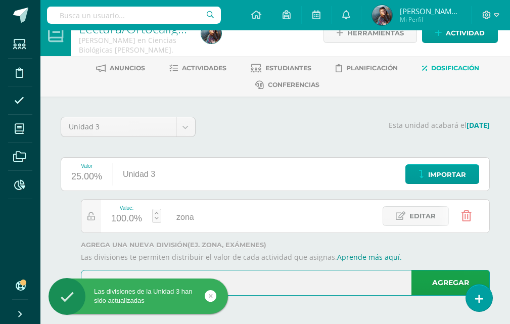
scroll to position [20, 0]
click at [293, 287] on input "text" at bounding box center [285, 282] width 408 height 25
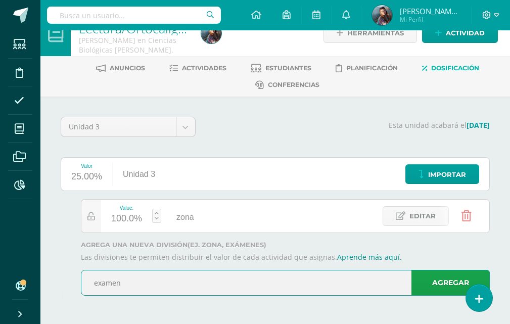
type input "examen"
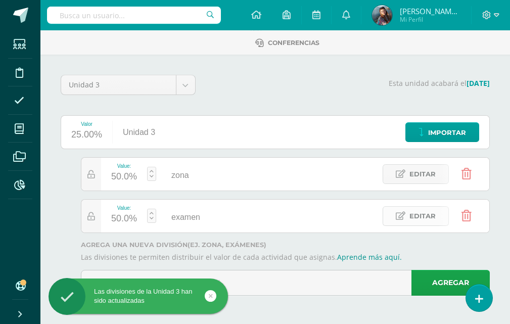
click at [402, 215] on icon at bounding box center [401, 216] width 10 height 9
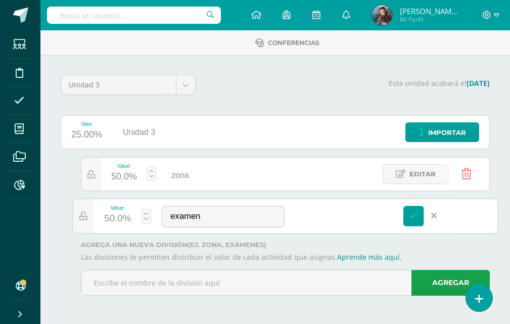
click at [127, 214] on div "50.0%" at bounding box center [117, 219] width 27 height 17
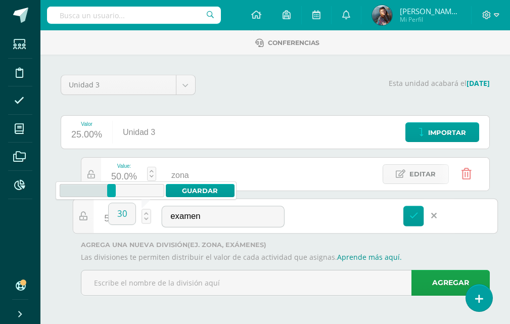
type input "30"
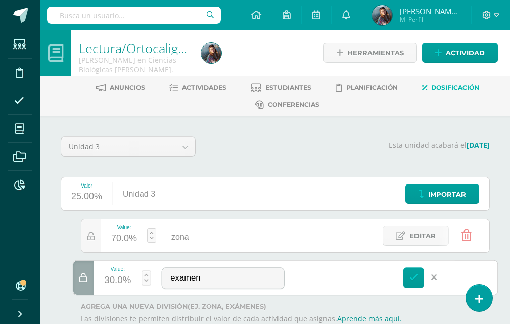
scroll to position [0, 0]
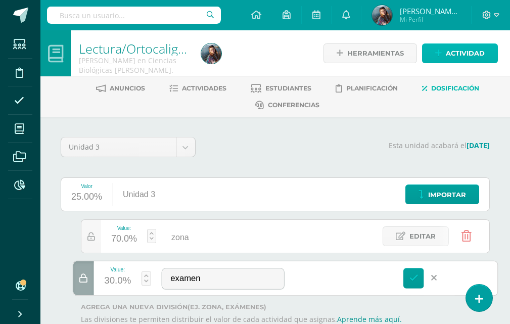
click at [441, 54] on icon at bounding box center [438, 53] width 7 height 9
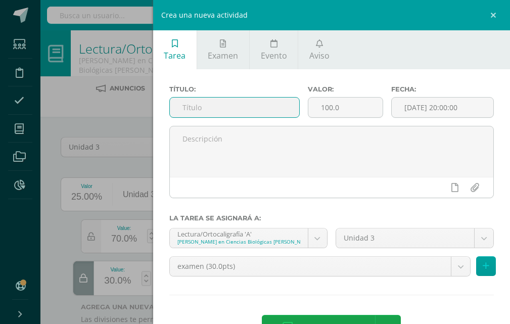
click at [279, 106] on input "text" at bounding box center [234, 108] width 129 height 20
type input "d"
type input "guia 1"
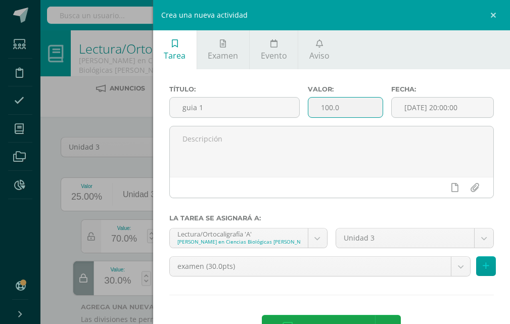
click at [344, 105] on input "100.0" at bounding box center [345, 108] width 74 height 20
type input "1"
type input "10"
click at [303, 267] on body "Las divisiones de la Unidad 3 han sido actualizadas Las divisiones de la Unidad…" at bounding box center [255, 193] width 510 height 386
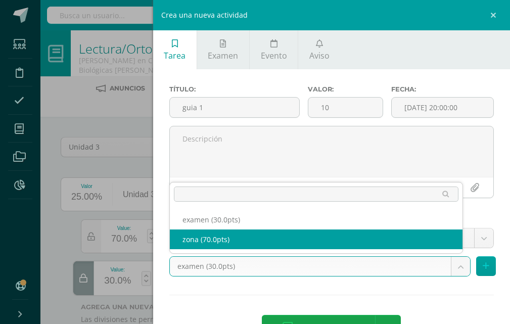
select select "122568"
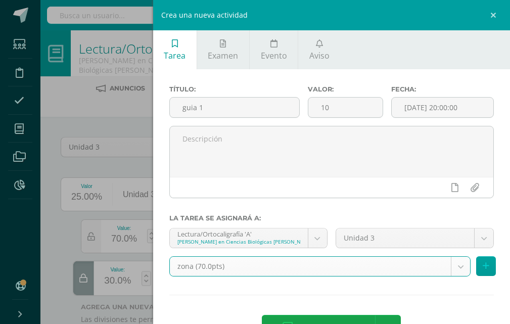
scroll to position [35, 0]
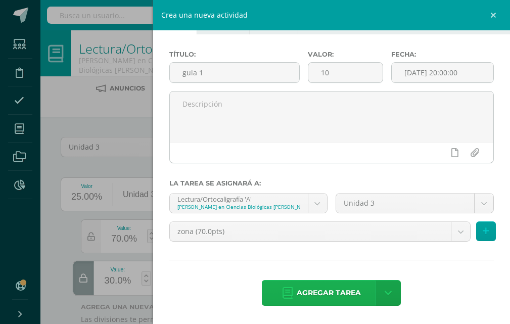
click at [305, 294] on span "Agregar tarea" at bounding box center [329, 293] width 64 height 25
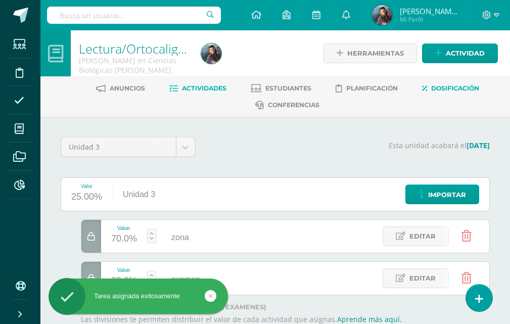
click at [212, 85] on span "Actividades" at bounding box center [204, 88] width 44 height 8
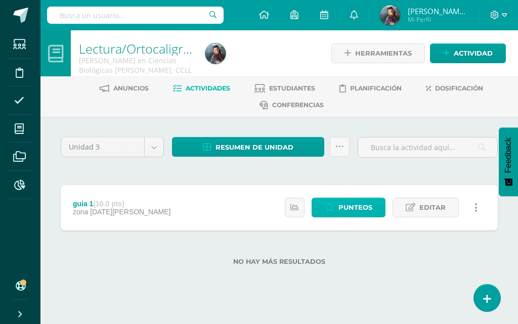
click at [364, 207] on span "Punteos" at bounding box center [355, 207] width 34 height 19
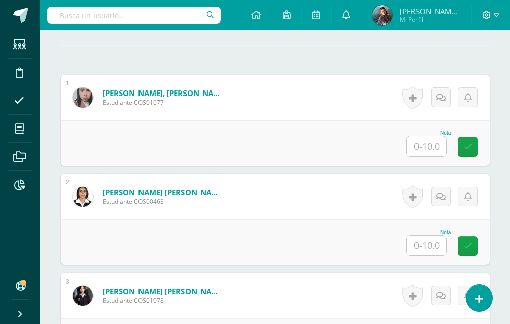
scroll to position [306, 0]
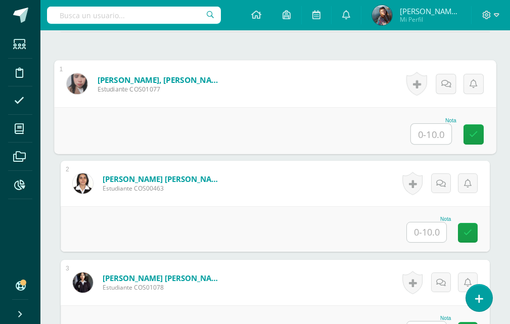
click at [435, 135] on input "text" at bounding box center [431, 134] width 40 height 20
type input "9"
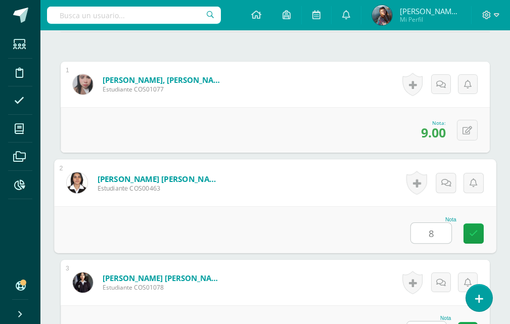
type input "8"
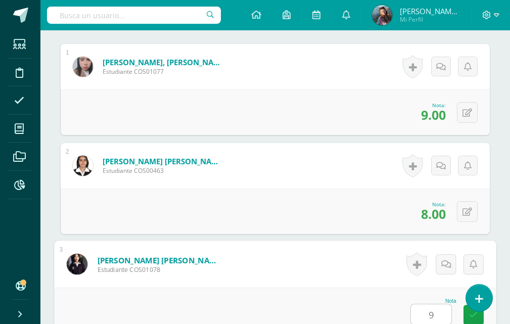
type input "9"
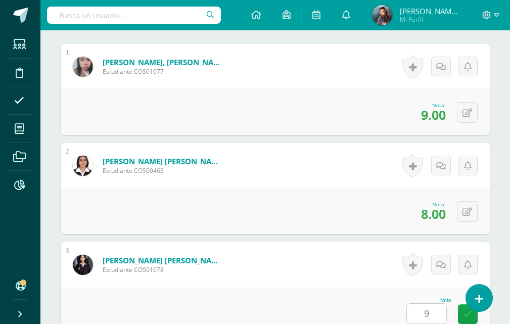
scroll to position [575, 0]
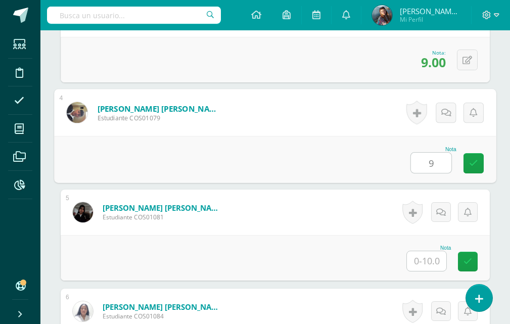
type input "9"
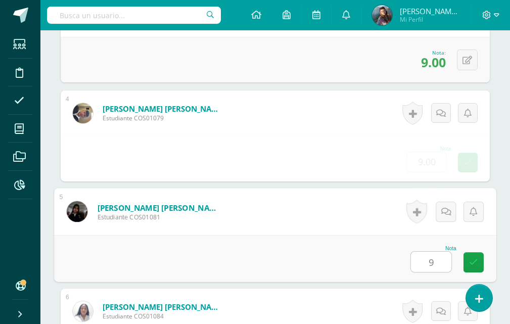
type input "9"
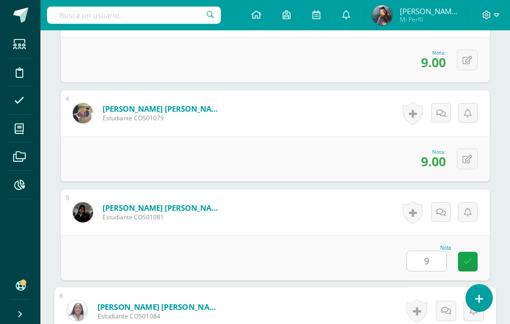
scroll to position [773, 0]
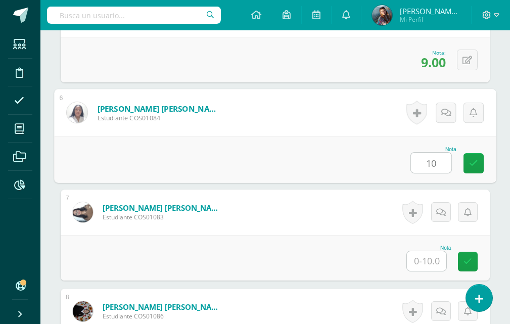
type input "10"
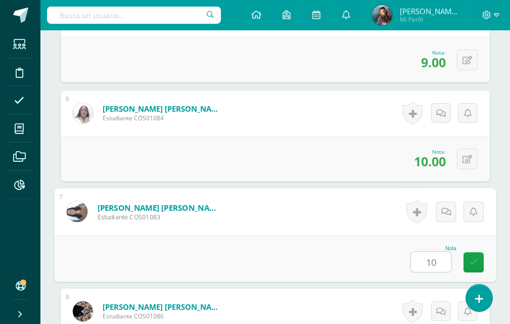
type input "10"
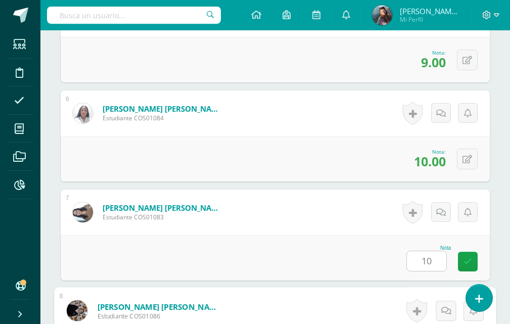
scroll to position [971, 0]
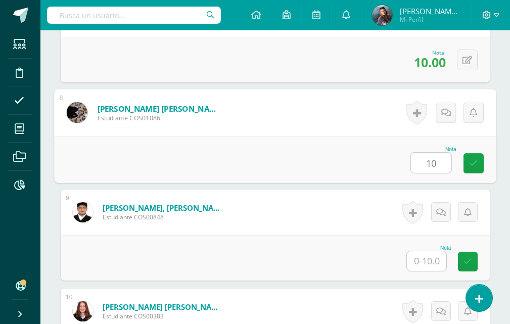
type input "10"
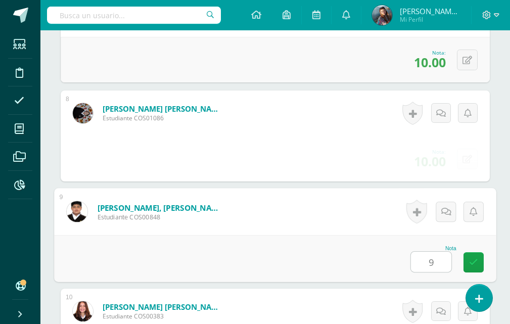
type input "9"
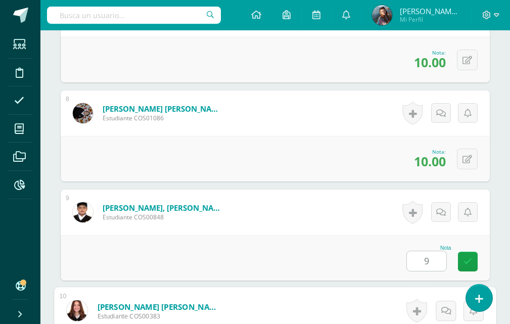
scroll to position [1169, 0]
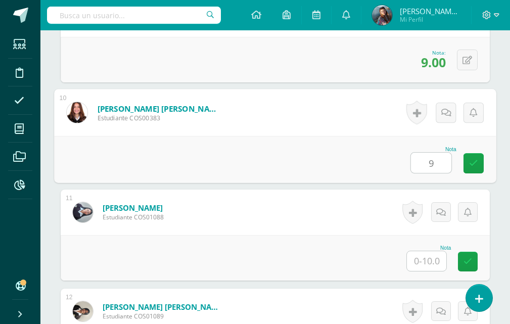
type input "9"
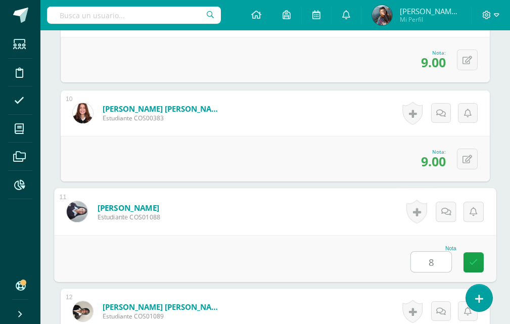
type input "8"
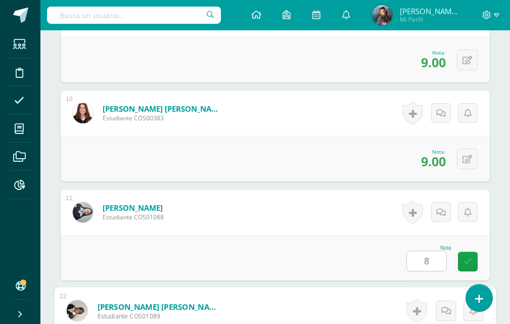
scroll to position [1367, 0]
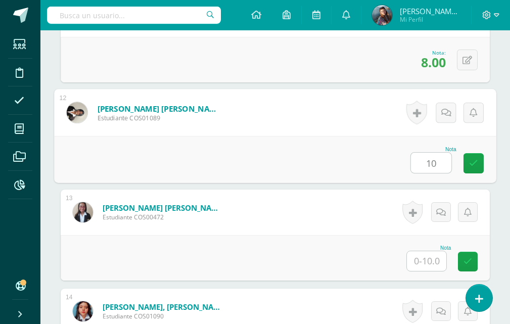
type input "10"
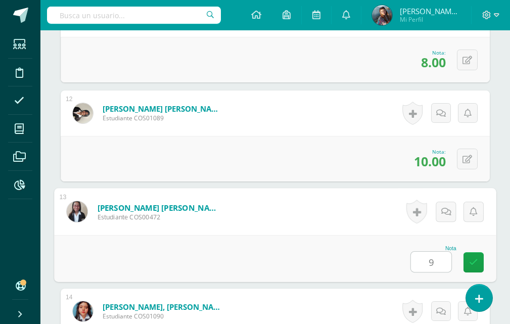
type input "9"
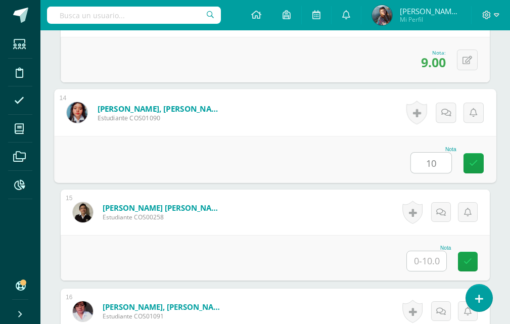
type input "10"
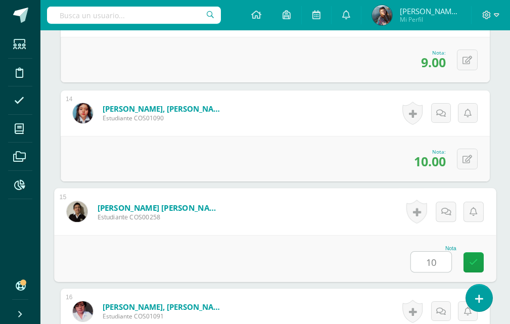
type input "10"
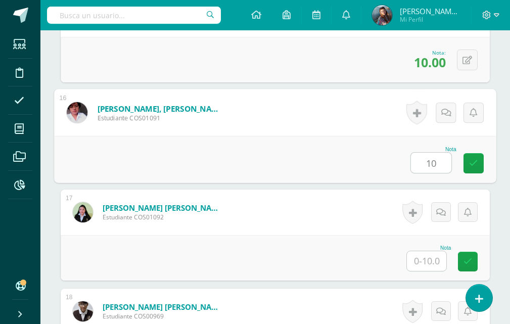
type input "10"
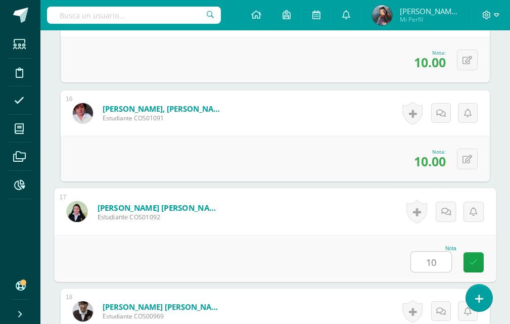
type input "10"
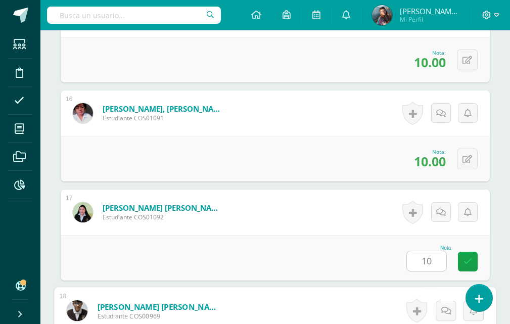
scroll to position [1962, 0]
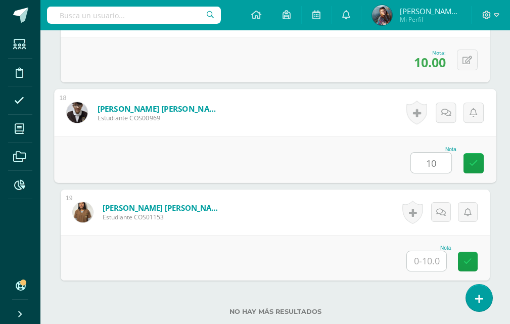
type input "10"
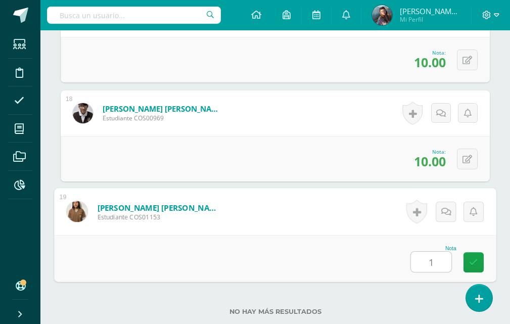
type input "10"
click at [467, 257] on link at bounding box center [473, 262] width 20 height 20
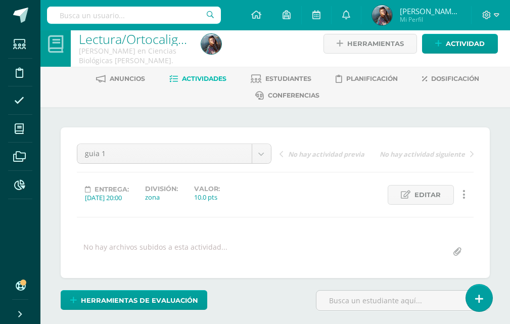
scroll to position [0, 0]
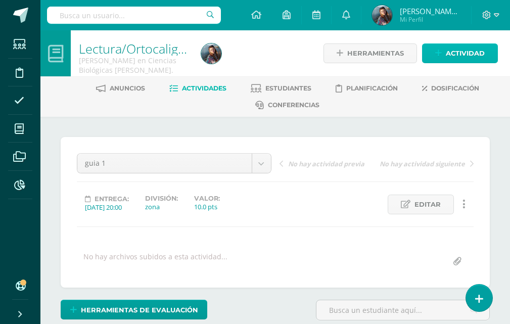
click at [462, 55] on span "Actividad" at bounding box center [465, 53] width 39 height 19
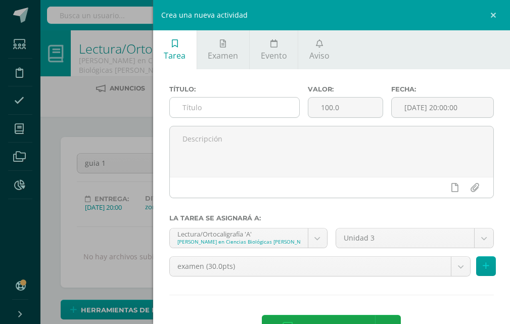
click at [249, 115] on input "text" at bounding box center [234, 108] width 129 height 20
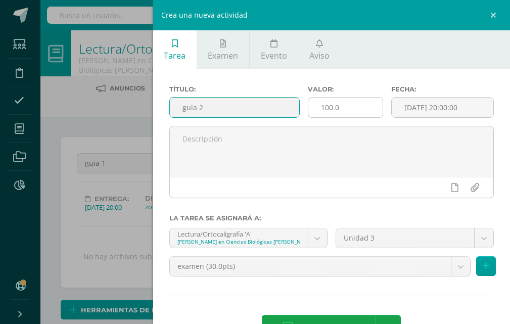
type input "guia 2"
click at [342, 109] on input "100.0" at bounding box center [345, 108] width 74 height 20
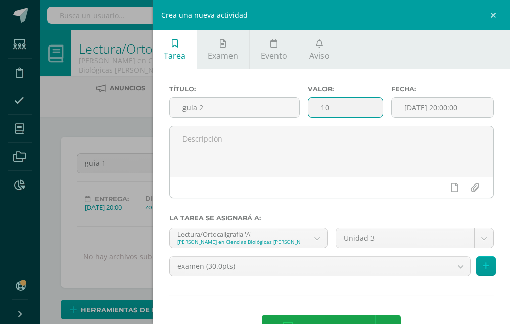
type input "1"
type input "20"
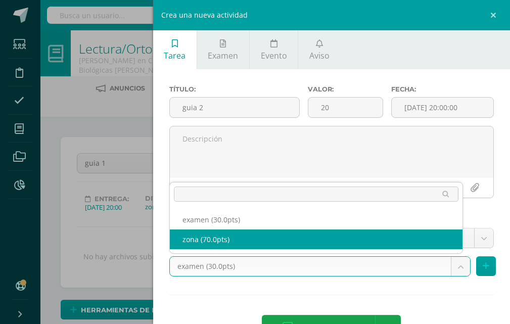
select select "122568"
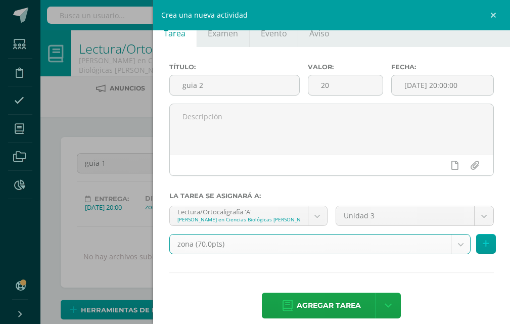
scroll to position [35, 0]
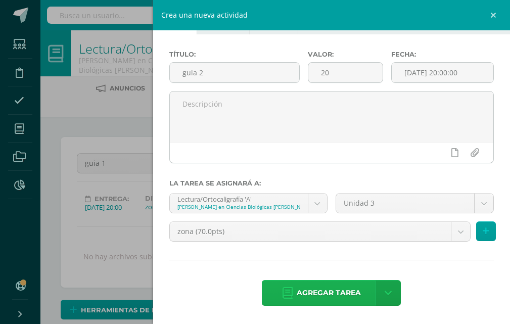
click at [305, 304] on span "Agregar tarea" at bounding box center [329, 293] width 64 height 25
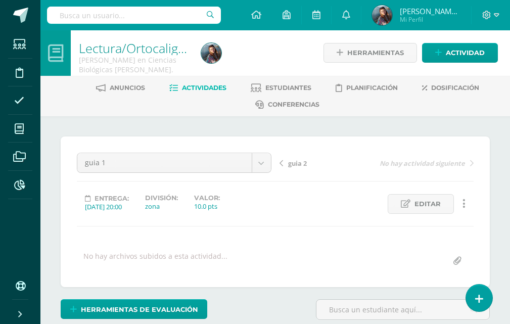
scroll to position [1, 0]
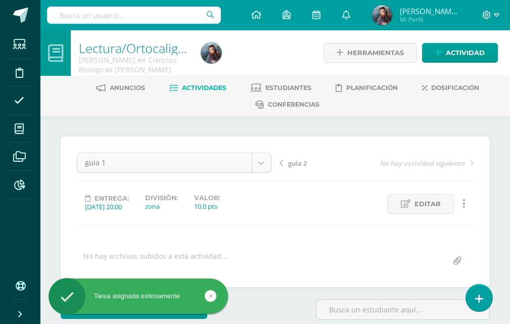
click at [260, 161] on body "Tarea asignada exitosamente Estudiantes Disciplina Asistencia Mis cursos Archiv…" at bounding box center [255, 207] width 510 height 417
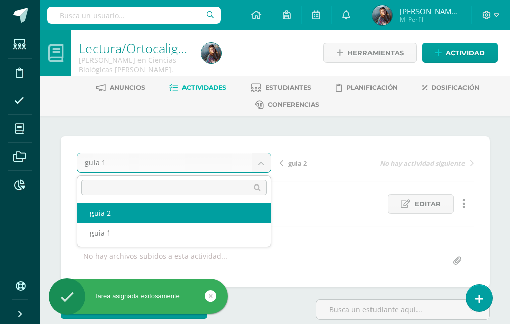
scroll to position [0, 0]
select select "/dashboard/teacher/grade-activity/122571/"
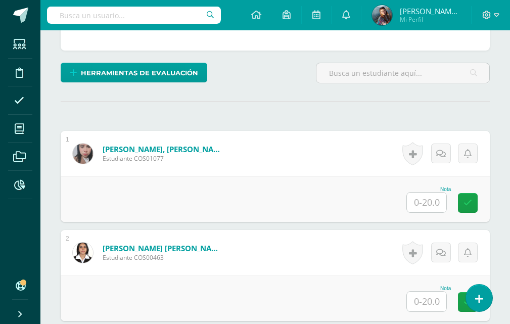
scroll to position [305, 0]
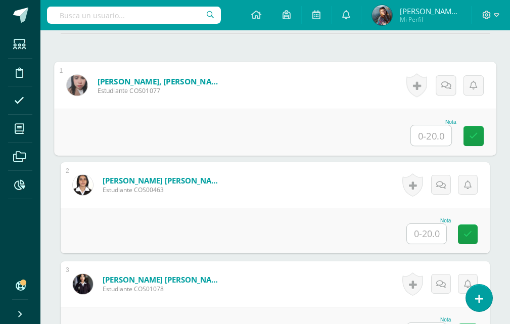
click at [435, 133] on input "text" at bounding box center [431, 135] width 40 height 20
type input "20"
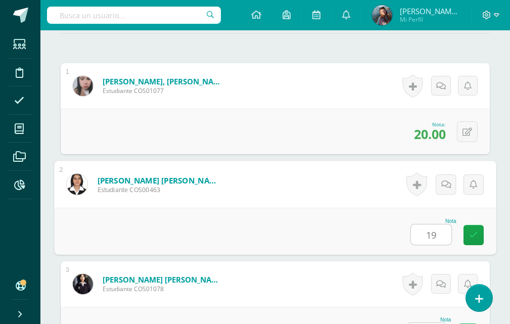
type input "19"
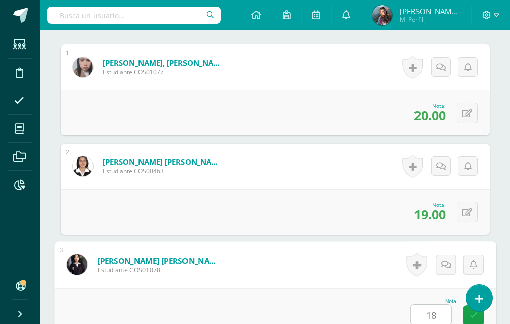
type input "18"
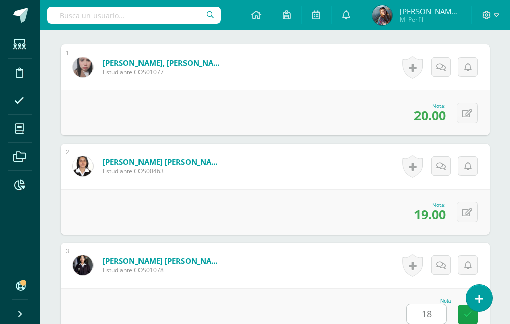
scroll to position [575, 0]
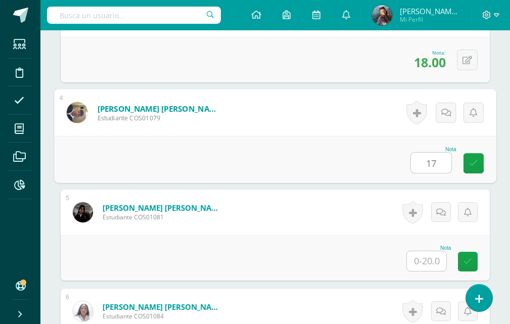
type input "17"
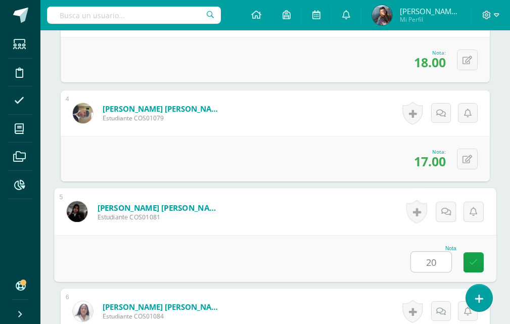
type input "20"
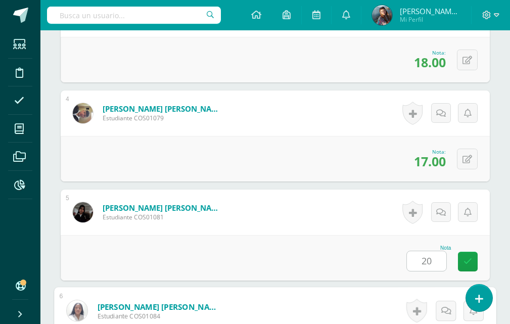
scroll to position [773, 0]
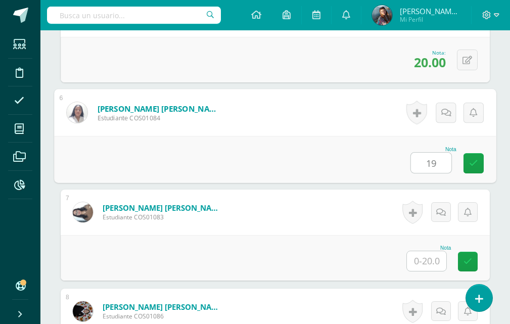
type input "19"
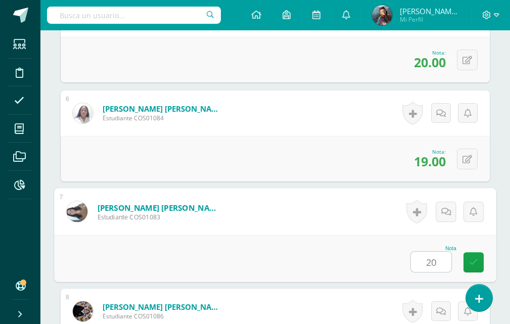
type input "20"
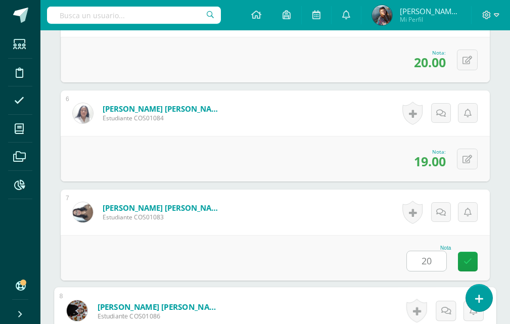
scroll to position [971, 0]
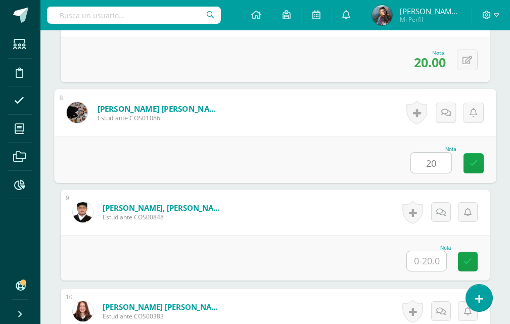
type input "20"
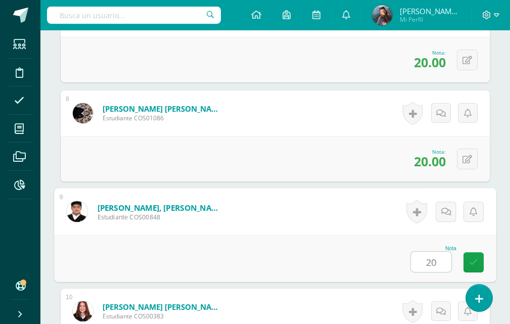
type input "20"
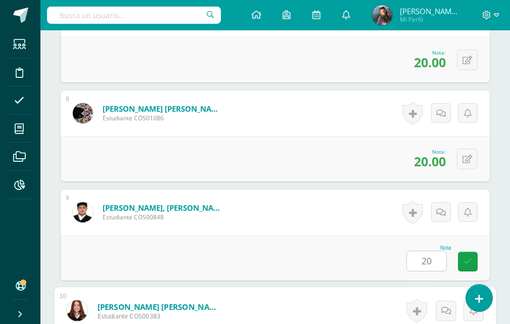
scroll to position [1169, 0]
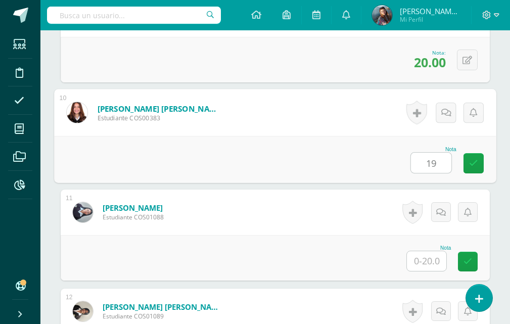
type input "19"
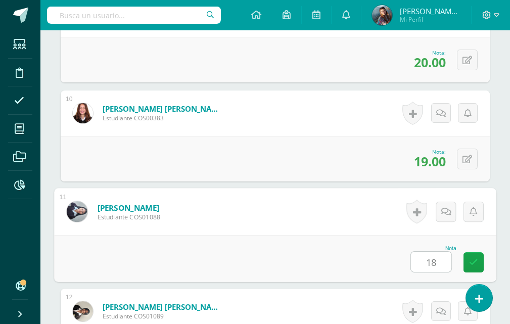
type input "18"
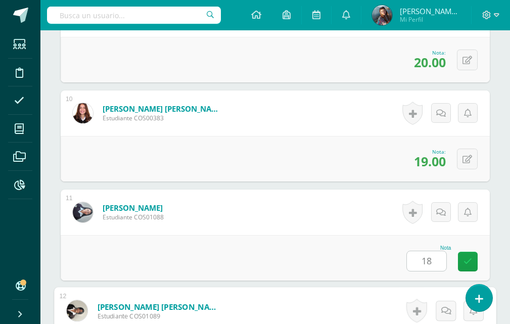
scroll to position [1367, 0]
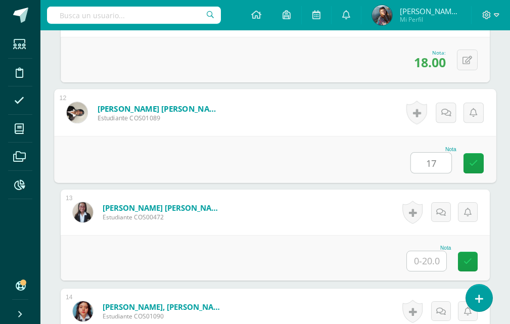
type input "17"
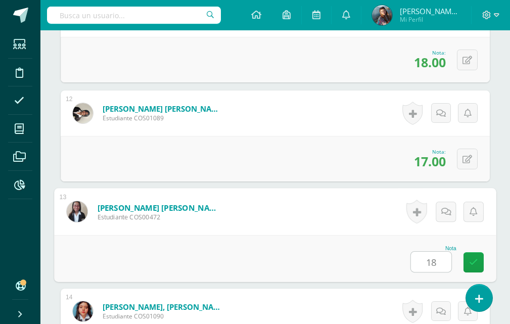
type input "18"
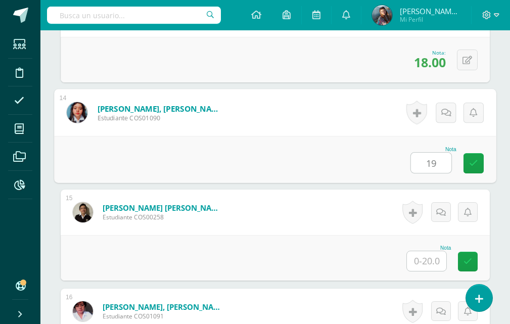
type input "19"
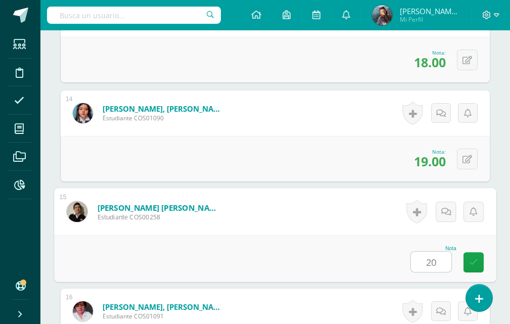
type input "20"
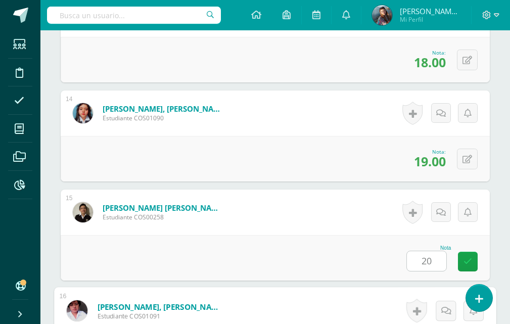
scroll to position [1763, 0]
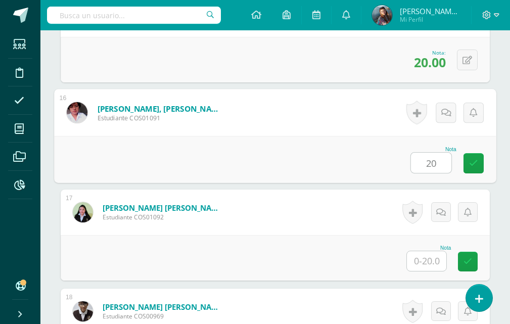
type input "20"
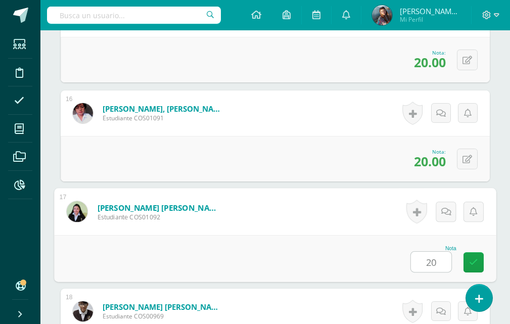
type input "20"
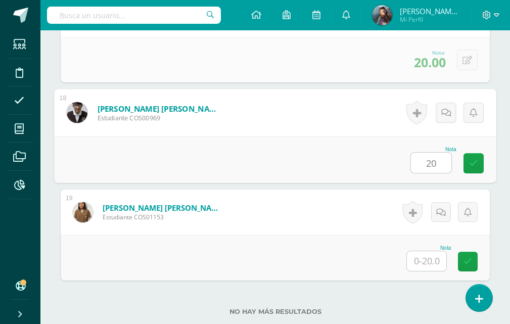
type input "20"
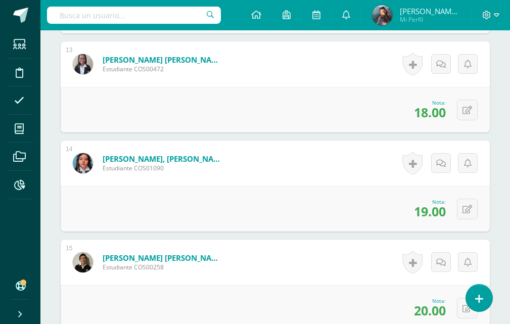
scroll to position [1456, 0]
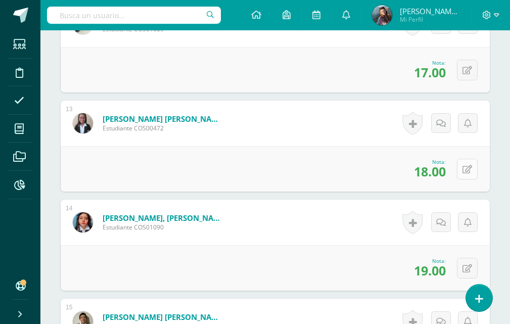
type input "20"
click at [470, 165] on icon at bounding box center [467, 169] width 10 height 9
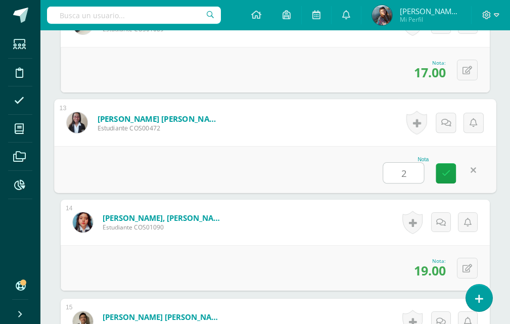
type input "20"
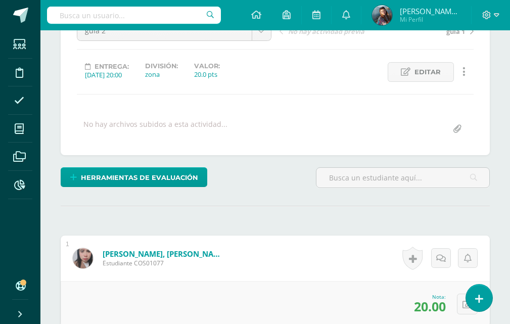
scroll to position [0, 0]
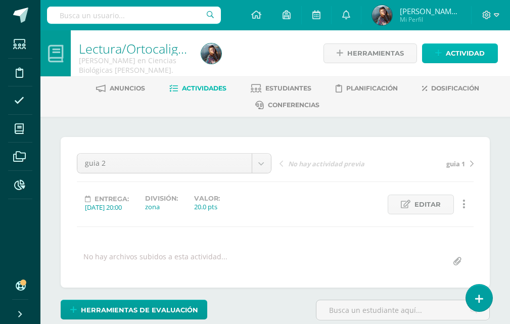
click at [462, 50] on span "Actividad" at bounding box center [465, 53] width 39 height 19
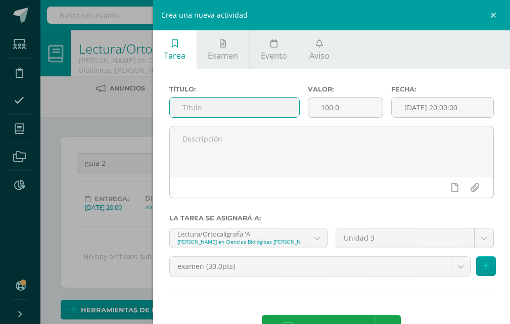
click at [258, 109] on input "text" at bounding box center [234, 108] width 129 height 20
type input "guia 3"
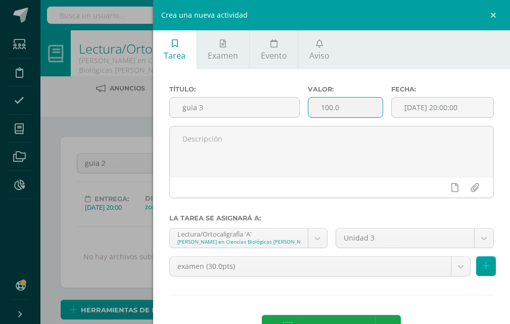
click at [334, 113] on input "100.0" at bounding box center [345, 108] width 74 height 20
click at [339, 111] on input "100.0" at bounding box center [345, 108] width 74 height 20
type input "1"
type input "20"
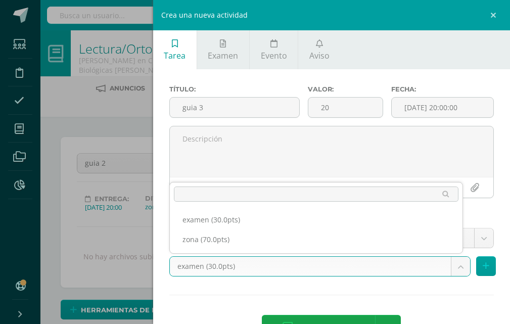
click at [318, 251] on ul "examen (30.0pts) zona (70.0pts)" at bounding box center [316, 230] width 293 height 48
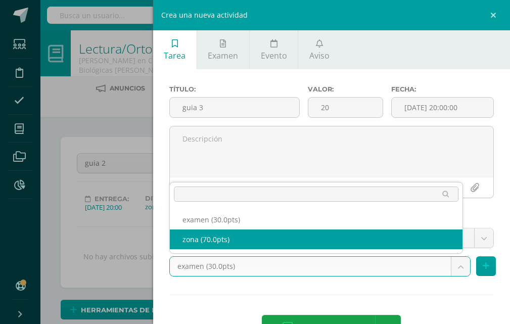
select select "122568"
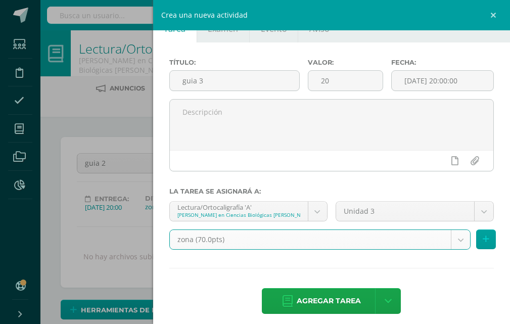
scroll to position [35, 0]
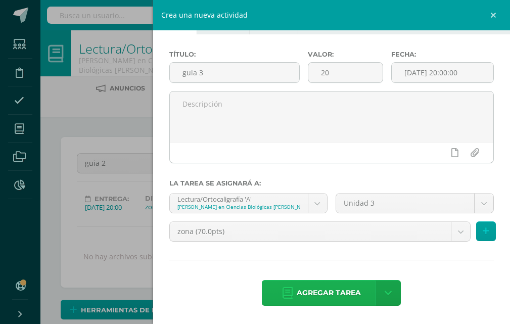
click at [333, 292] on span "Agregar tarea" at bounding box center [329, 293] width 64 height 25
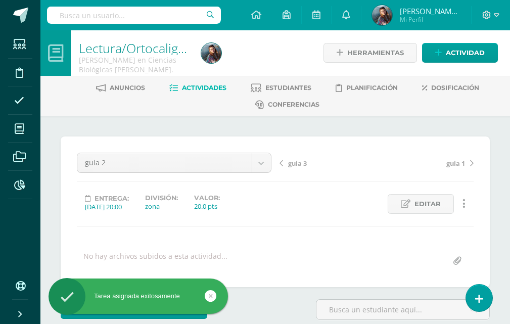
scroll to position [1, 0]
click at [265, 156] on body "Tarea asignada exitosamente Estudiantes Disciplina Asistencia Mis cursos Archiv…" at bounding box center [255, 207] width 510 height 417
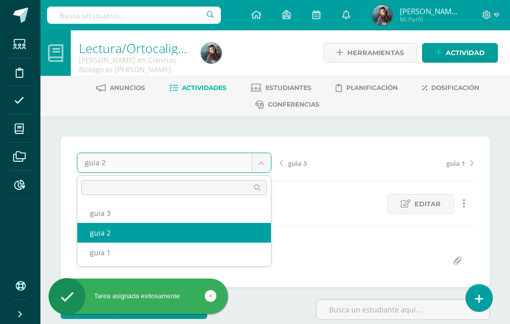
scroll to position [0, 0]
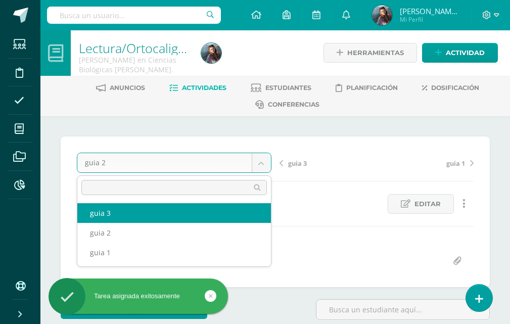
select select "/dashboard/teacher/grade-activity/122572/"
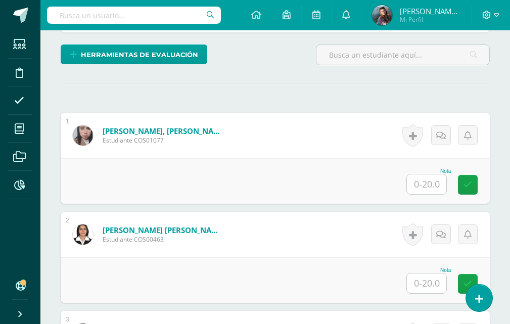
scroll to position [256, 0]
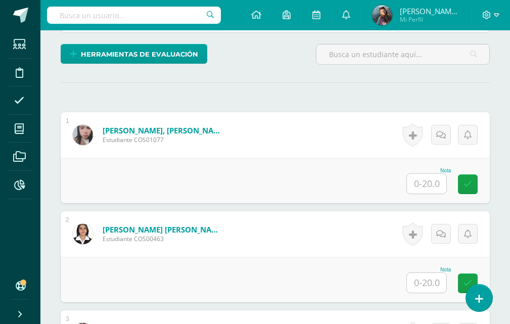
click at [436, 189] on input "text" at bounding box center [426, 184] width 39 height 20
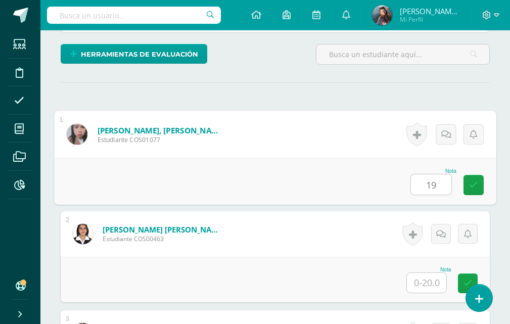
type input "19"
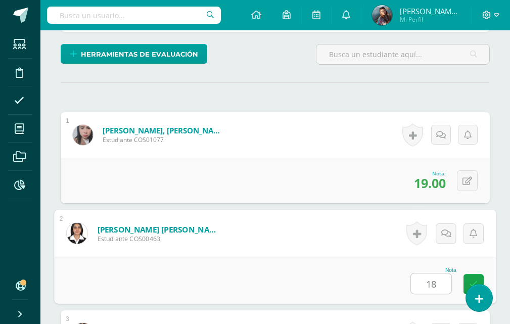
type input "18"
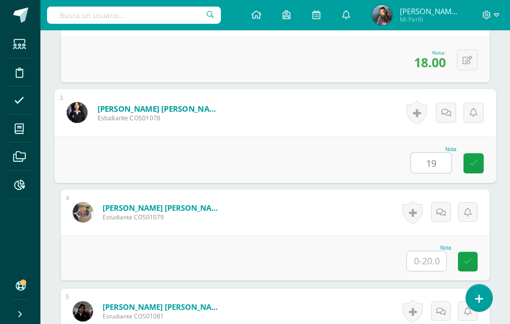
scroll to position [476, 0]
type input "19"
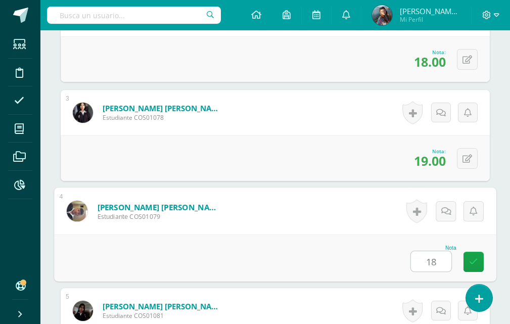
type input "18"
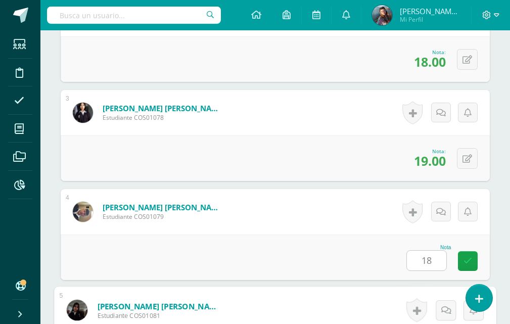
scroll to position [674, 0]
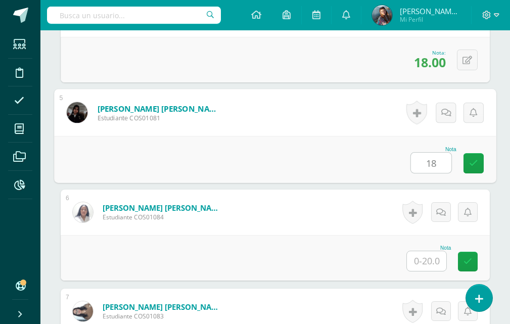
type input "18"
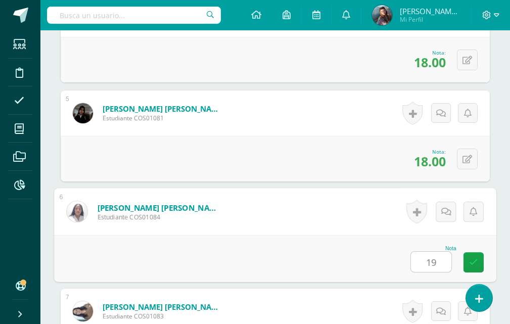
type input "19"
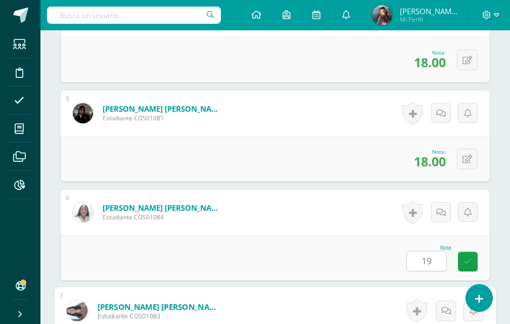
scroll to position [872, 0]
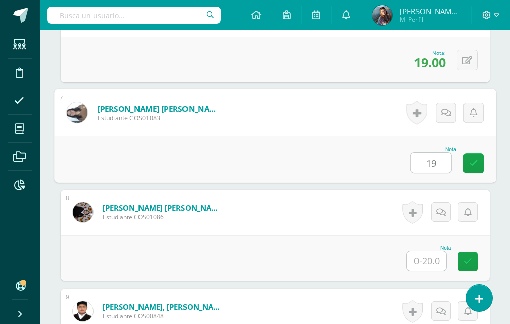
type input "19"
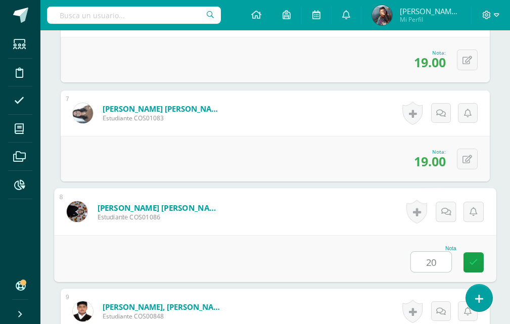
type input "20"
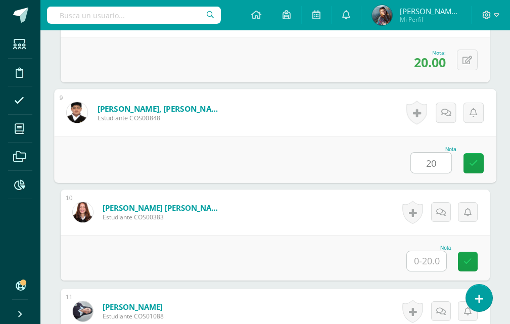
type input "20"
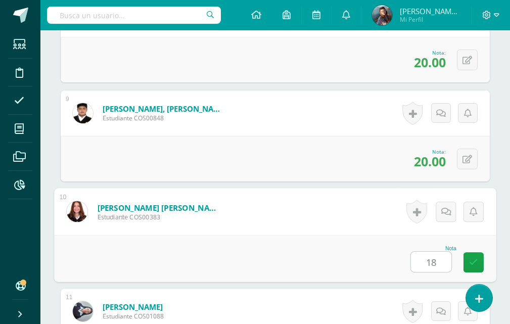
type input "18"
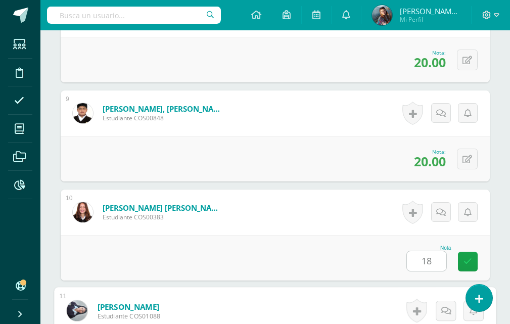
scroll to position [1268, 0]
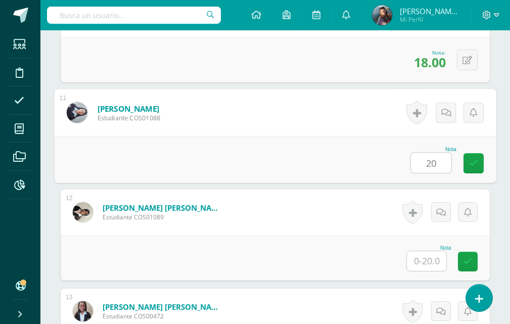
type input "20"
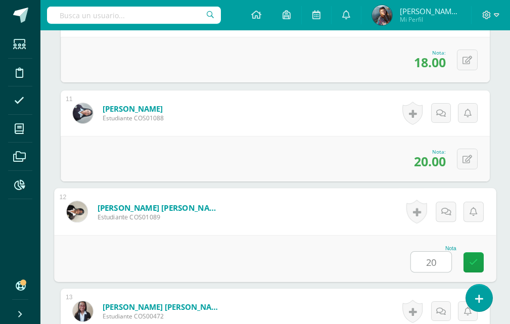
type input "20"
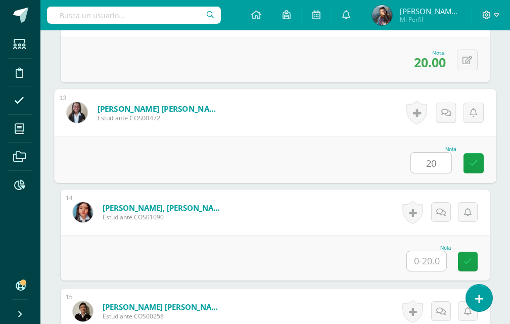
type input "20"
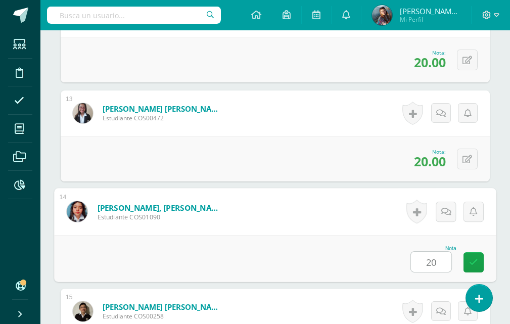
type input "20"
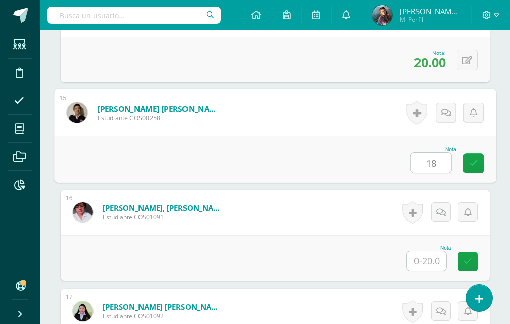
type input "18"
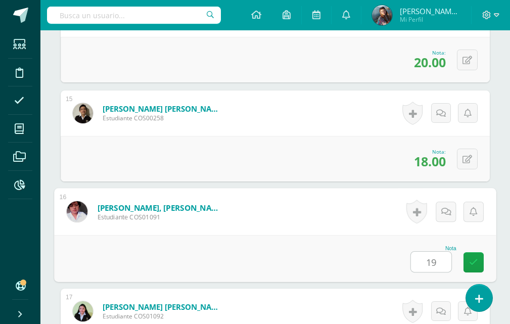
type input "19"
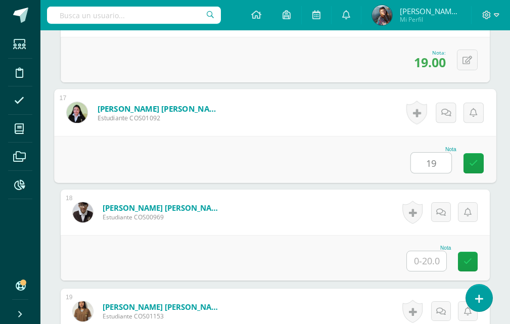
type input "19"
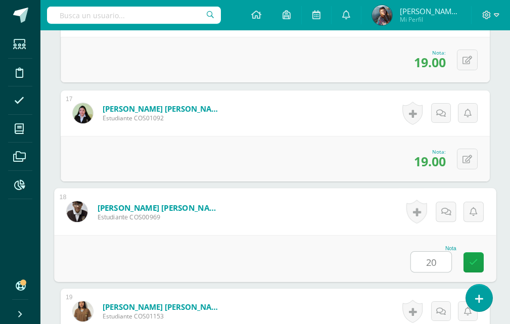
type input "20"
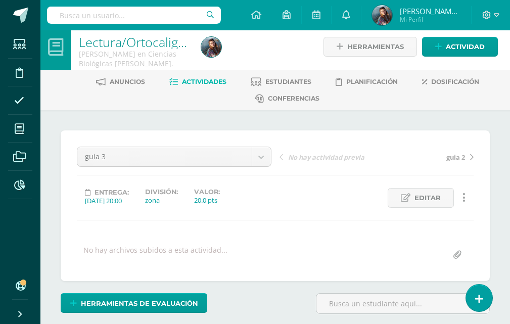
scroll to position [0, 0]
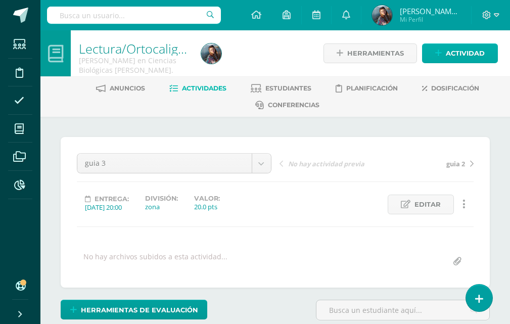
type input "20"
click at [451, 54] on span "Actividad" at bounding box center [465, 53] width 39 height 19
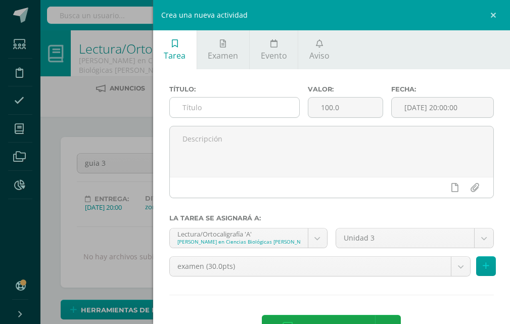
click at [284, 106] on input "text" at bounding box center [234, 108] width 129 height 20
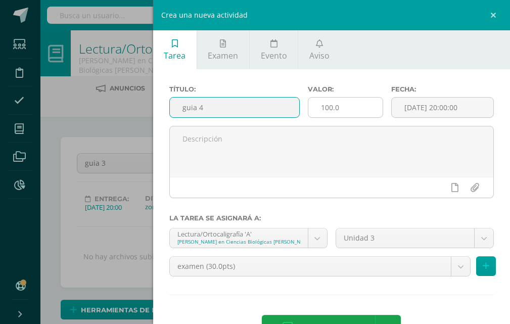
type input "guia 4"
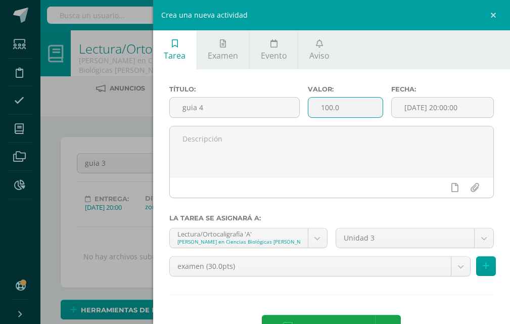
click at [354, 112] on input "100.0" at bounding box center [345, 108] width 74 height 20
type input "1"
type input "20"
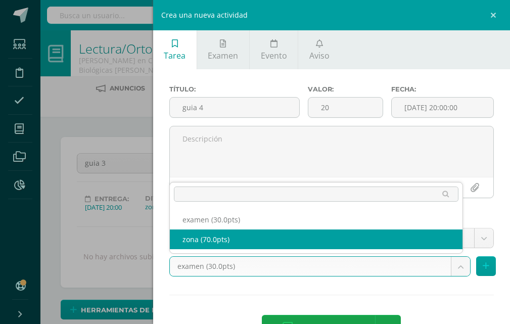
select select "122568"
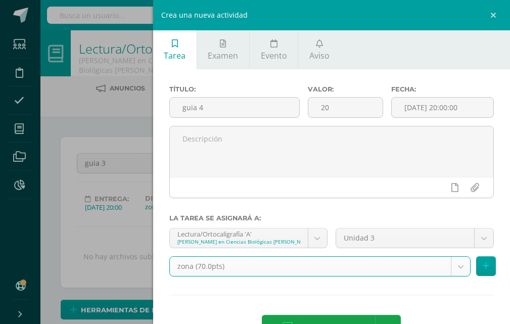
scroll to position [35, 0]
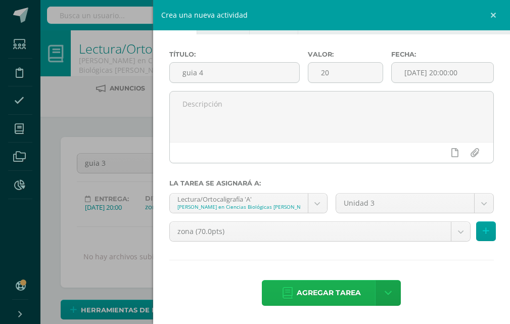
click at [325, 285] on span "Agregar tarea" at bounding box center [329, 293] width 64 height 25
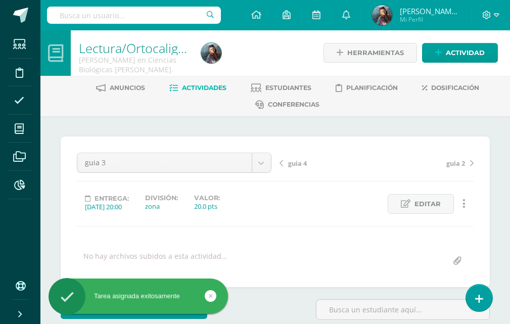
scroll to position [1, 0]
click at [260, 159] on body "Tarea asignada exitosamente Estudiantes Disciplina Asistencia Mis cursos Archiv…" at bounding box center [255, 207] width 510 height 417
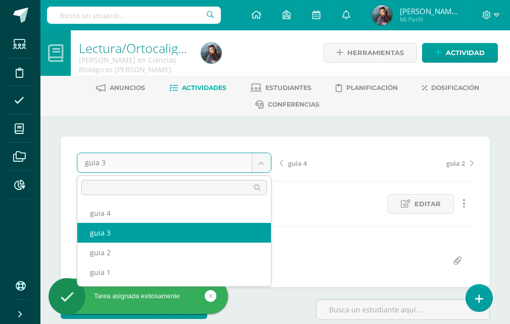
scroll to position [0, 0]
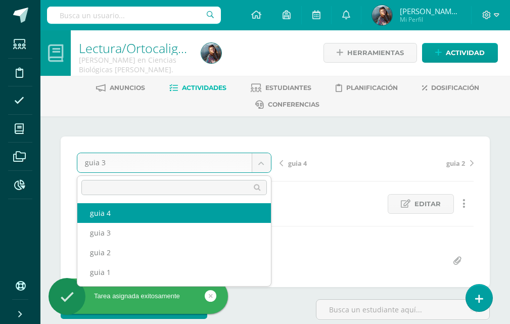
select select "/dashboard/teacher/grade-activity/122573/"
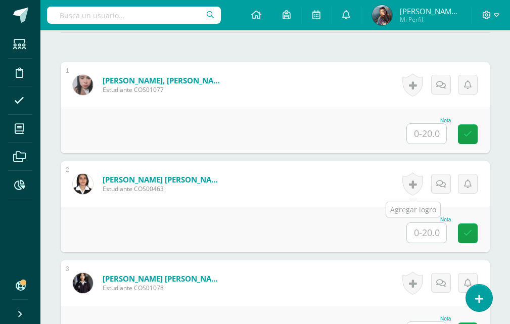
scroll to position [306, 0]
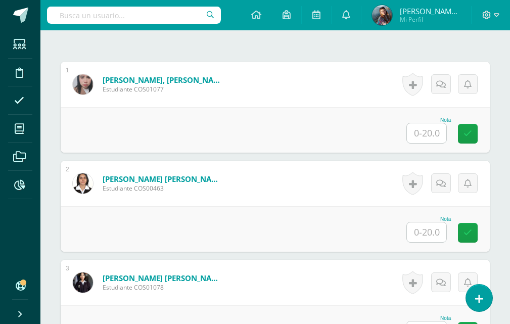
click at [439, 134] on input "text" at bounding box center [426, 133] width 39 height 20
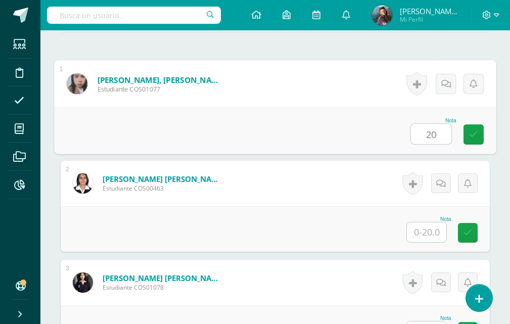
type input "20"
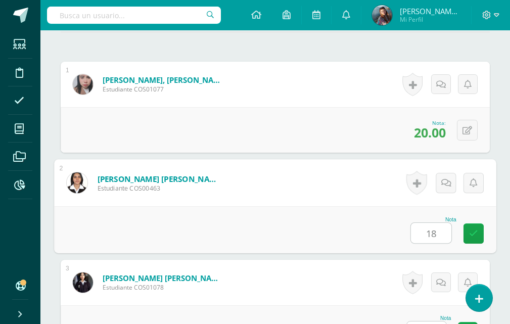
type input "18"
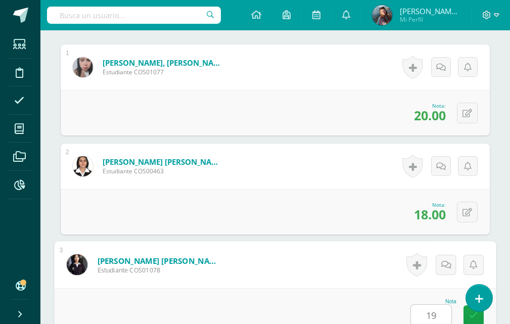
scroll to position [324, 0]
type input "19"
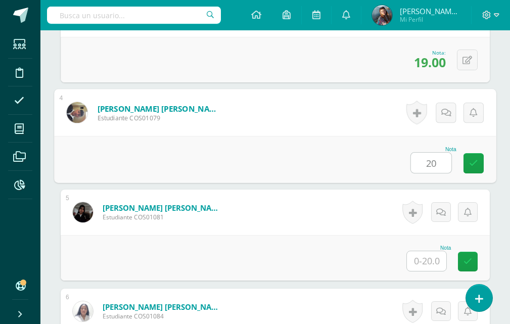
type input "20"
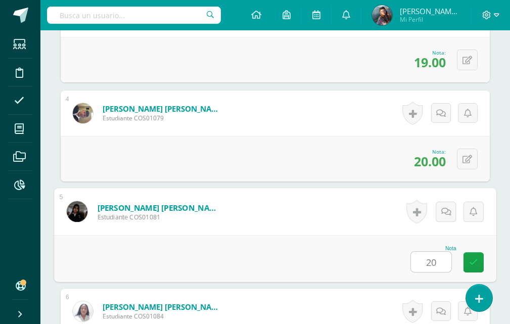
type input "20"
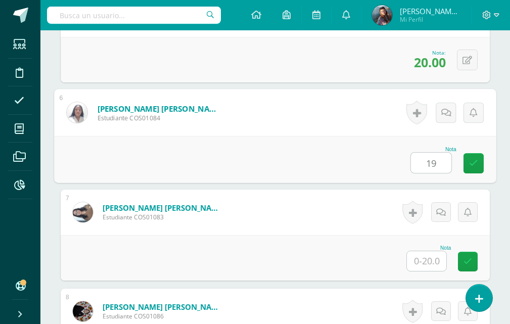
type input "19"
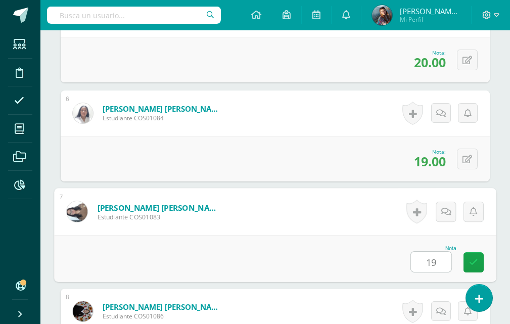
type input "19"
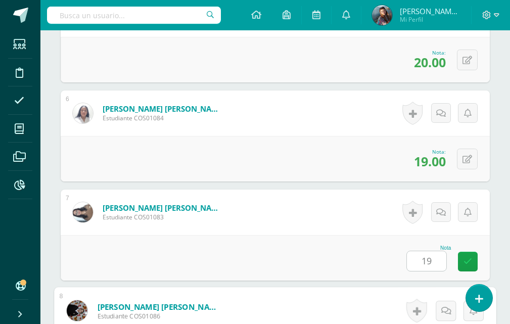
scroll to position [971, 0]
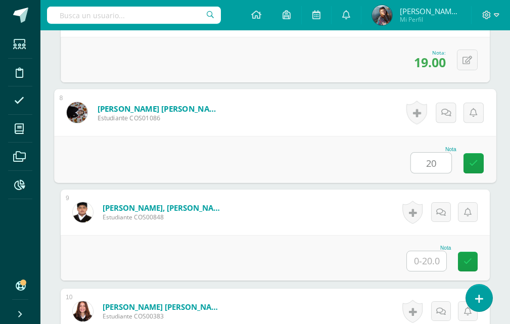
type input "20"
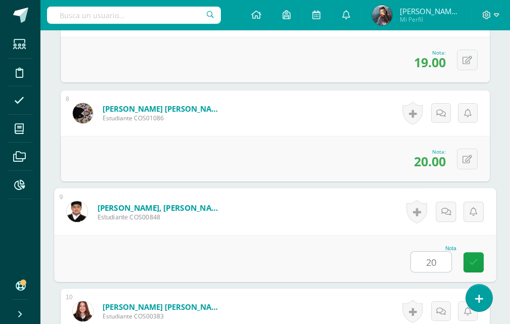
type input "20"
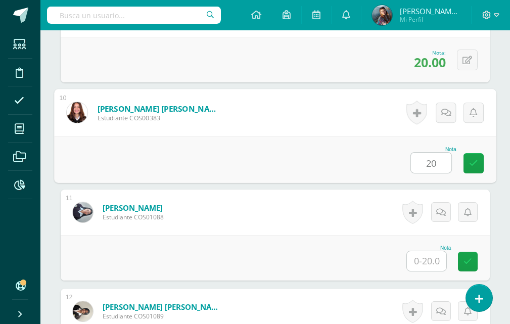
type input "20"
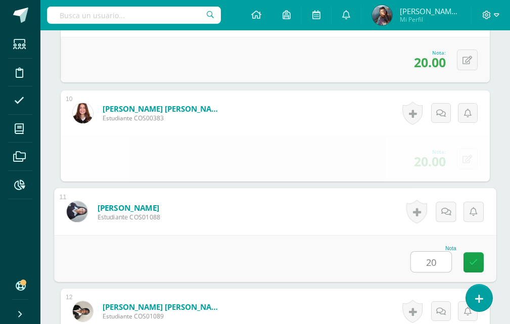
type input "20"
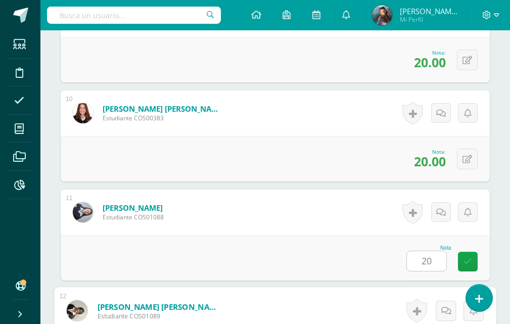
scroll to position [1367, 0]
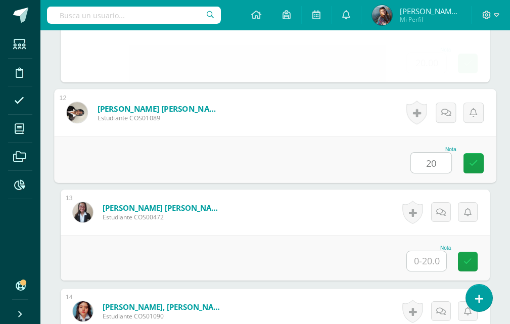
type input "20"
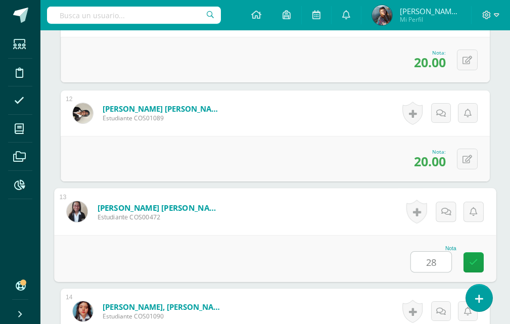
type input "2"
type input "18"
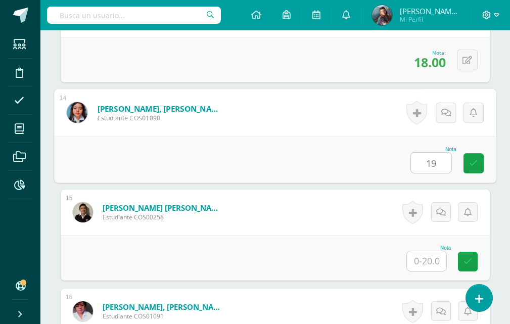
type input "19"
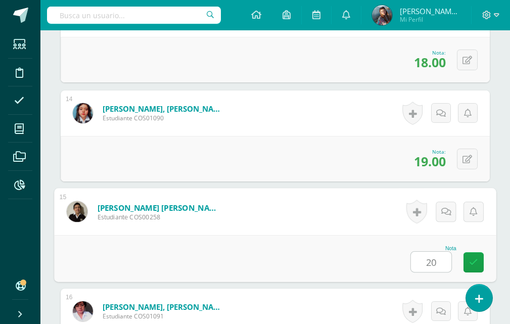
type input "20"
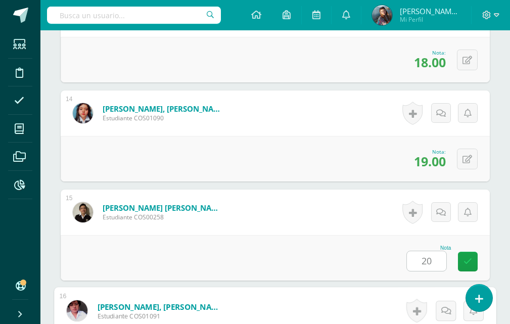
scroll to position [1763, 0]
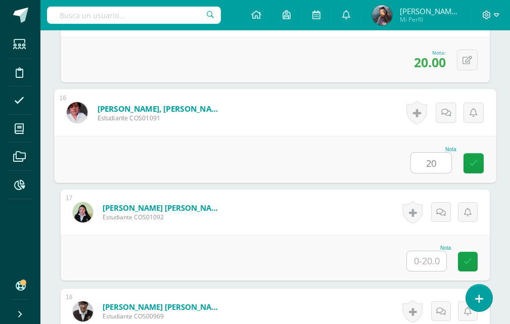
type input "20"
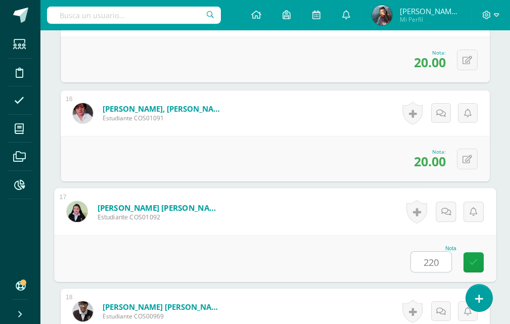
scroll to position [1962, 0]
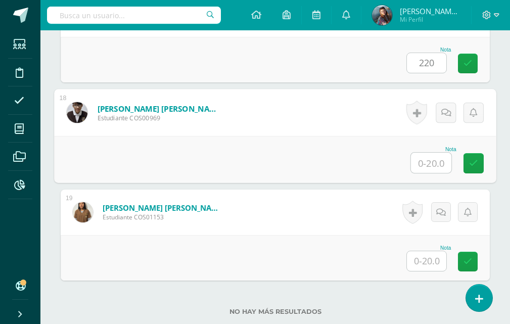
type input "0"
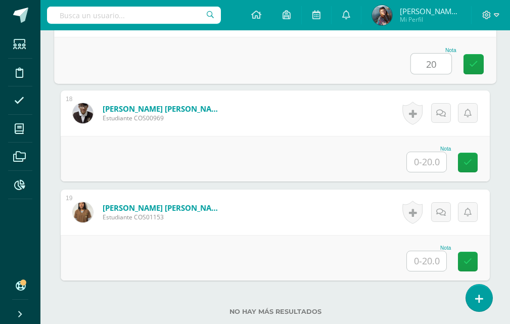
type input "20"
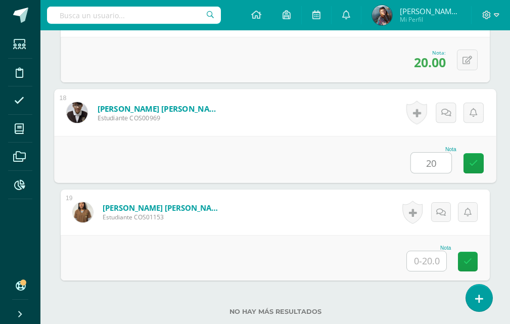
type input "20"
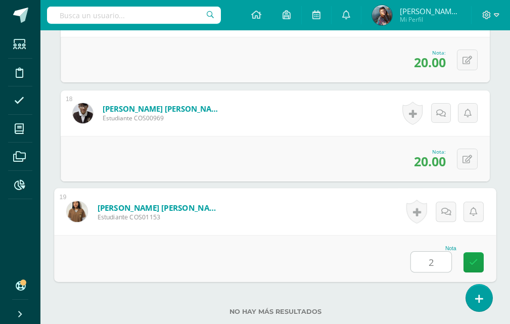
type input "20"
click at [466, 261] on link at bounding box center [473, 262] width 20 height 20
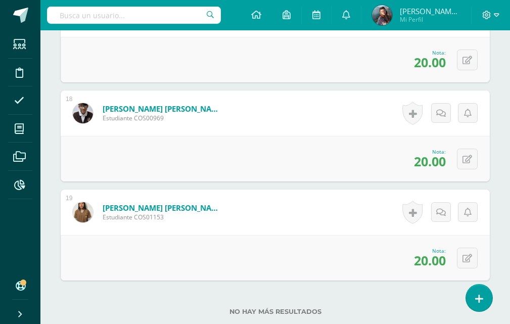
drag, startPoint x: 141, startPoint y: 129, endPoint x: 253, endPoint y: 204, distance: 135.1
click at [132, 136] on form "[PERSON_NAME] [PERSON_NAME] Estudiante COS00969 Nota 20.00 0 [GEOGRAPHIC_DATA]" at bounding box center [275, 112] width 429 height 45
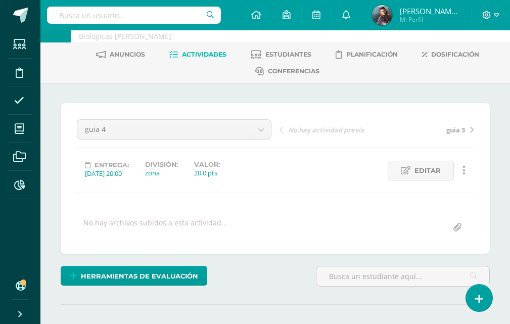
scroll to position [0, 0]
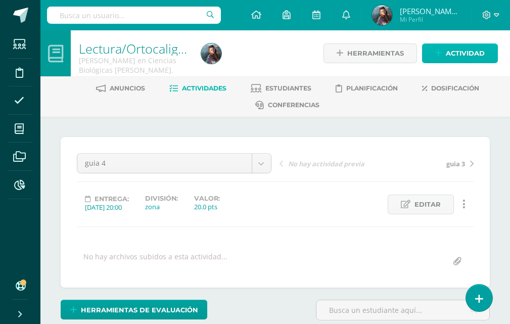
click at [469, 45] on span "Actividad" at bounding box center [465, 53] width 39 height 19
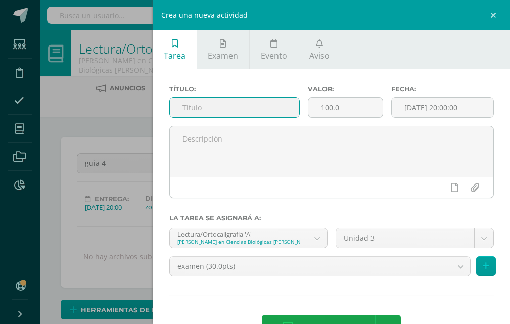
click at [194, 116] on input "text" at bounding box center [234, 108] width 129 height 20
type input "examen"
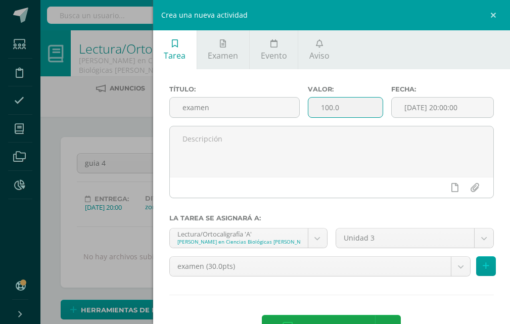
click at [343, 113] on input "100.0" at bounding box center [345, 108] width 74 height 20
type input "1"
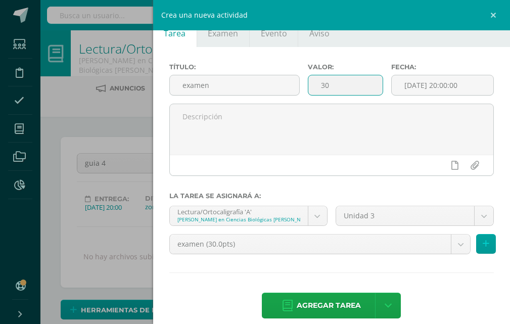
scroll to position [35, 0]
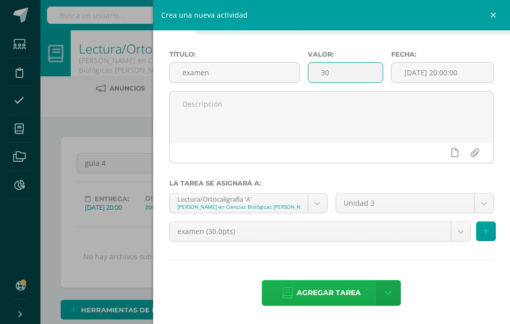
type input "30"
click at [298, 296] on span "Agregar tarea" at bounding box center [329, 293] width 64 height 25
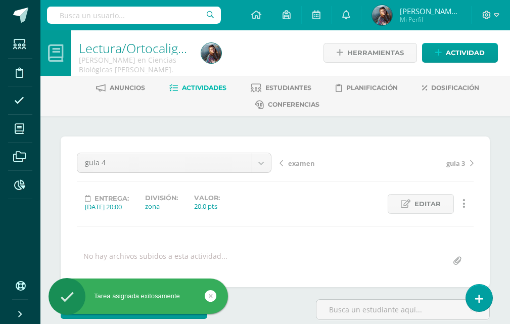
scroll to position [101, 0]
click at [221, 118] on div "¿Estás seguro que quieres eliminar esta actividad? Esto borrará la actividad y …" at bounding box center [275, 266] width 470 height 300
click at [261, 166] on body "Tarea asignada exitosamente Estudiantes Disciplina Asistencia Mis cursos Archiv…" at bounding box center [255, 207] width 510 height 417
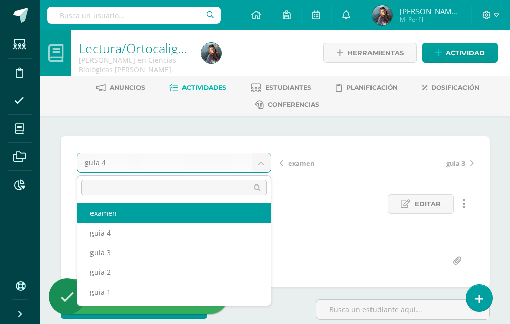
select select "/dashboard/teacher/grade-activity/122574/"
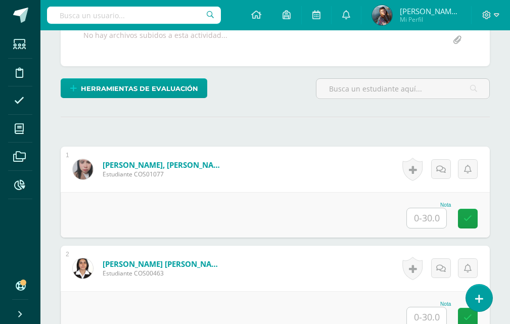
scroll to position [220, 0]
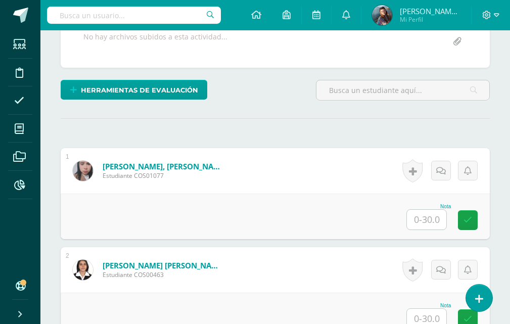
click at [424, 215] on input "text" at bounding box center [426, 220] width 39 height 20
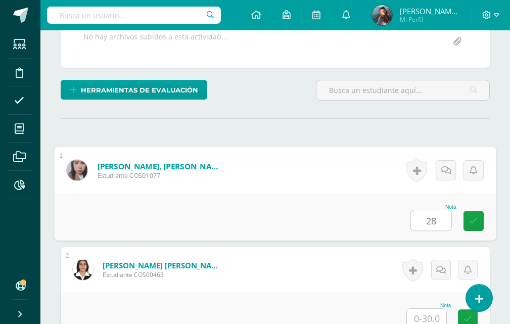
type input "28"
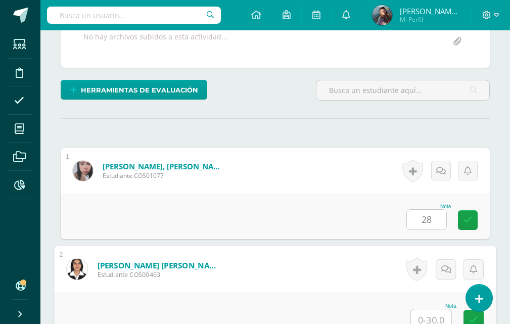
scroll to position [225, 0]
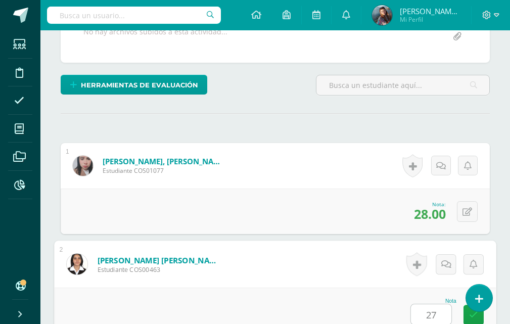
type input "27"
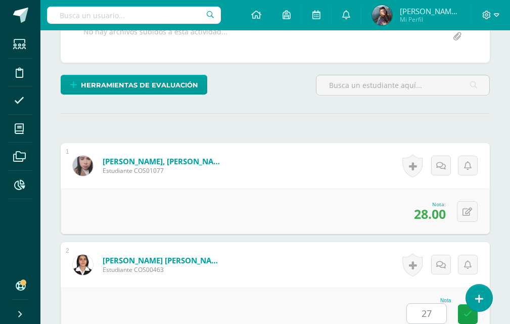
scroll to position [476, 0]
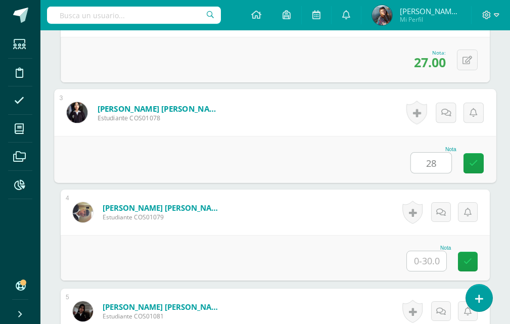
type input "28"
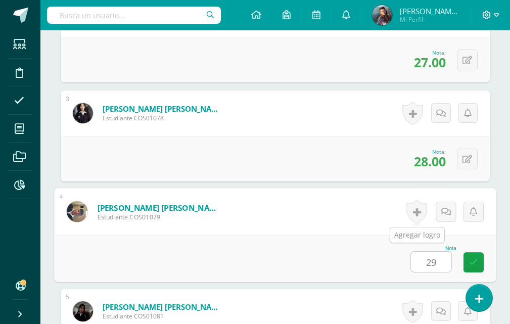
type input "29"
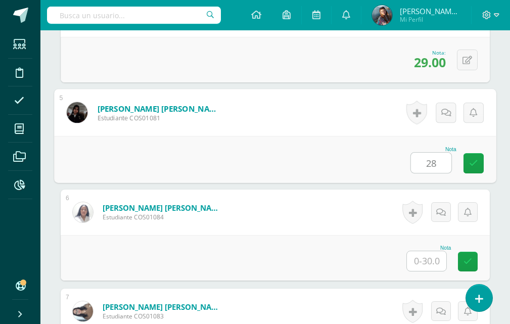
type input "28"
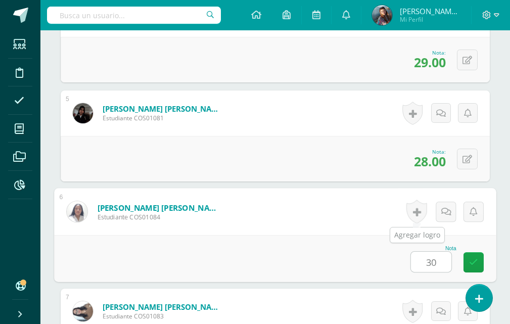
type input "30"
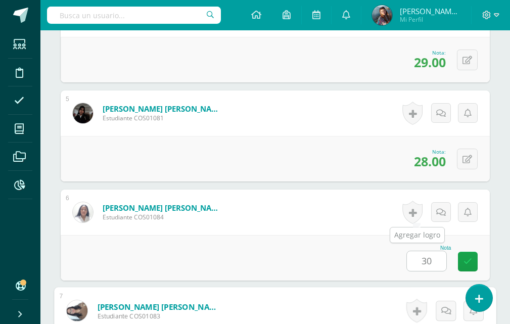
scroll to position [872, 0]
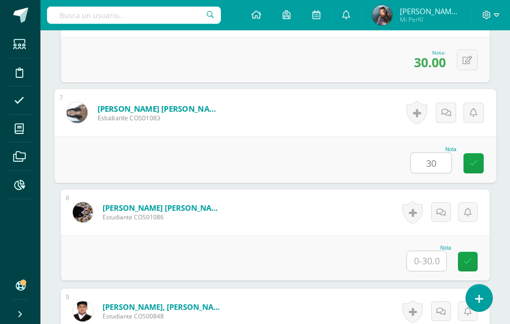
type input "30"
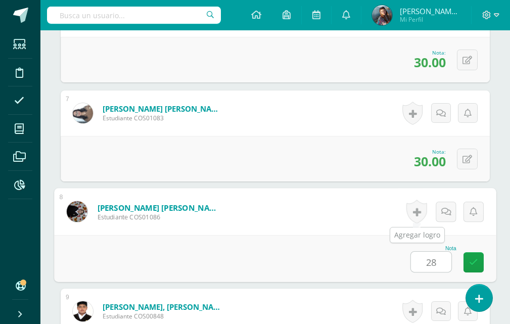
type input "28"
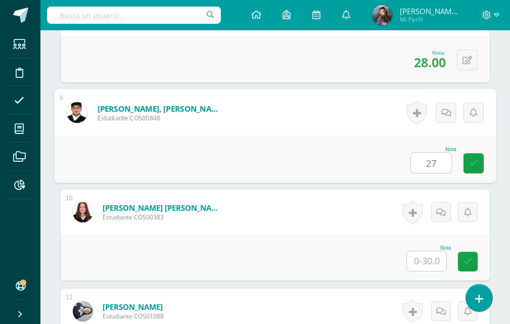
type input "27"
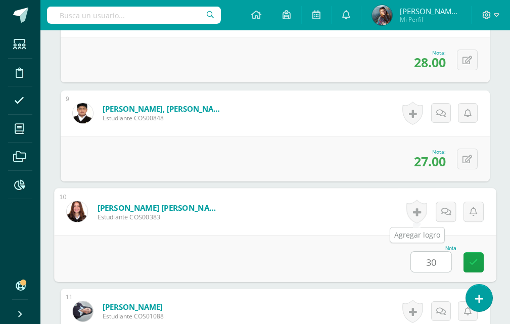
type input "30"
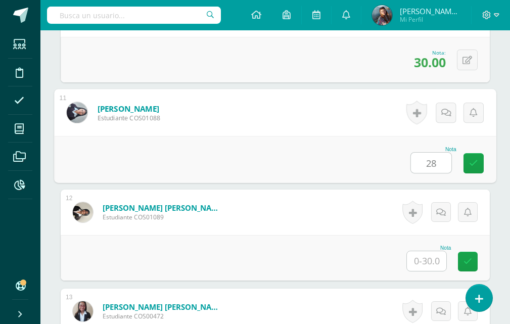
type input "28"
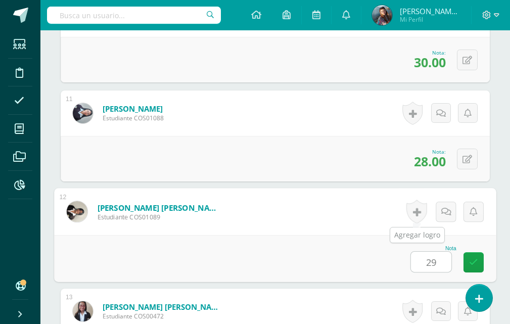
type input "29"
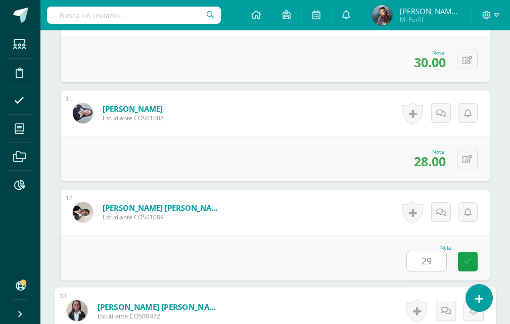
scroll to position [1466, 0]
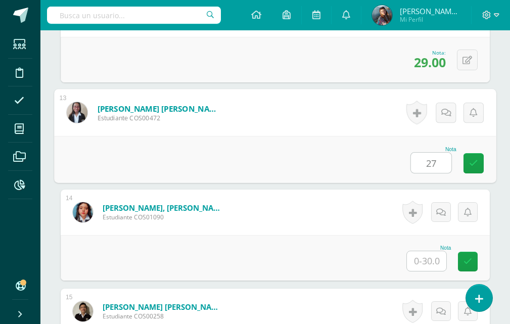
type input "27"
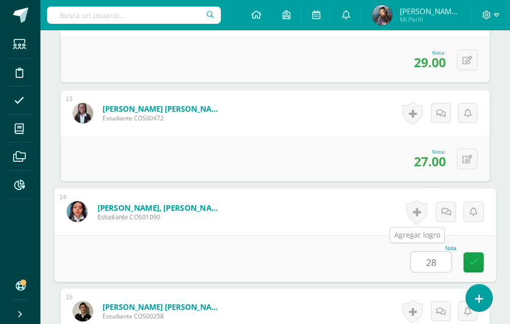
type input "28"
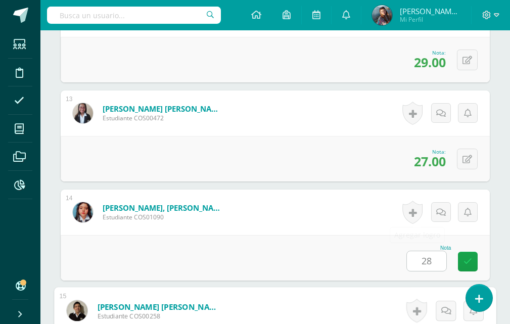
scroll to position [1664, 0]
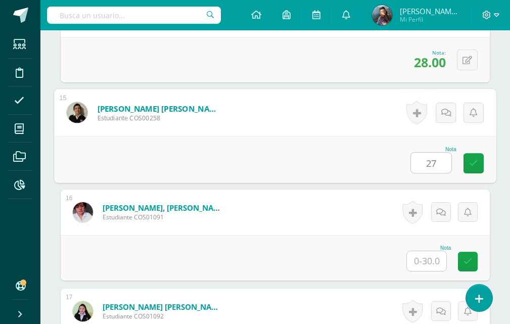
type input "27"
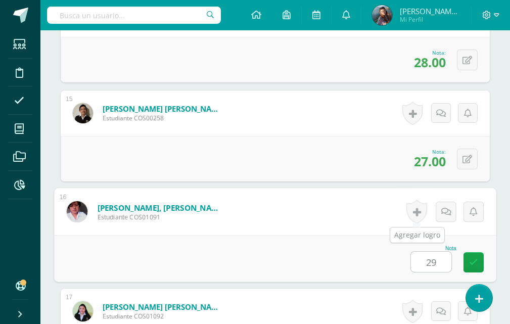
type input "29"
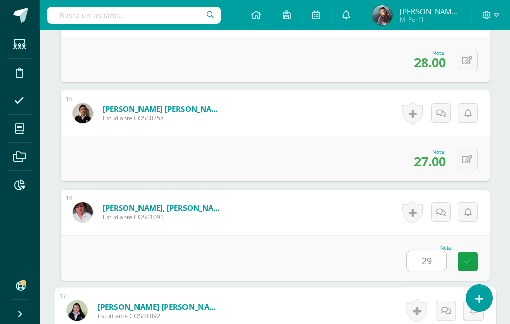
scroll to position [1862, 0]
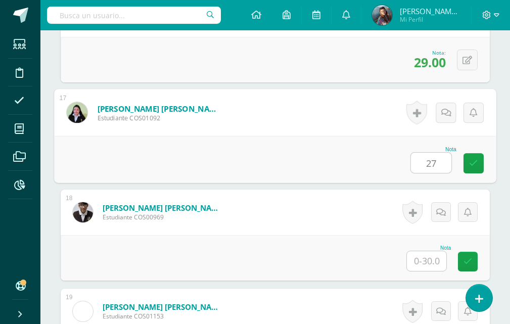
type input "27"
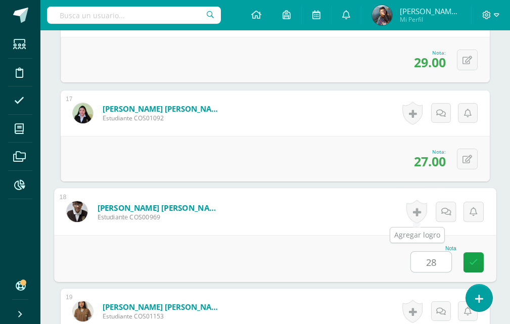
type input "28"
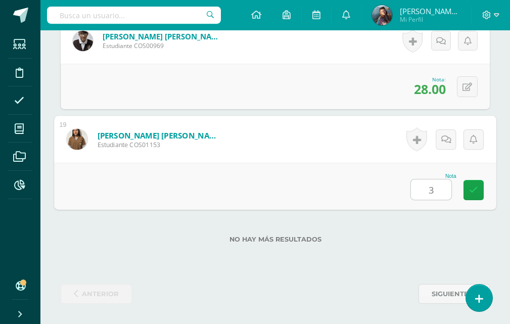
type input "30"
click at [476, 196] on link at bounding box center [473, 190] width 20 height 20
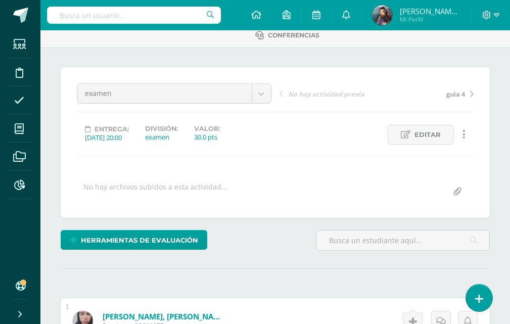
scroll to position [0, 0]
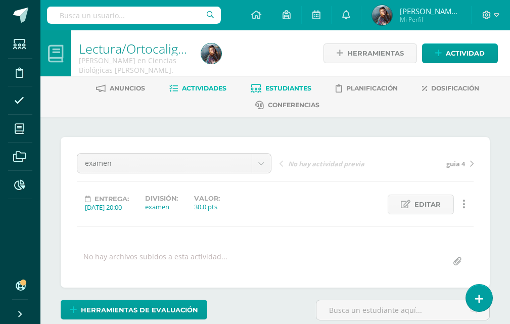
click at [293, 84] on span "Estudiantes" at bounding box center [288, 88] width 46 height 8
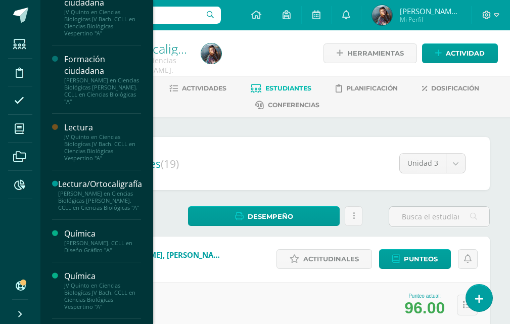
scroll to position [880, 0]
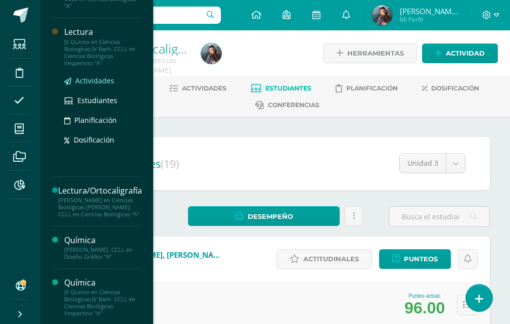
click at [85, 76] on span "Actividades" at bounding box center [94, 81] width 39 height 10
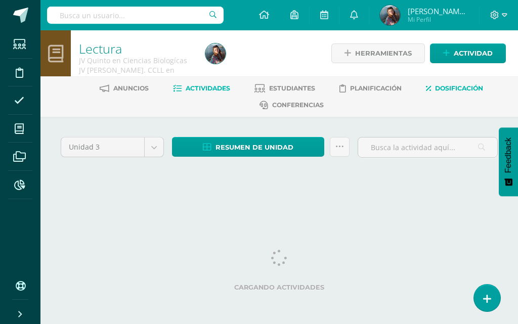
click at [446, 86] on span "Dosificación" at bounding box center [459, 88] width 48 height 8
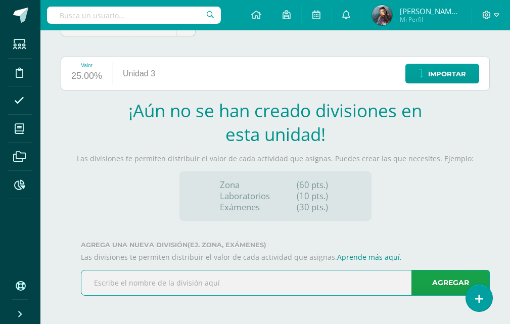
click at [298, 289] on input "text" at bounding box center [285, 282] width 408 height 25
type input "zona"
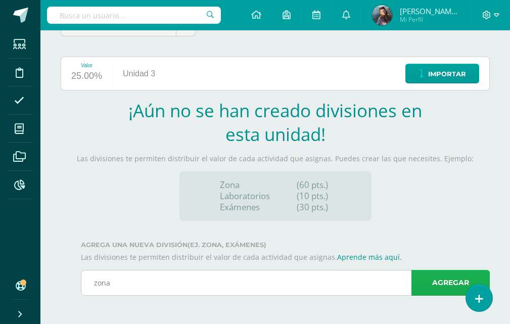
click at [438, 274] on link "Agregar" at bounding box center [450, 283] width 78 height 26
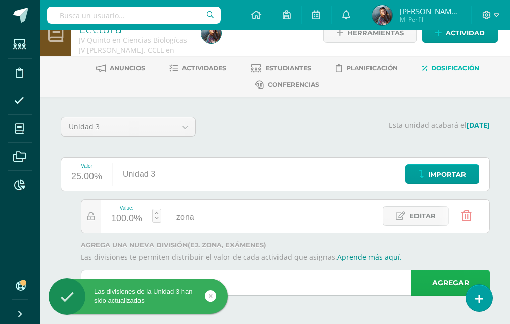
scroll to position [20, 0]
click at [257, 274] on input "text" at bounding box center [285, 282] width 408 height 25
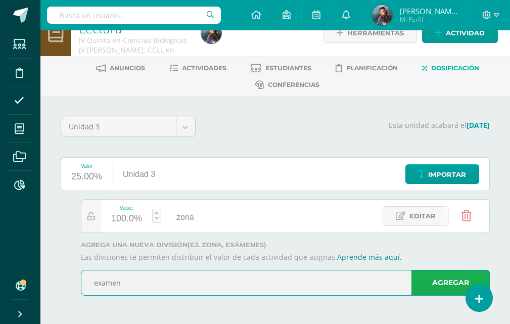
type input "examen"
click at [456, 281] on link "Agregar" at bounding box center [450, 283] width 78 height 26
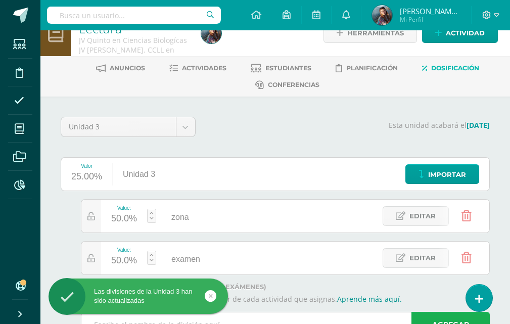
scroll to position [0, 0]
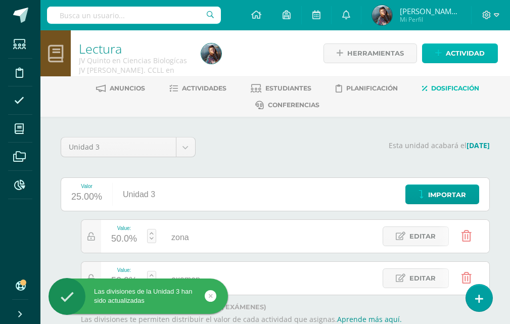
click at [436, 56] on icon at bounding box center [438, 53] width 7 height 9
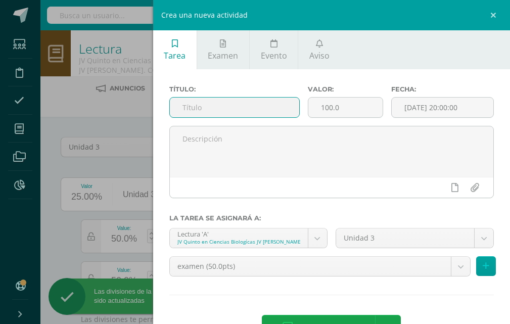
click at [239, 114] on input "text" at bounding box center [234, 108] width 129 height 20
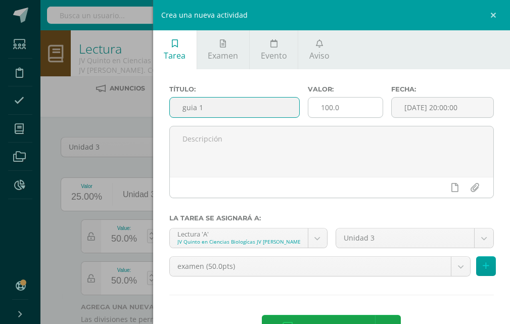
type input "guia 1"
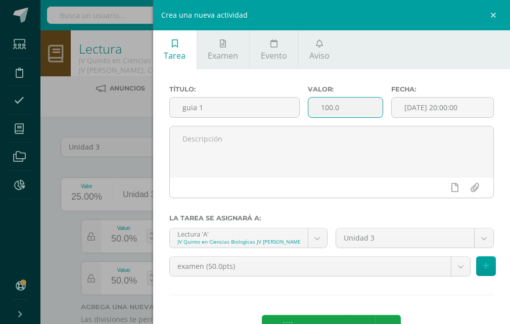
click at [356, 104] on input "100.0" at bounding box center [345, 108] width 74 height 20
type input "10"
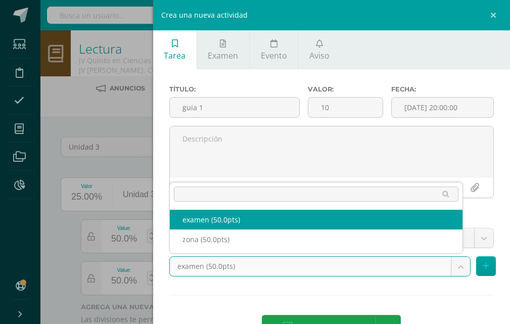
click at [281, 268] on body "Las divisiones de la Unidad 3 han sido actualizadas Las divisiones de la Unidad…" at bounding box center [255, 193] width 510 height 386
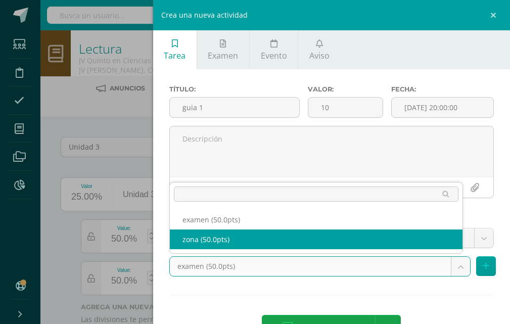
select select "122575"
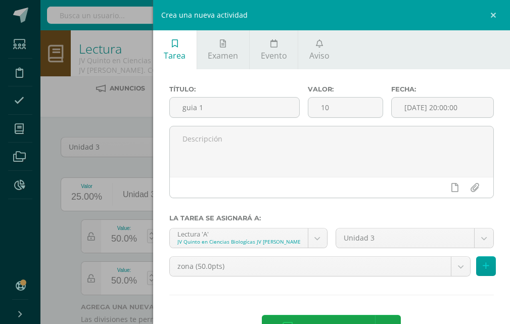
click at [83, 220] on div "Crea una nueva actividad Tarea Examen Evento Aviso Título: guia 1 Valor: 10 Fec…" at bounding box center [255, 162] width 510 height 324
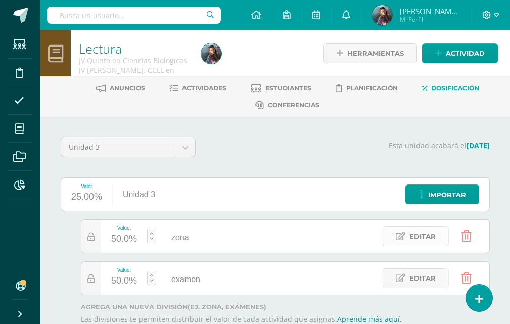
click at [414, 232] on span "Editar" at bounding box center [422, 236] width 26 height 19
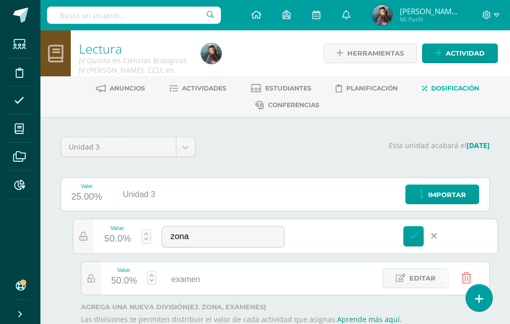
click at [115, 230] on div "Value:" at bounding box center [117, 228] width 27 height 6
click at [107, 234] on link "Editar" at bounding box center [74, 236] width 69 height 21
click at [113, 241] on div "50.0%" at bounding box center [117, 239] width 27 height 17
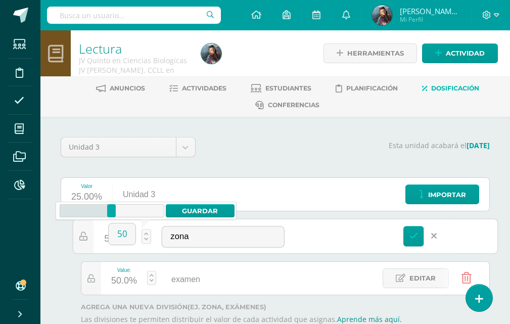
click at [113, 241] on input "50" at bounding box center [122, 233] width 27 height 21
type input "70"
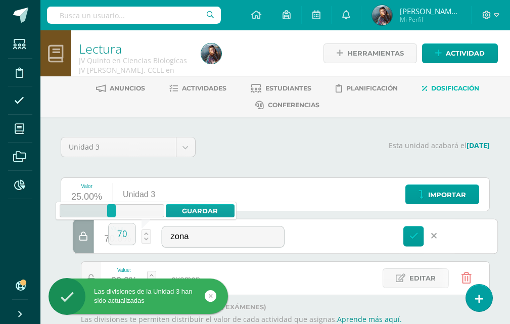
click at [292, 141] on p "Esta unidad acabará el 14/08/2025" at bounding box center [349, 145] width 282 height 9
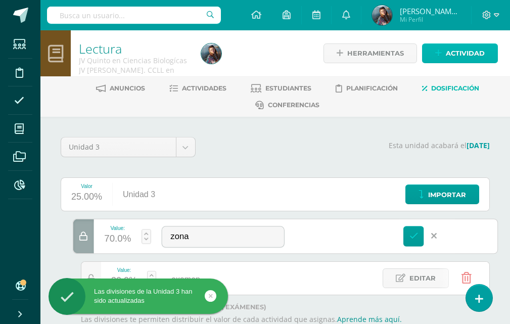
click at [444, 54] on link "Actividad" at bounding box center [460, 53] width 76 height 20
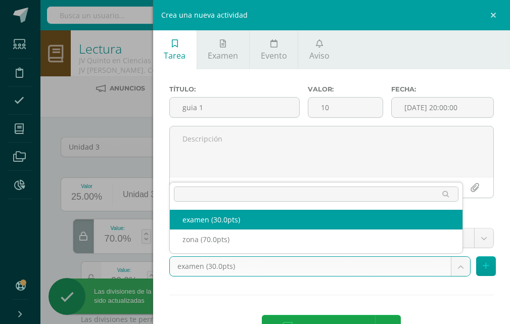
click at [281, 265] on body "Las divisiones de la Unidad 3 han sido actualizadas Las divisiones de la Unidad…" at bounding box center [255, 193] width 510 height 386
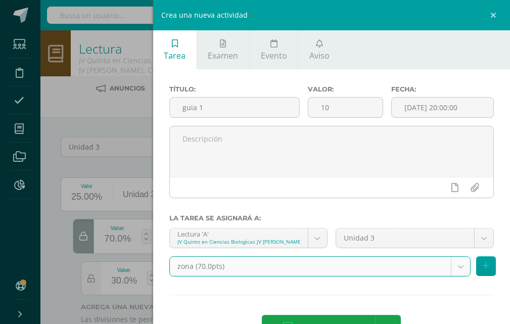
scroll to position [35, 0]
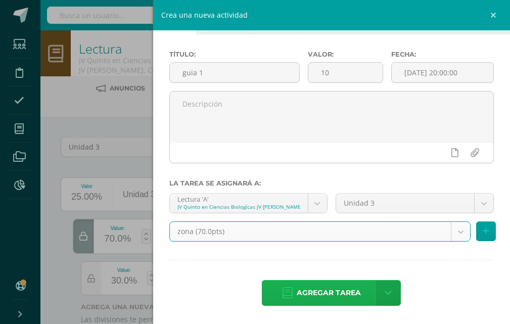
click at [317, 293] on span "Agregar tarea" at bounding box center [329, 293] width 64 height 25
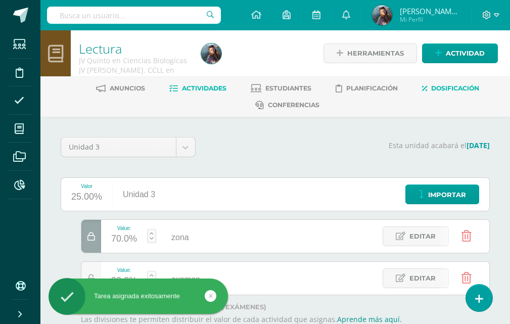
click at [200, 89] on span "Actividades" at bounding box center [204, 88] width 44 height 8
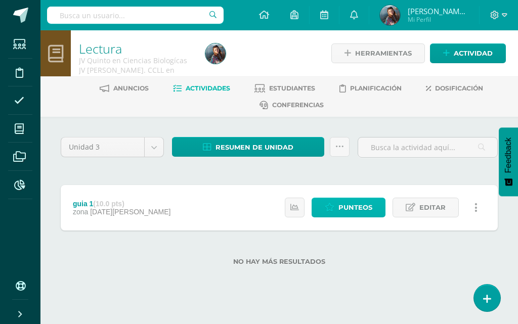
click at [348, 210] on span "Punteos" at bounding box center [355, 207] width 34 height 19
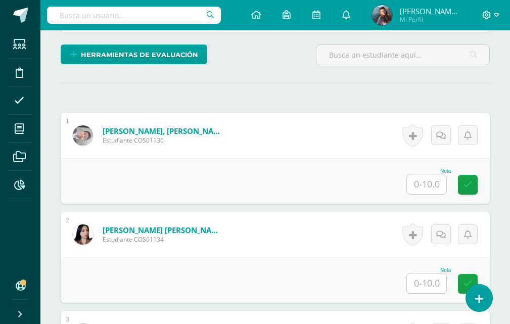
scroll to position [256, 0]
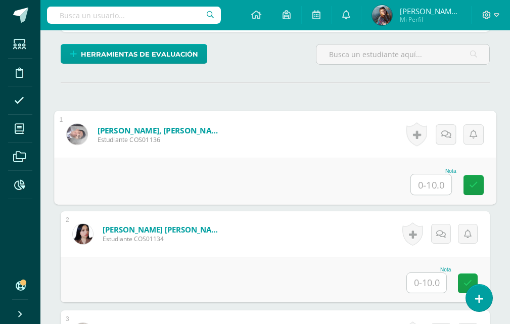
click at [428, 184] on input "text" at bounding box center [431, 184] width 40 height 20
type input "9"
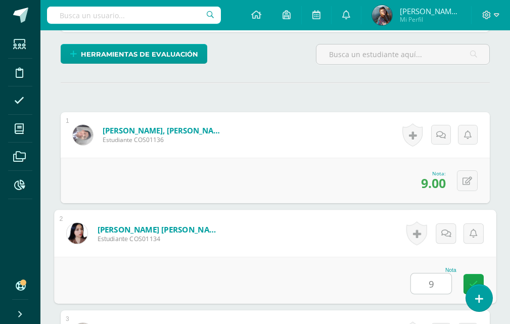
type input "9"
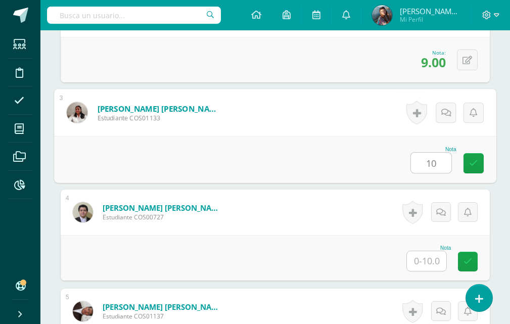
type input "10"
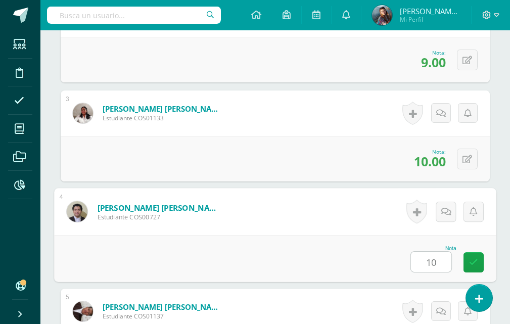
type input "10"
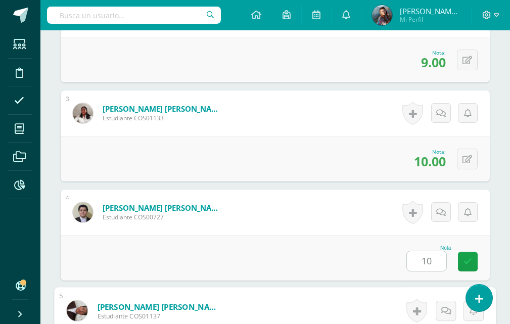
scroll to position [674, 0]
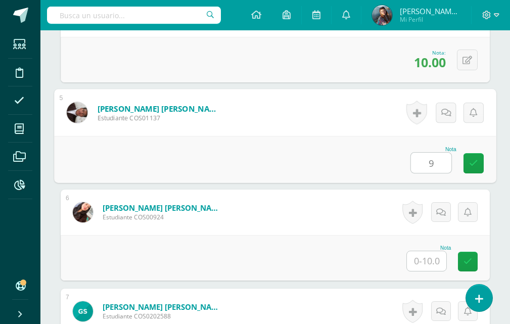
type input "9"
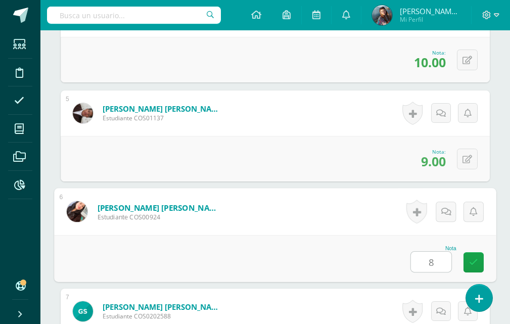
type input "8"
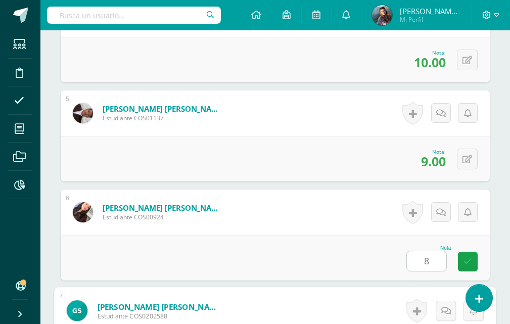
scroll to position [872, 0]
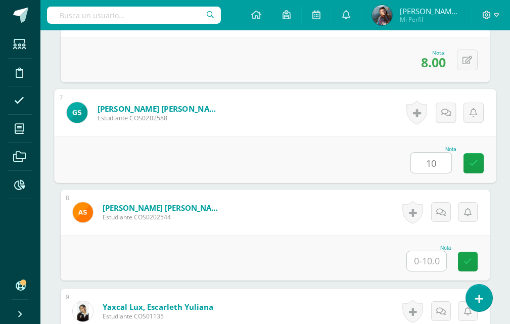
type input "10"
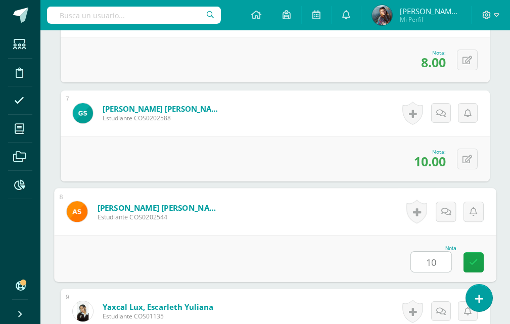
type input "10"
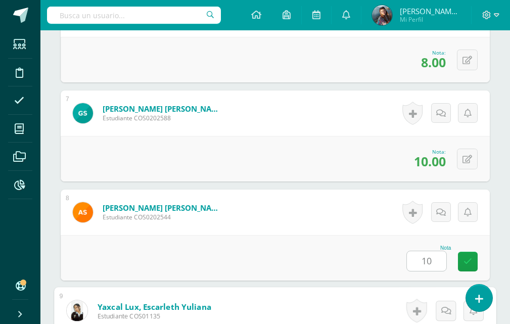
scroll to position [1043, 0]
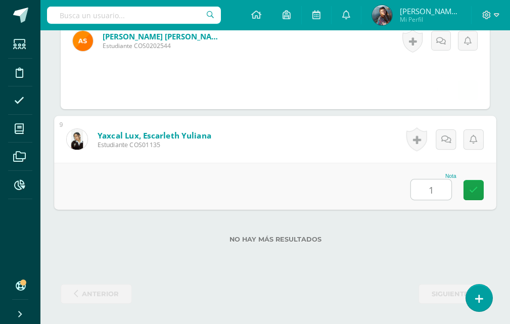
type input "10"
click at [480, 188] on link at bounding box center [473, 190] width 20 height 20
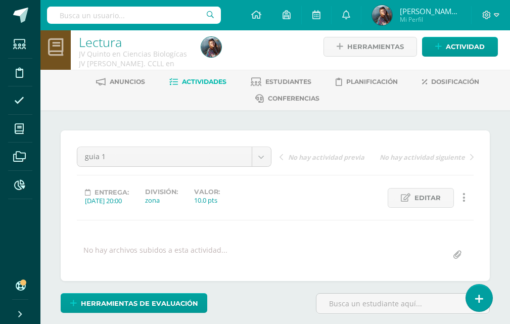
scroll to position [0, 0]
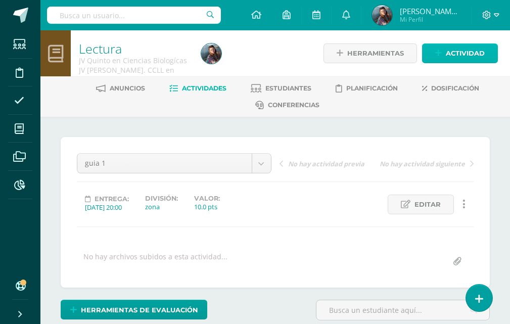
click at [467, 54] on span "Actividad" at bounding box center [465, 53] width 39 height 19
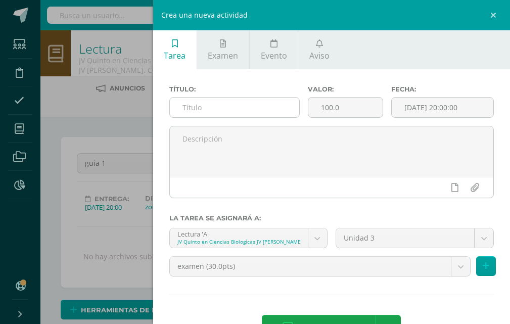
click at [208, 97] on div at bounding box center [234, 107] width 130 height 21
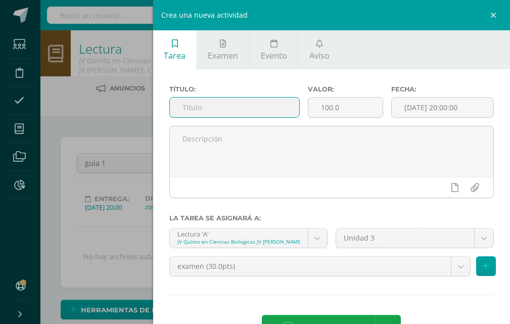
click at [203, 110] on input "text" at bounding box center [234, 108] width 129 height 20
type input "guia 2"
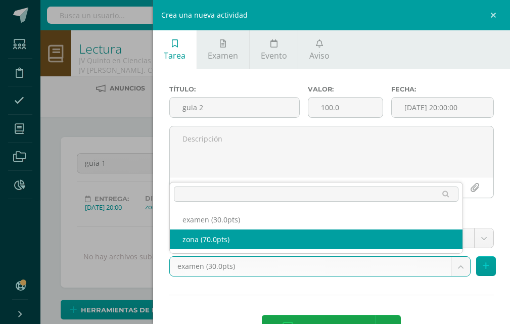
select select "122575"
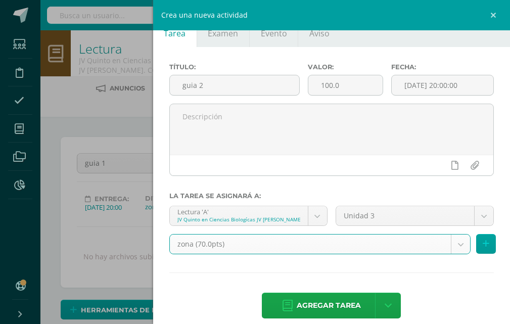
scroll to position [35, 0]
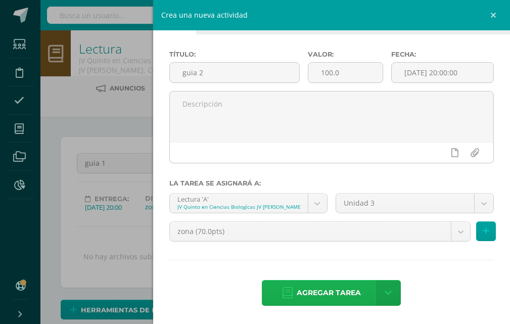
click at [342, 288] on span "Agregar tarea" at bounding box center [329, 293] width 64 height 25
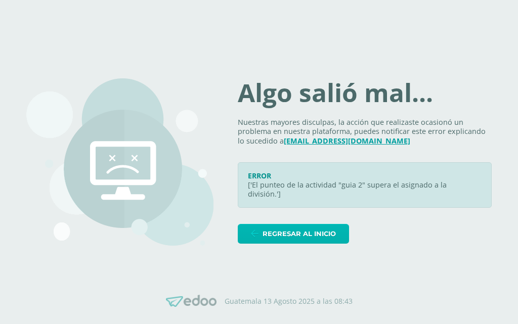
click at [313, 238] on span "Regresar al inicio" at bounding box center [298, 233] width 73 height 19
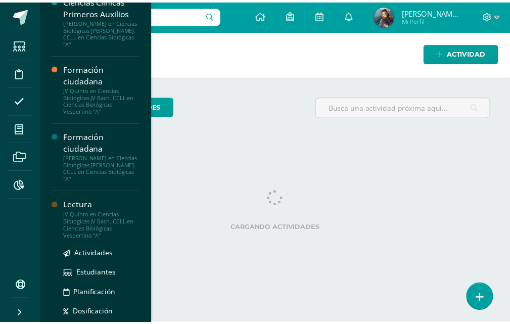
scroll to position [706, 0]
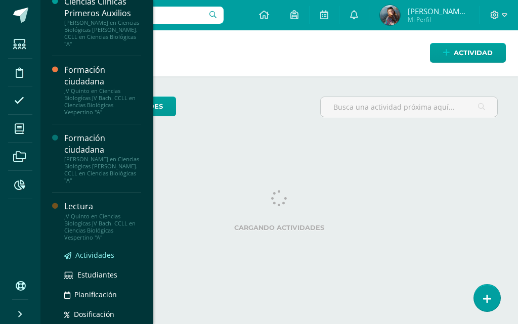
click at [99, 250] on span "Actividades" at bounding box center [94, 255] width 39 height 10
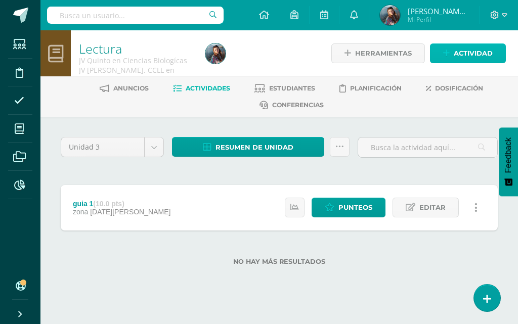
click at [466, 50] on span "Actividad" at bounding box center [472, 53] width 39 height 19
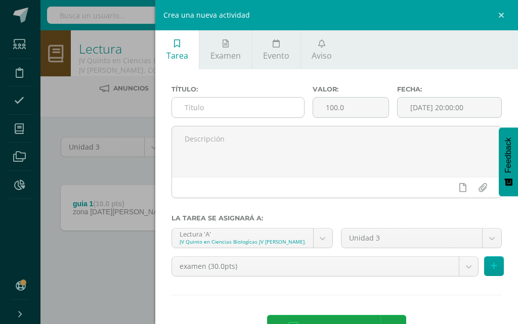
click at [238, 116] on input "text" at bounding box center [238, 108] width 132 height 20
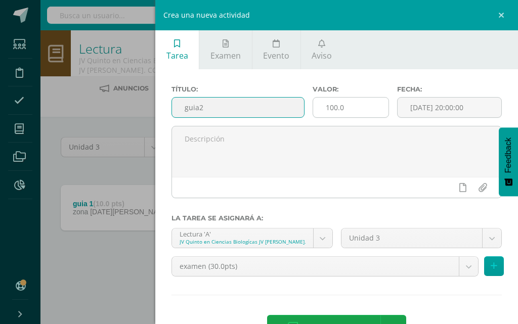
type input "guia2"
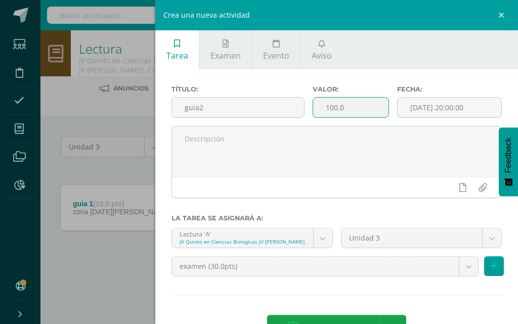
click at [352, 112] on input "100.0" at bounding box center [350, 108] width 75 height 20
type input "1"
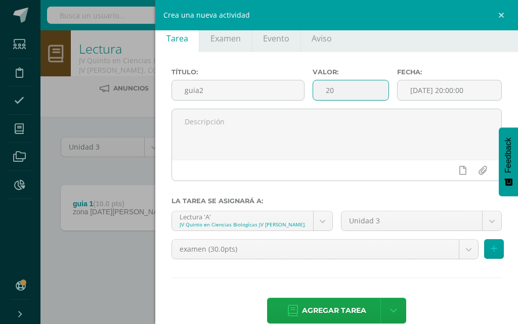
scroll to position [35, 0]
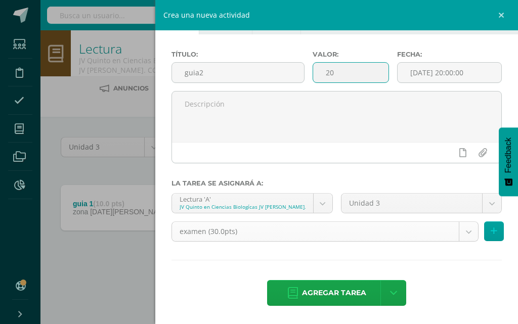
type input "20"
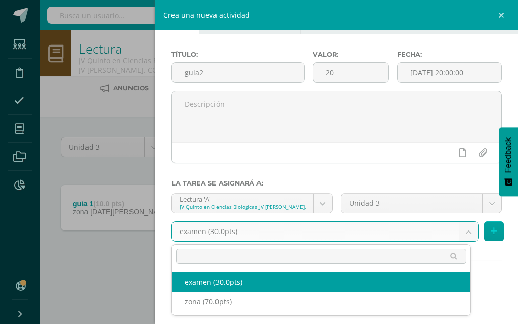
click at [312, 223] on body "Estudiantes Disciplina Asistencia Mis cursos Archivos Reportes Soporte Ayuda Re…" at bounding box center [259, 149] width 518 height 298
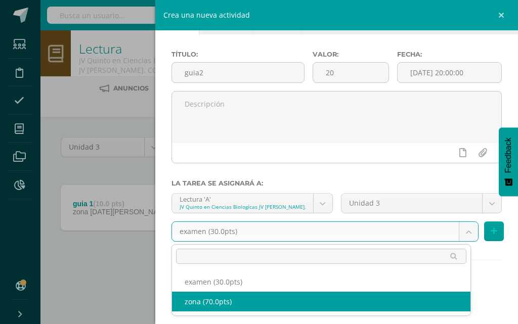
select select "122575"
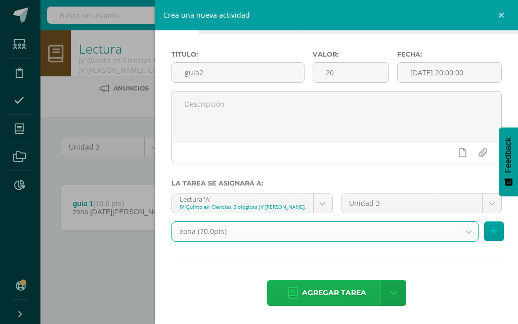
click at [312, 294] on span "Agregar tarea" at bounding box center [334, 293] width 64 height 25
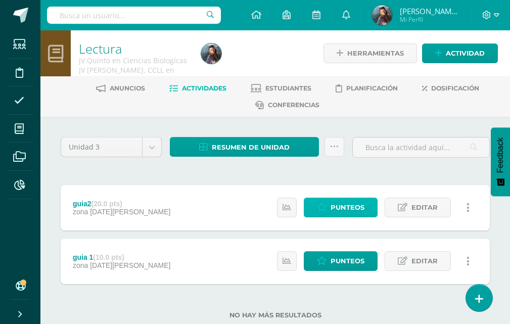
click at [351, 203] on span "Punteos" at bounding box center [348, 207] width 34 height 19
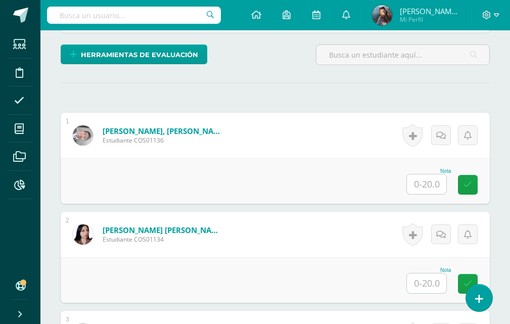
scroll to position [256, 0]
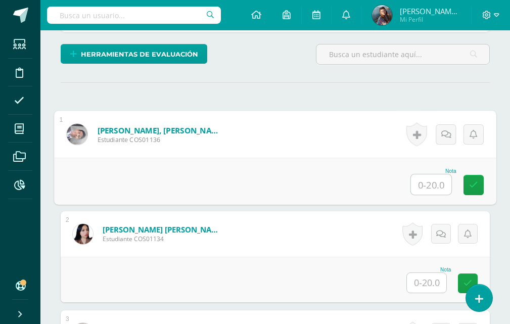
click at [439, 185] on input "text" at bounding box center [431, 184] width 40 height 20
type input "20"
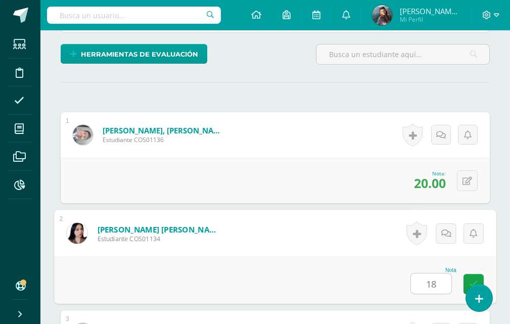
type input "18"
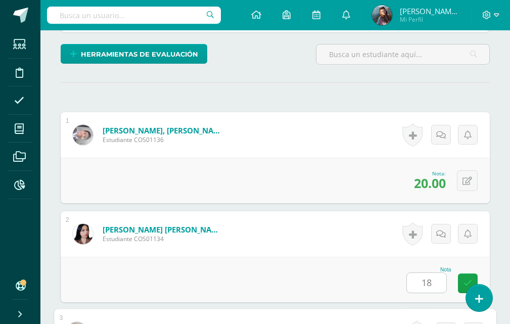
scroll to position [476, 0]
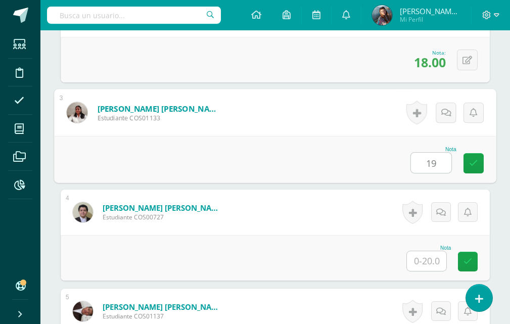
type input "19"
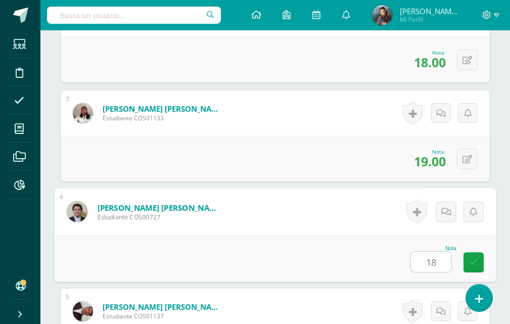
type input "18"
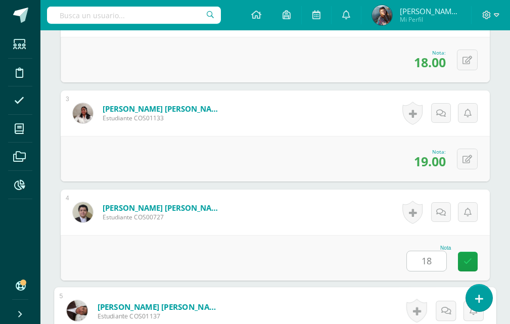
scroll to position [674, 0]
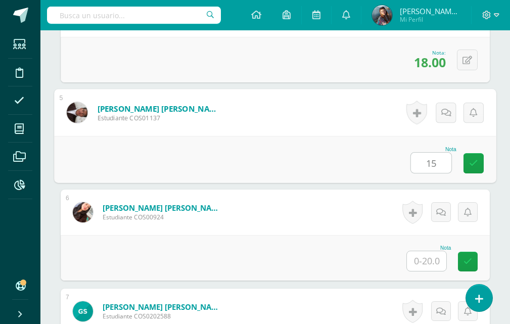
type input "15"
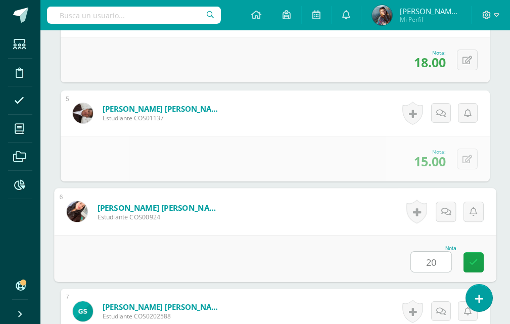
type input "20"
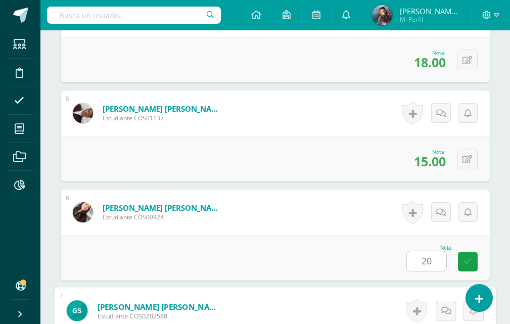
scroll to position [872, 0]
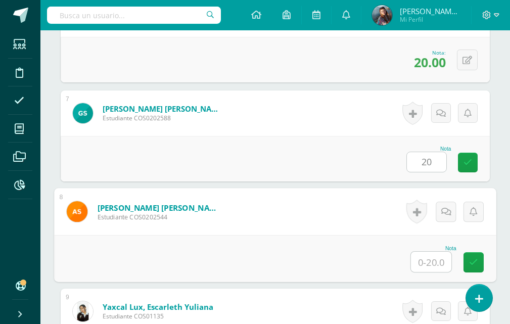
type input "20.00"
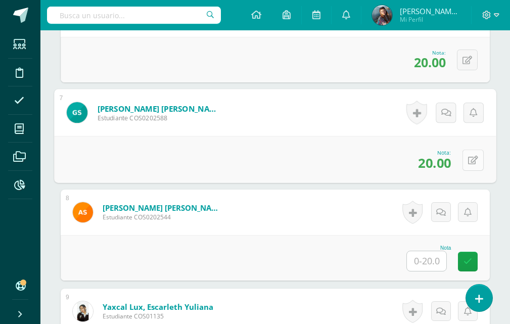
click at [470, 157] on icon at bounding box center [473, 160] width 10 height 9
type input "15"
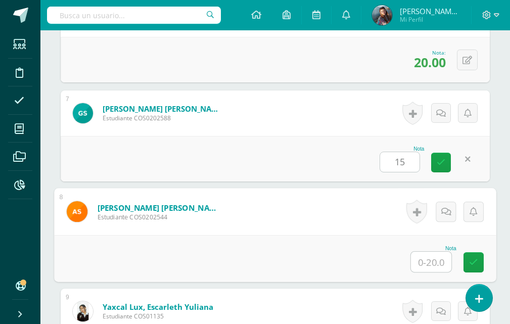
click at [428, 260] on input "text" at bounding box center [431, 262] width 40 height 20
type input "15"
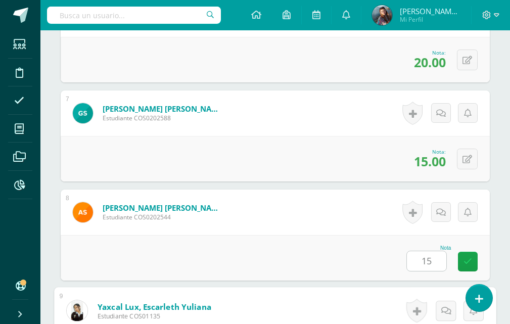
scroll to position [1043, 0]
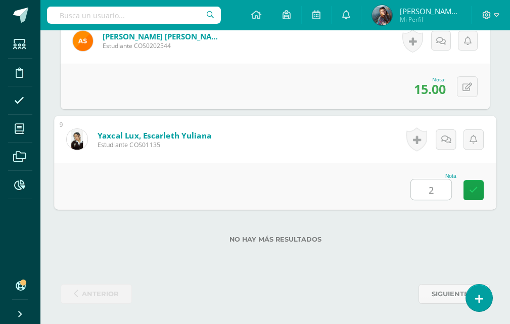
type input "20"
click at [478, 184] on link at bounding box center [473, 190] width 20 height 20
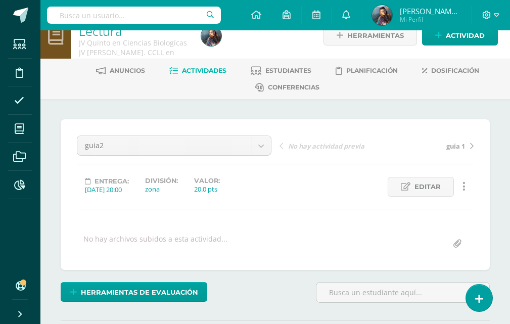
scroll to position [0, 0]
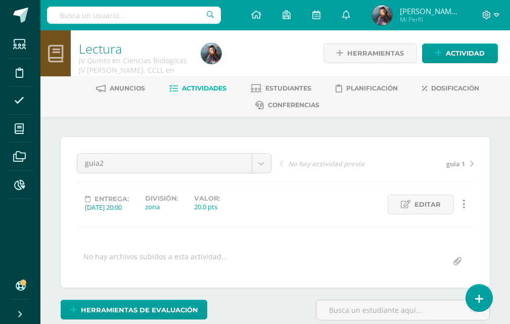
click at [422, 60] on div "Herramientas Detalle de asistencias Actividad" at bounding box center [410, 53] width 174 height 46
click at [468, 52] on span "Actividad" at bounding box center [465, 53] width 39 height 19
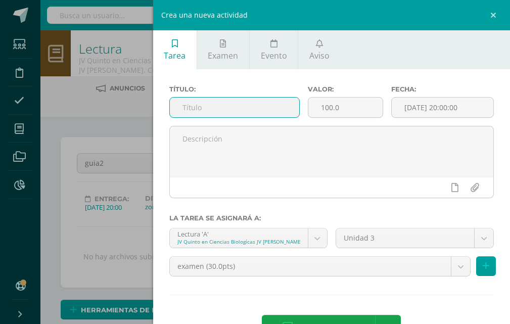
click at [273, 109] on input "text" at bounding box center [234, 108] width 129 height 20
type input "guia 3"
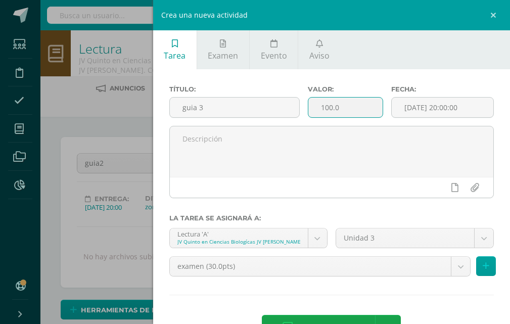
click at [354, 110] on input "100.0" at bounding box center [345, 108] width 74 height 20
type input "1"
type input "20"
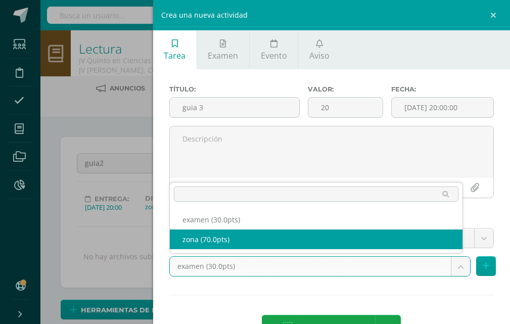
select select "122575"
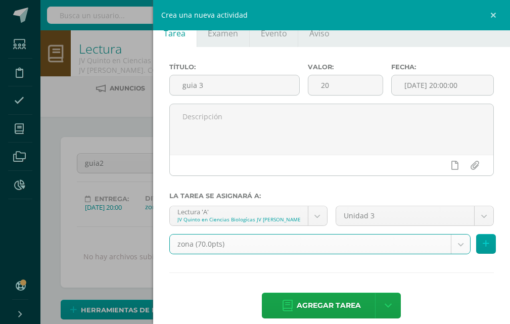
scroll to position [35, 0]
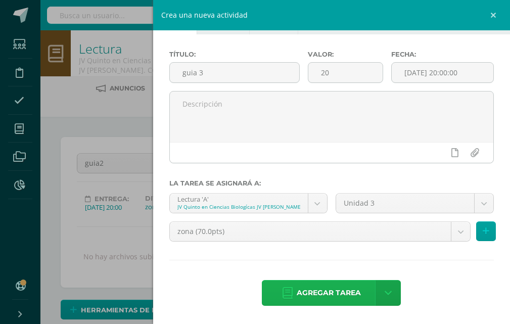
click at [307, 294] on span "Agregar tarea" at bounding box center [329, 293] width 64 height 25
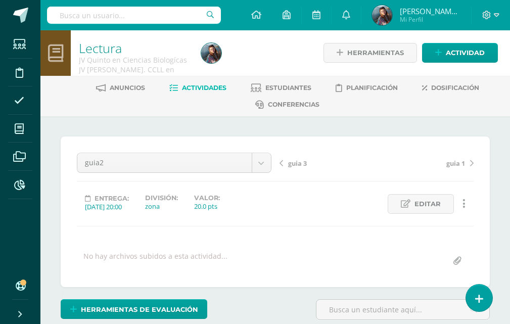
scroll to position [1, 0]
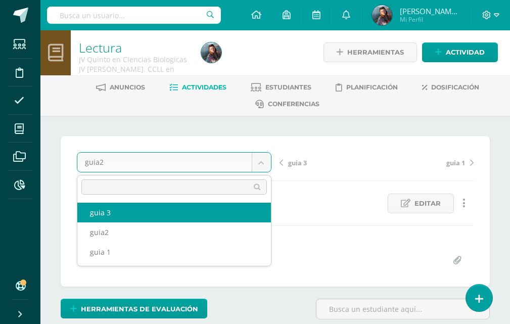
select select "/dashboard/teacher/grade-activity/122579/"
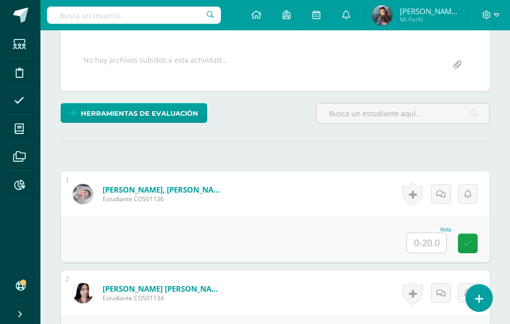
scroll to position [256, 0]
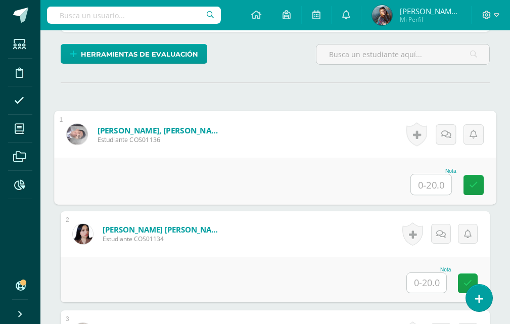
click at [419, 177] on input "text" at bounding box center [431, 184] width 40 height 20
type input "20"
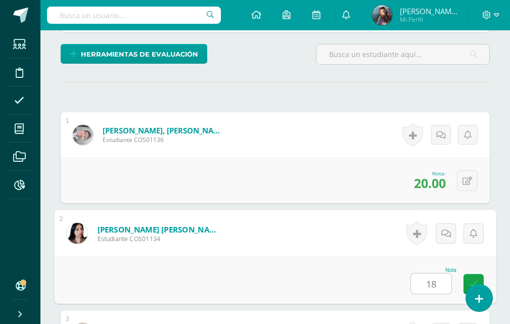
type input "18"
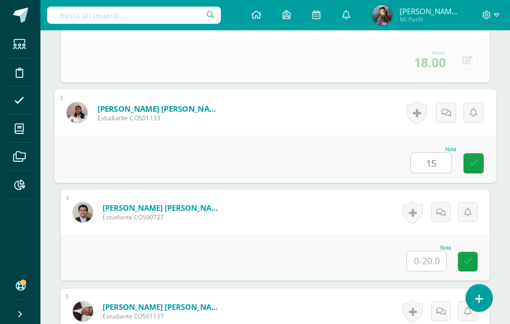
type input "15"
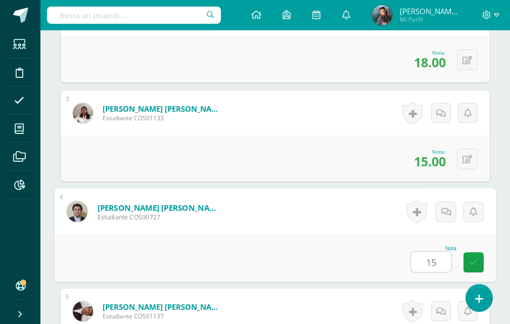
type input "15"
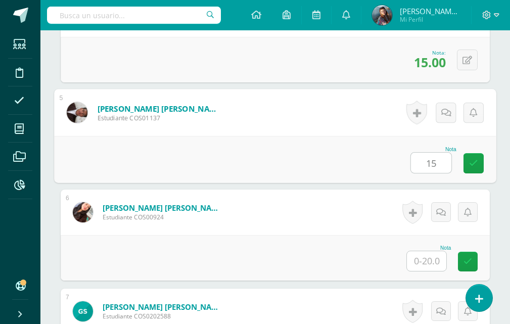
type input "15"
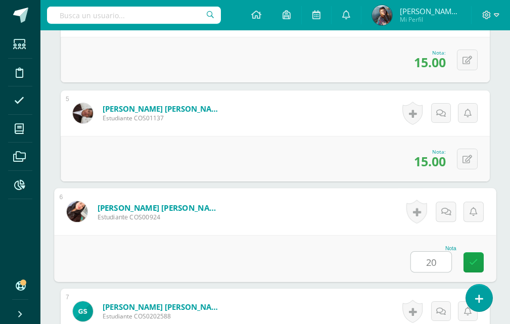
type input "20"
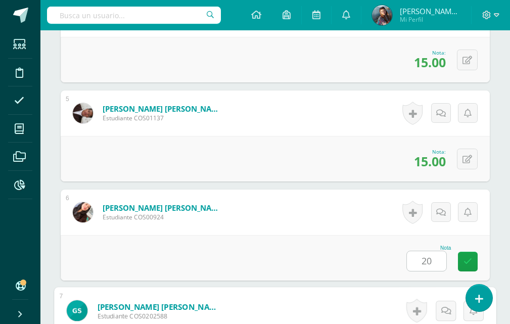
scroll to position [872, 0]
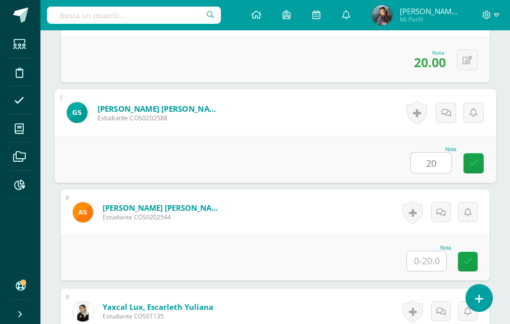
type input "20"
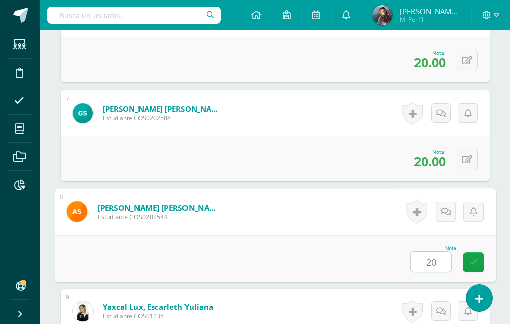
type input "20"
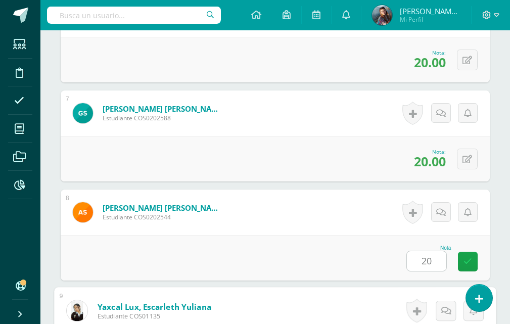
scroll to position [1043, 0]
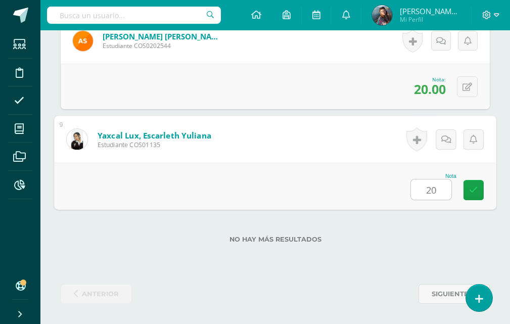
type input "20"
drag, startPoint x: 488, startPoint y: 194, endPoint x: 482, endPoint y: 194, distance: 6.1
click at [484, 194] on div "Nota 20" at bounding box center [275, 186] width 442 height 47
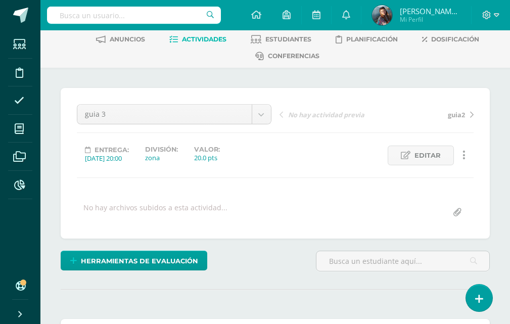
scroll to position [0, 0]
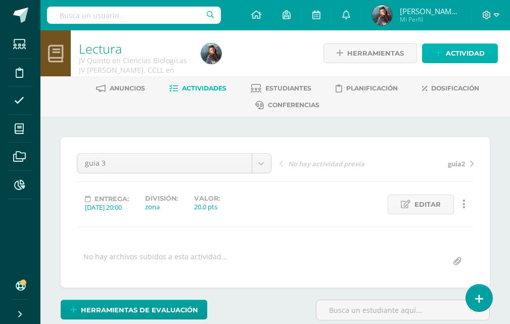
click at [481, 52] on span "Actividad" at bounding box center [465, 53] width 39 height 19
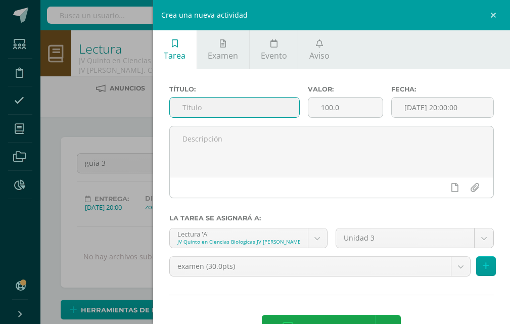
click at [285, 106] on input "text" at bounding box center [234, 108] width 129 height 20
type input "guia 4"
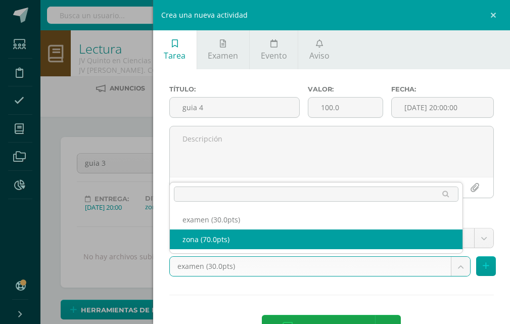
select select "122575"
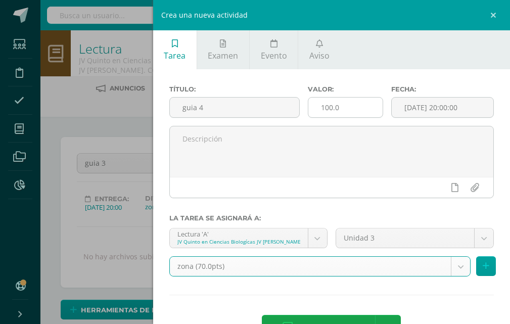
click at [349, 113] on input "100.0" at bounding box center [345, 108] width 74 height 20
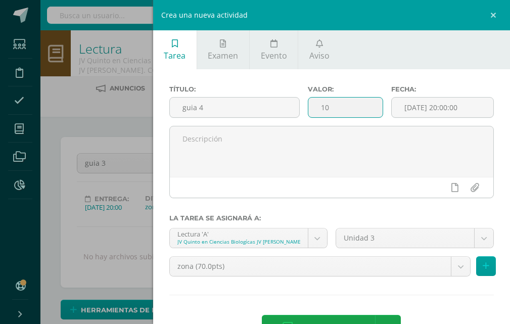
type input "1"
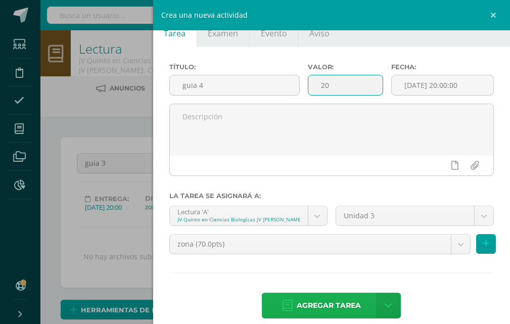
scroll to position [35, 0]
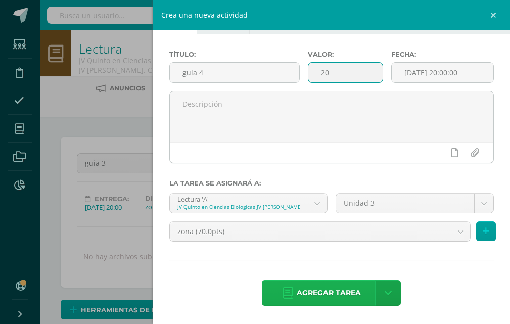
type input "20"
click at [339, 297] on span "Agregar tarea" at bounding box center [329, 293] width 64 height 25
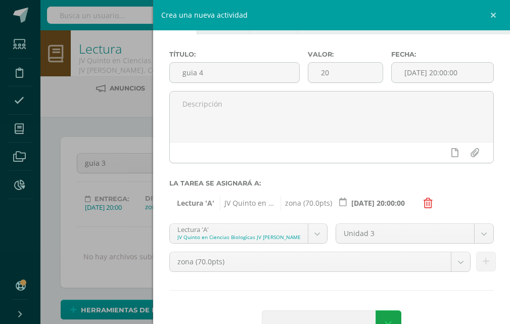
drag, startPoint x: 139, startPoint y: 275, endPoint x: 143, endPoint y: 270, distance: 6.1
click at [140, 275] on div "Crea una nueva actividad Tarea Examen Evento Aviso Título: guia 4 Valor: 20 Fec…" at bounding box center [255, 162] width 510 height 324
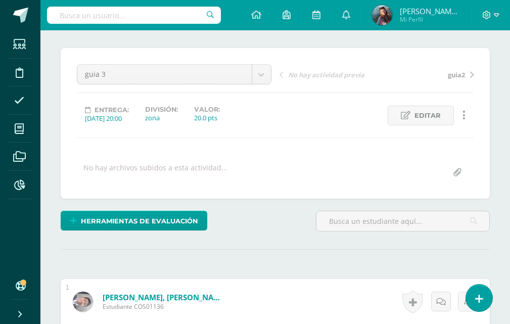
scroll to position [202, 0]
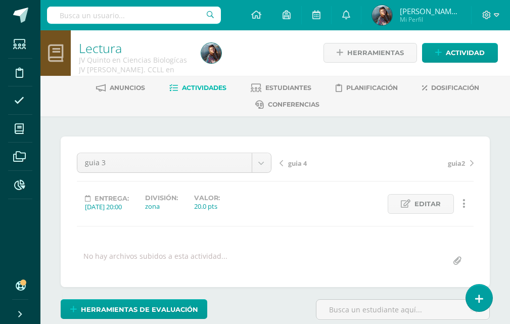
scroll to position [1, 0]
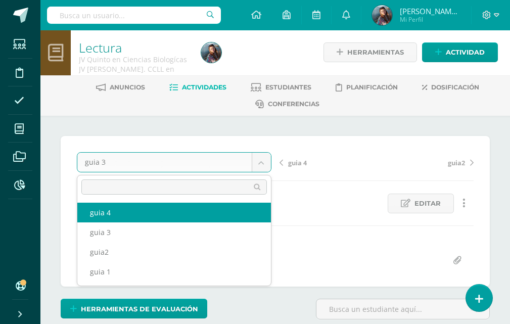
select select "/dashboard/teacher/grade-activity/122580/"
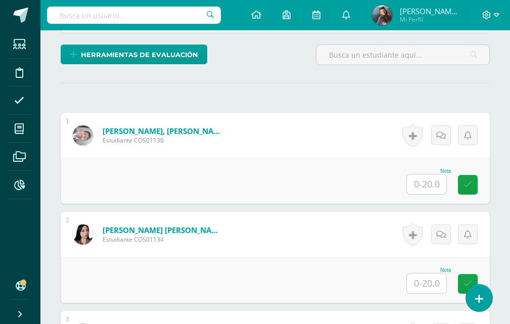
scroll to position [256, 0]
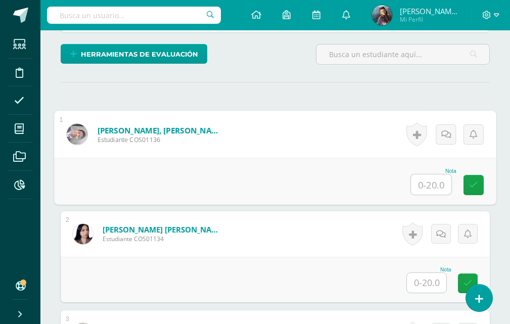
click at [442, 184] on input "text" at bounding box center [431, 184] width 40 height 20
type input "18"
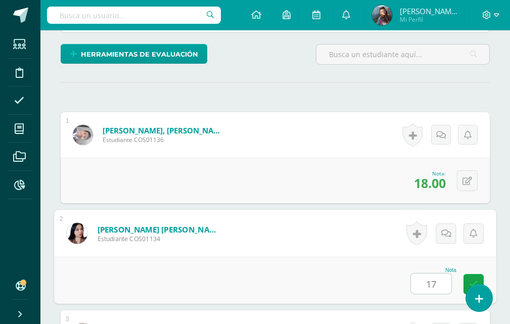
type input "17"
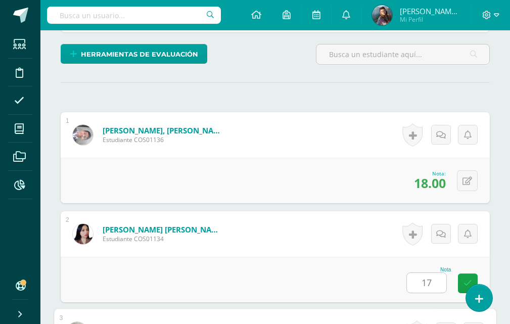
scroll to position [476, 0]
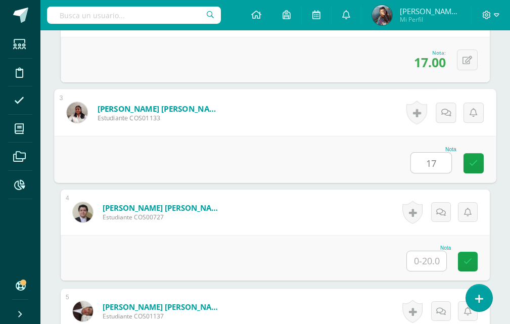
type input "17"
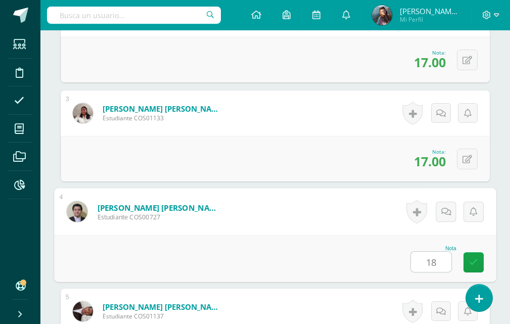
type input "18"
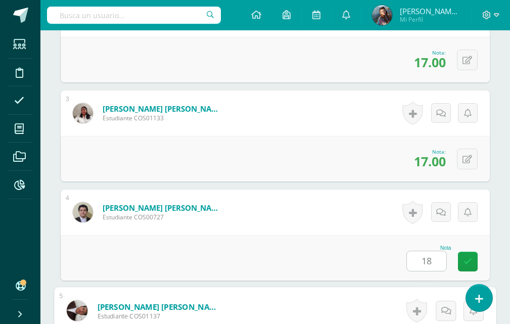
scroll to position [674, 0]
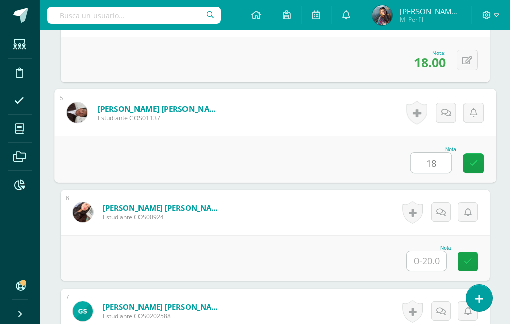
type input "18"
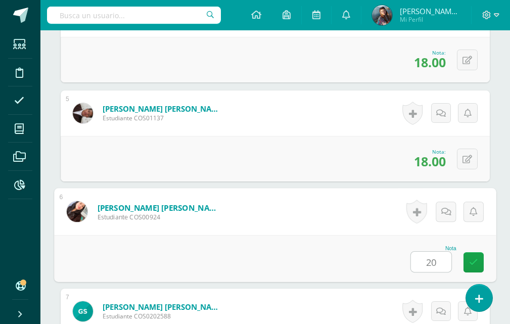
type input "20"
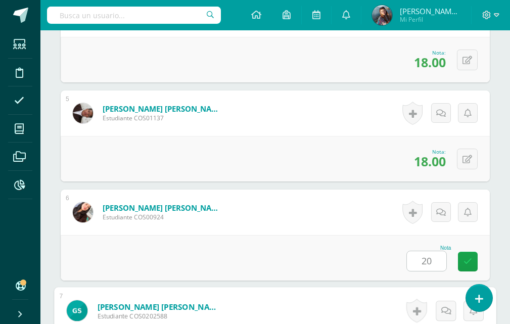
scroll to position [872, 0]
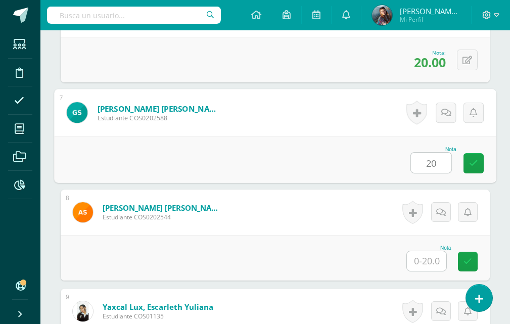
type input "20"
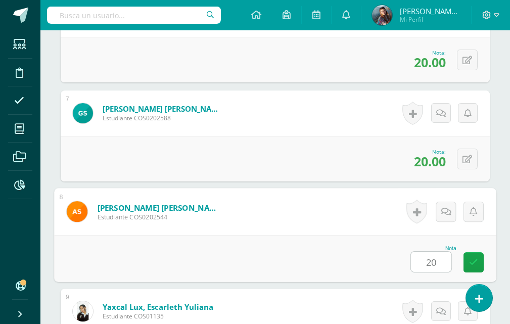
type input "20"
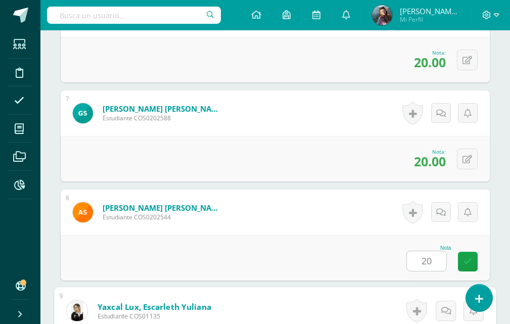
scroll to position [1043, 0]
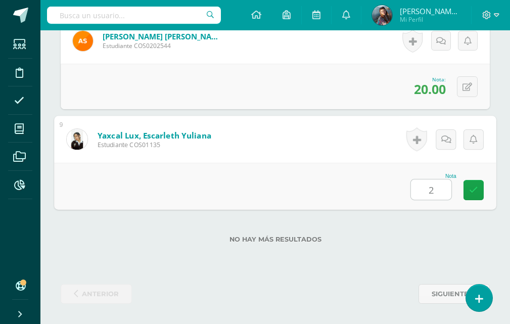
type input "20"
click at [470, 189] on icon at bounding box center [473, 189] width 9 height 9
click at [468, 190] on link at bounding box center [473, 190] width 20 height 20
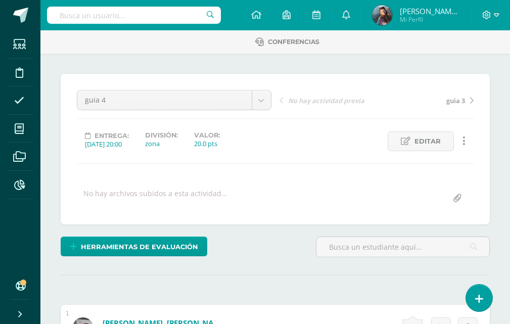
scroll to position [0, 0]
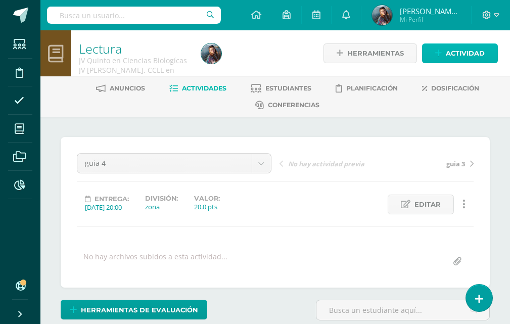
click at [476, 55] on span "Actividad" at bounding box center [465, 53] width 39 height 19
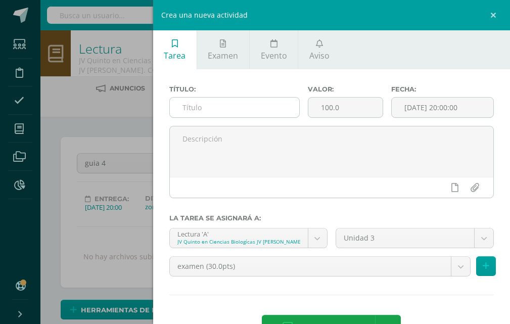
click at [254, 108] on input "text" at bounding box center [234, 108] width 129 height 20
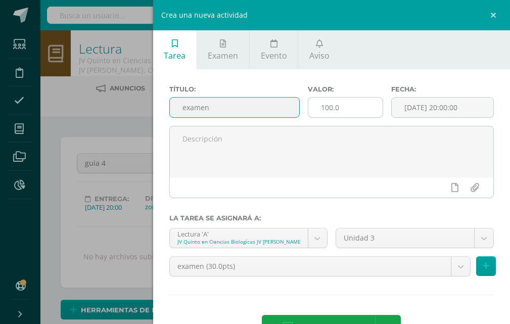
type input "examen"
click at [345, 104] on input "100.0" at bounding box center [345, 108] width 74 height 20
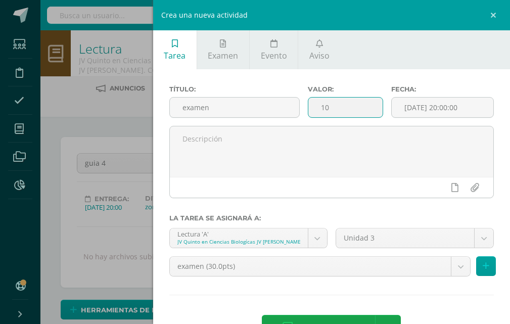
type input "1"
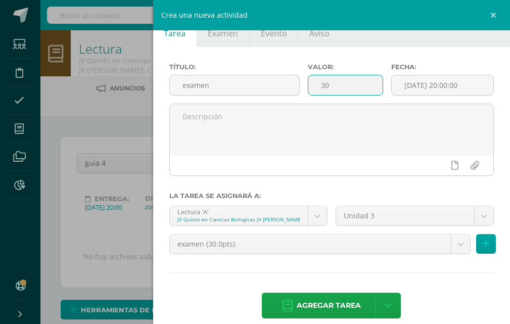
scroll to position [35, 0]
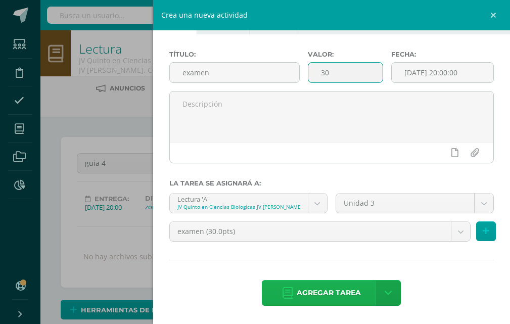
type input "30"
click at [344, 287] on span "Agregar tarea" at bounding box center [329, 293] width 64 height 25
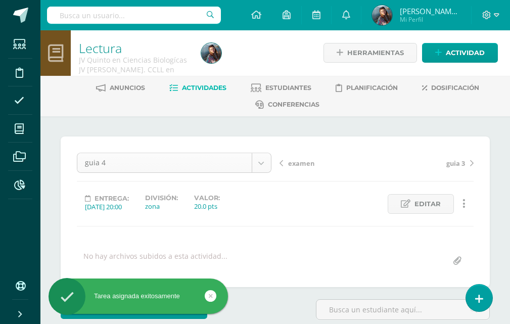
click at [256, 163] on body "Tarea asignada exitosamente Estudiantes Disciplina Asistencia Mis cursos Archiv…" at bounding box center [255, 207] width 510 height 417
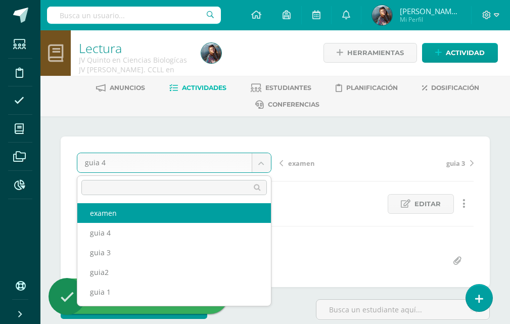
select select "/dashboard/teacher/grade-activity/122581/"
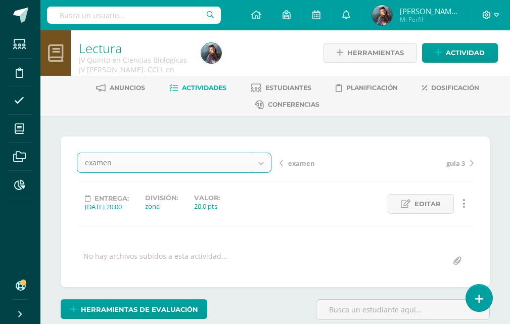
scroll to position [1, 0]
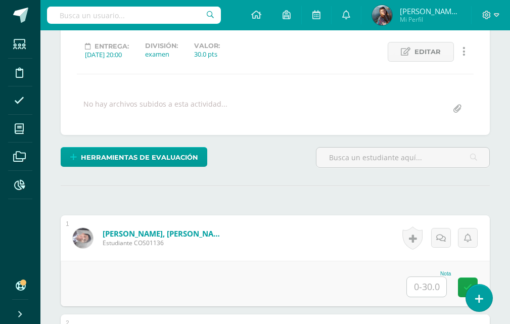
scroll to position [254, 0]
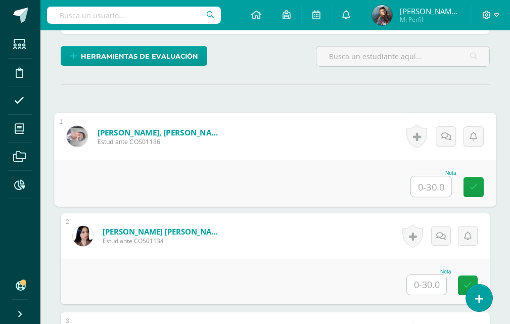
click at [436, 184] on input "text" at bounding box center [431, 186] width 40 height 20
type input "28"
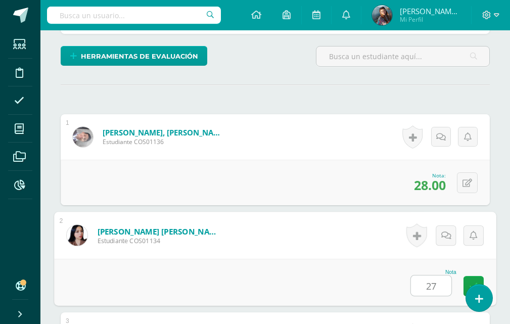
type input "27"
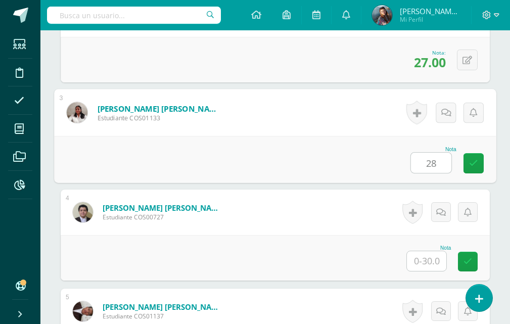
type input "28"
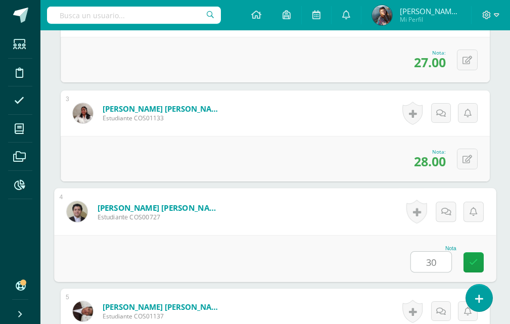
type input "30"
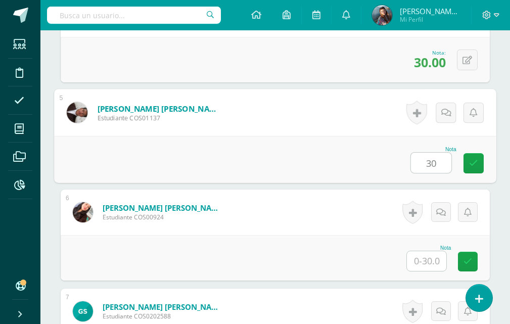
type input "30"
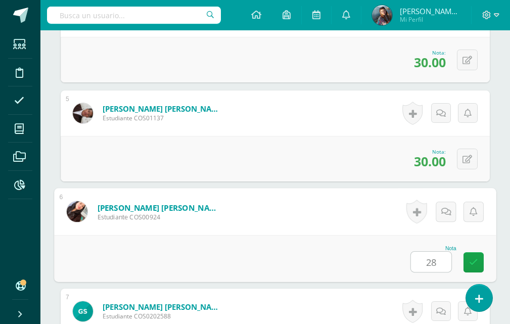
type input "28"
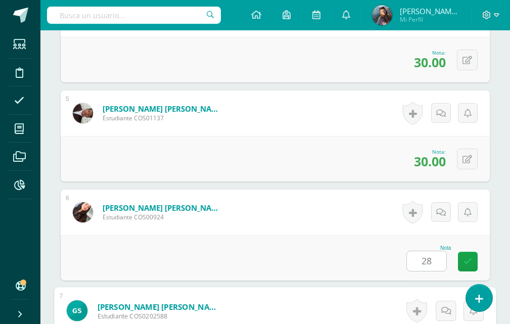
scroll to position [872, 0]
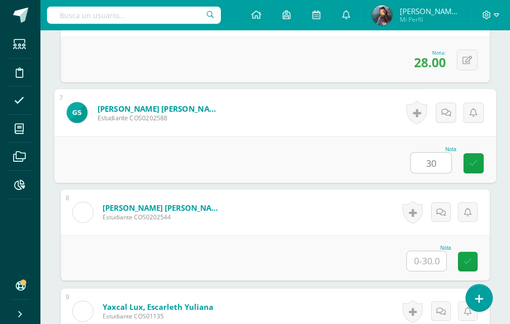
type input "30"
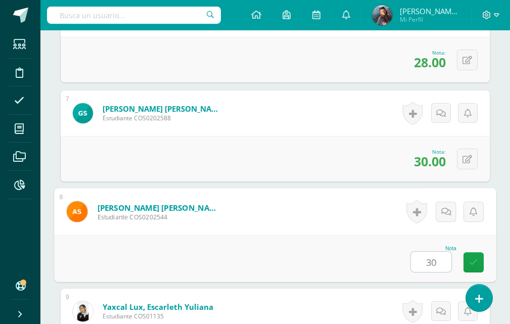
type input "30"
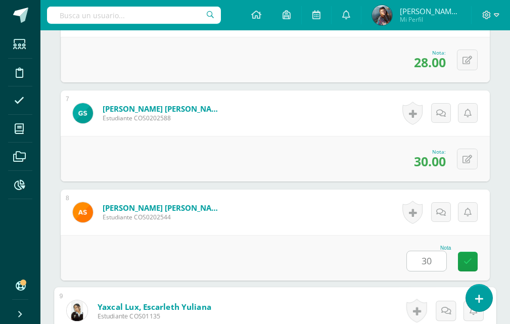
scroll to position [1043, 0]
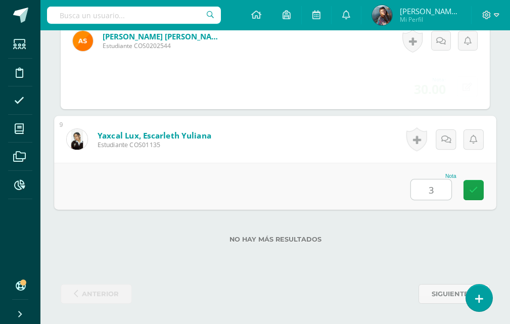
type input "30"
click at [468, 192] on link at bounding box center [473, 190] width 20 height 20
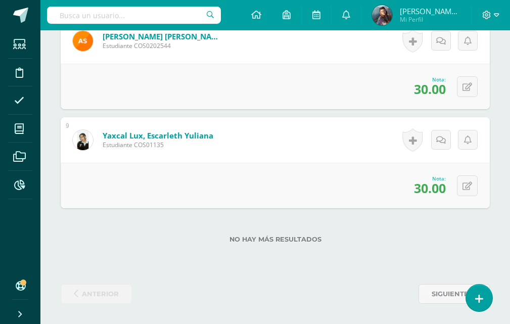
click at [477, 13] on div at bounding box center [491, 15] width 38 height 30
click at [487, 12] on icon at bounding box center [486, 15] width 9 height 9
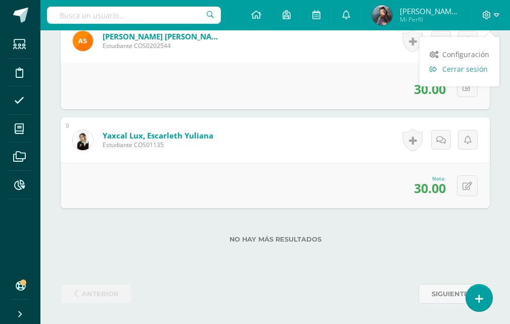
click at [460, 69] on span "Cerrar sesión" at bounding box center [464, 69] width 45 height 10
